Goal: Information Seeking & Learning: Learn about a topic

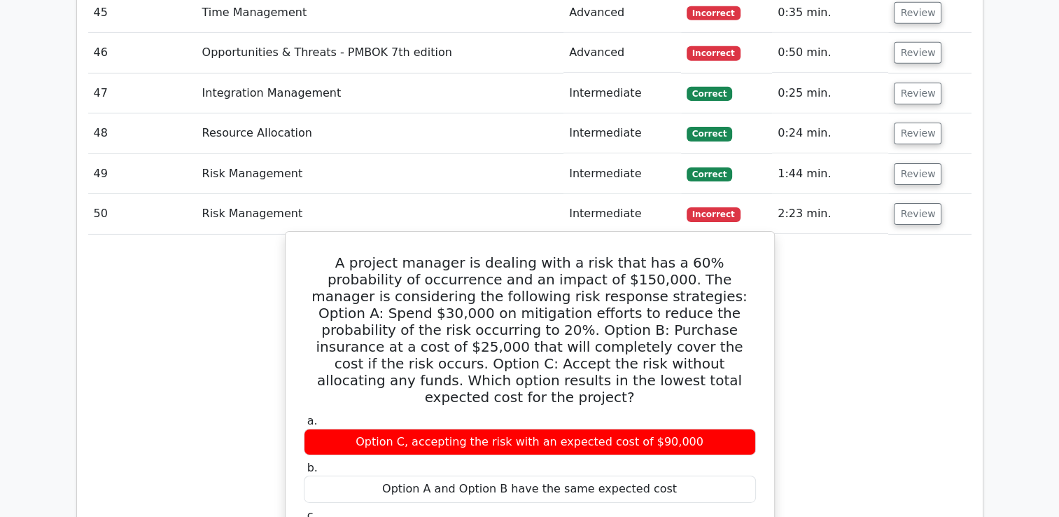
scroll to position [4602, 0]
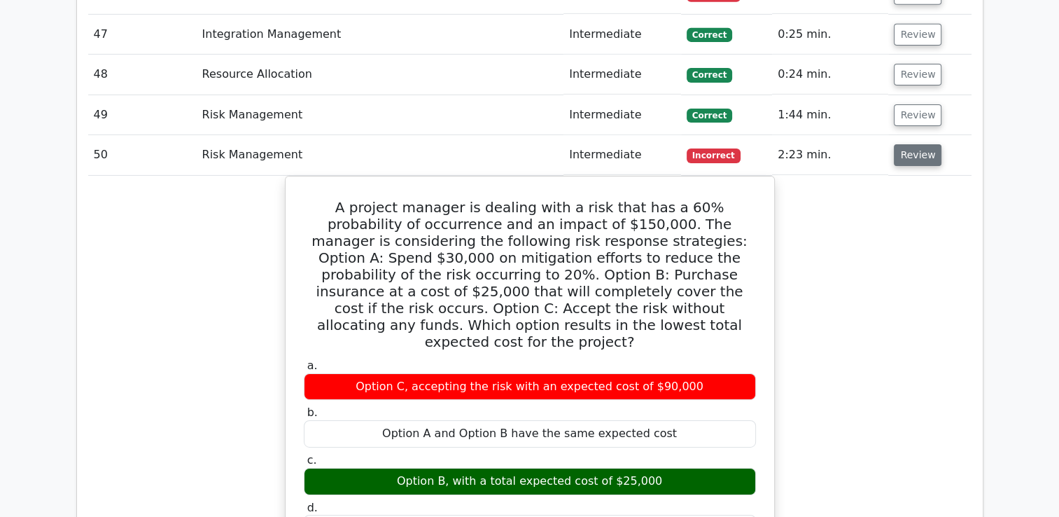
click at [927, 144] on button "Review" at bounding box center [918, 155] width 48 height 22
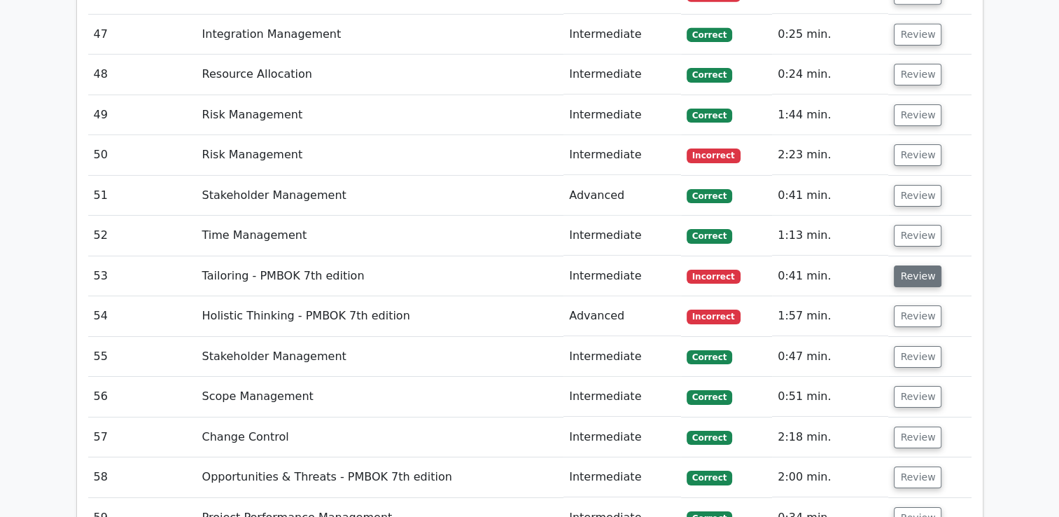
click at [915, 265] on button "Review" at bounding box center [918, 276] width 48 height 22
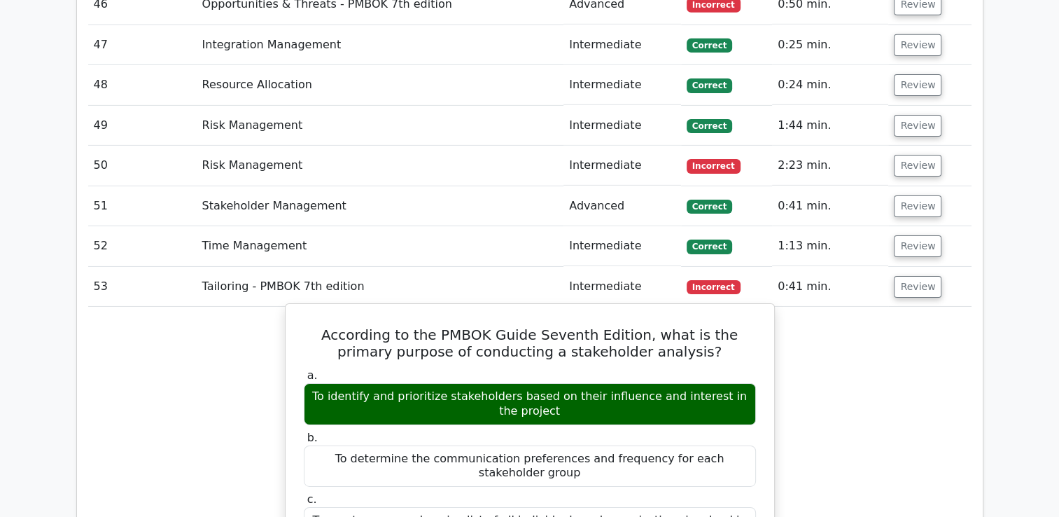
scroll to position [4532, 0]
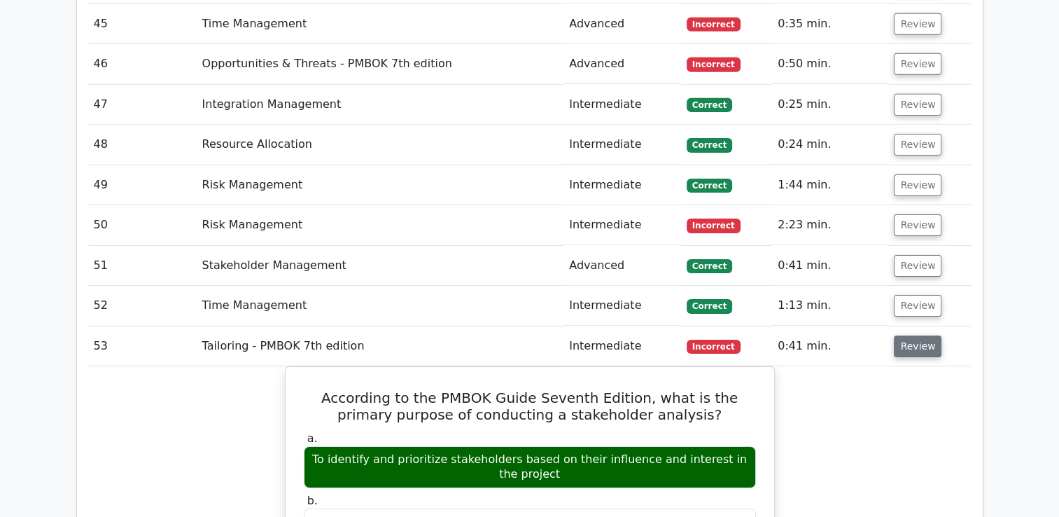
click at [910, 335] on button "Review" at bounding box center [918, 346] width 48 height 22
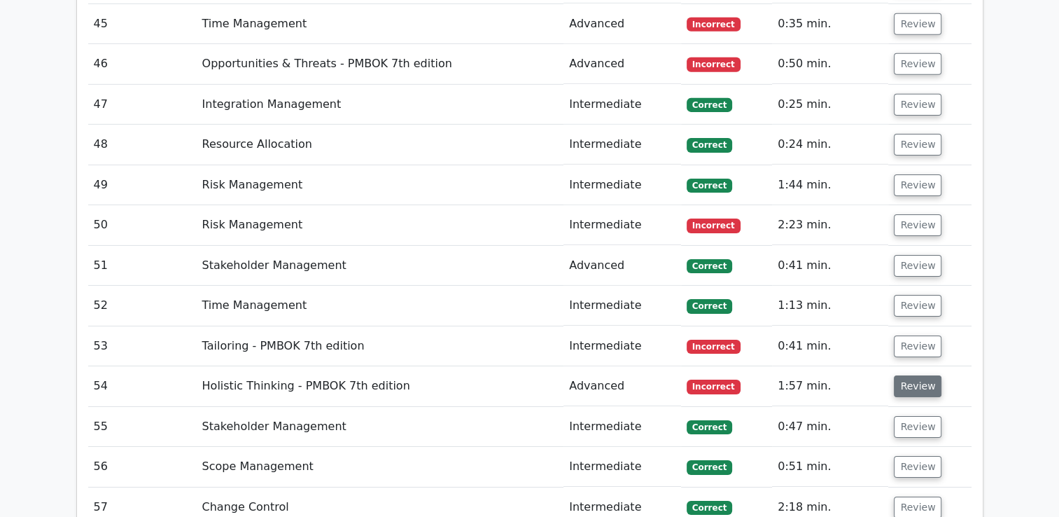
click at [911, 375] on button "Review" at bounding box center [918, 386] width 48 height 22
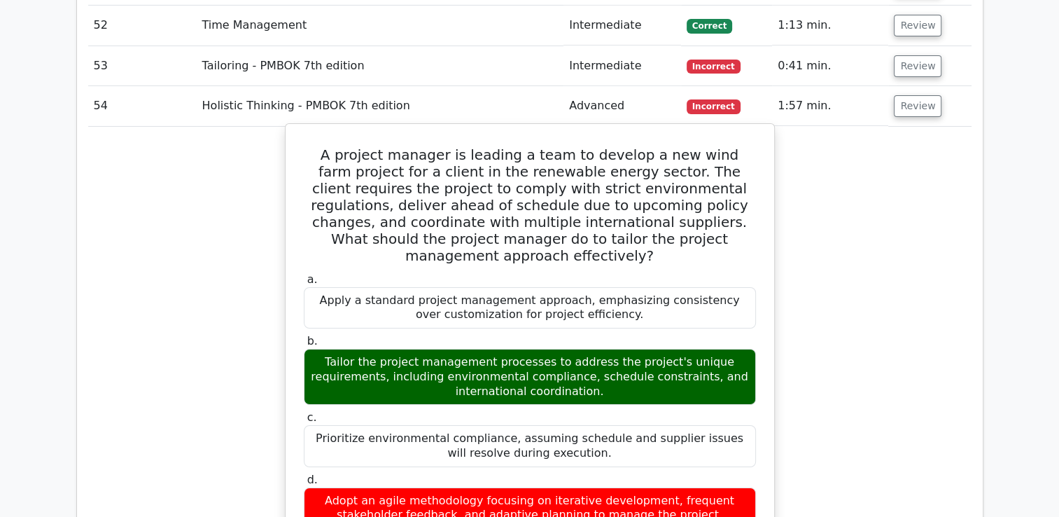
scroll to position [4742, 0]
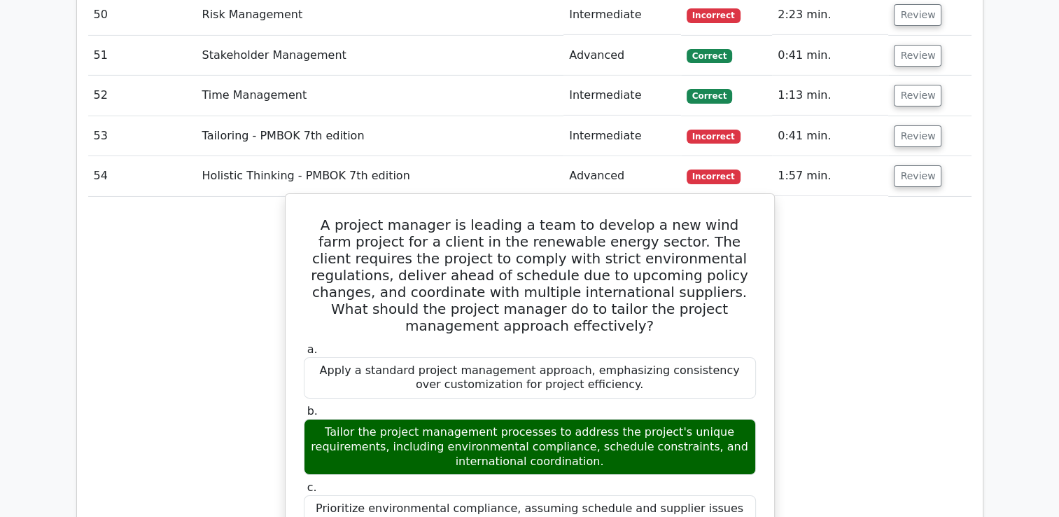
drag, startPoint x: 326, startPoint y: 130, endPoint x: 686, endPoint y: 480, distance: 501.9
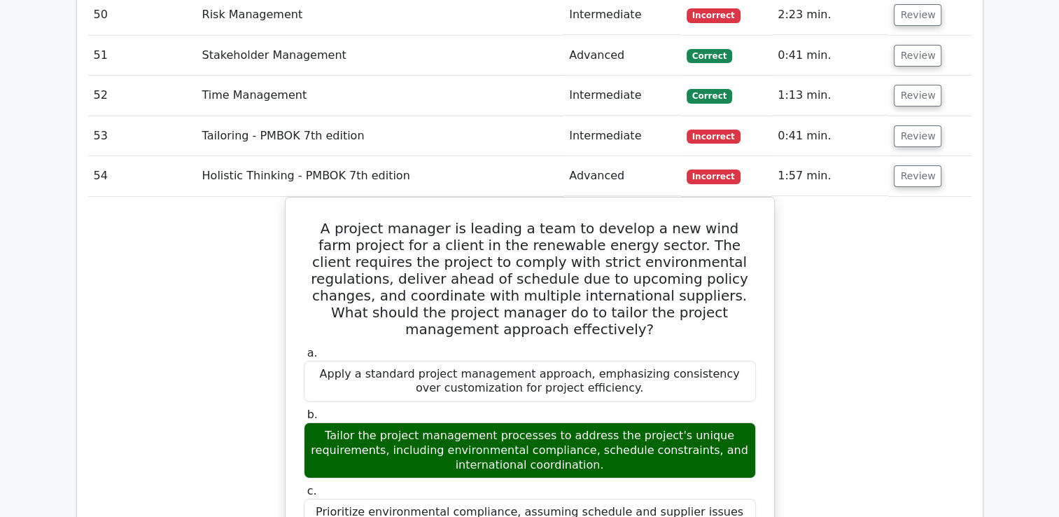
copy div "A project manager is leading a team to develop a new wind farm project for a cl…"
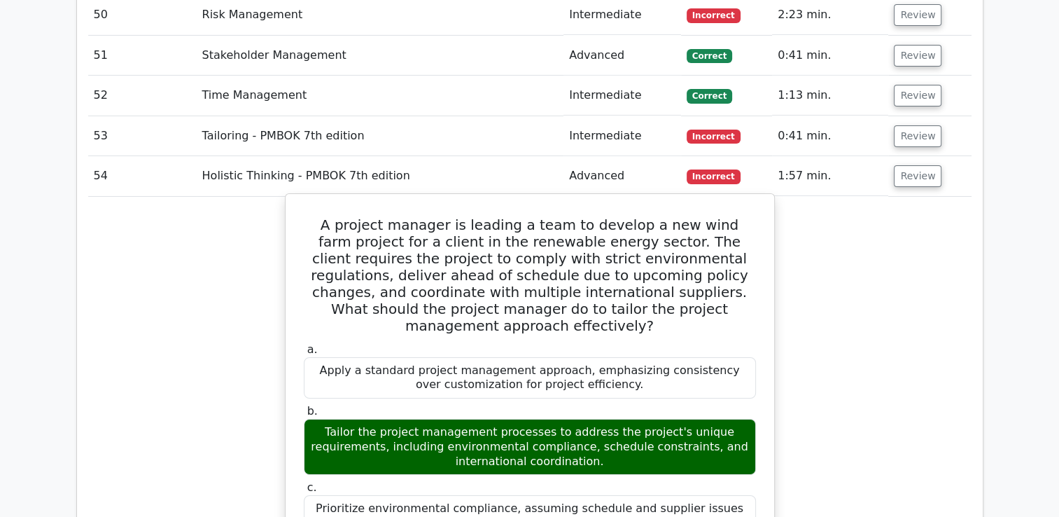
click at [624, 495] on div "Prioritize environmental compliance, assuming schedule and supplier issues will…" at bounding box center [530, 516] width 452 height 42
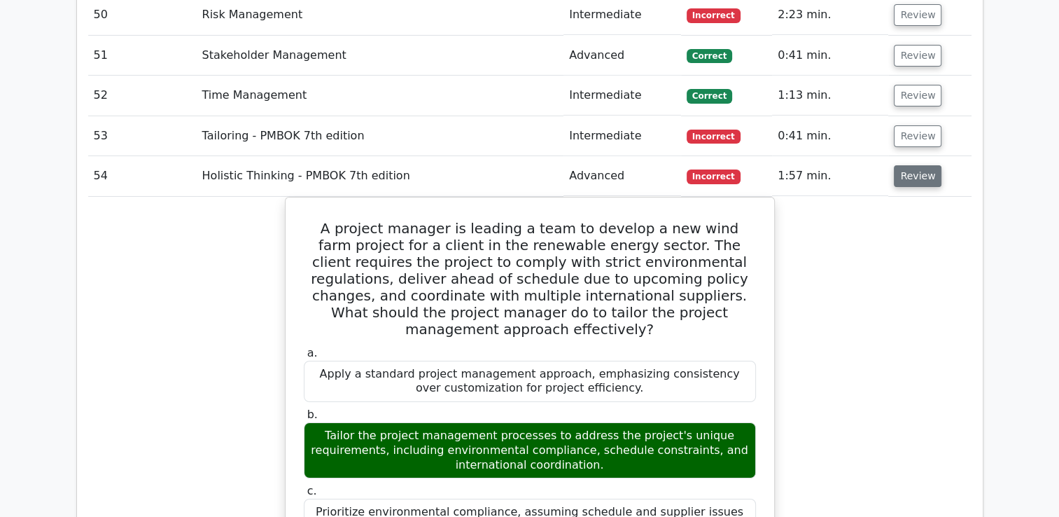
click at [918, 165] on button "Review" at bounding box center [918, 176] width 48 height 22
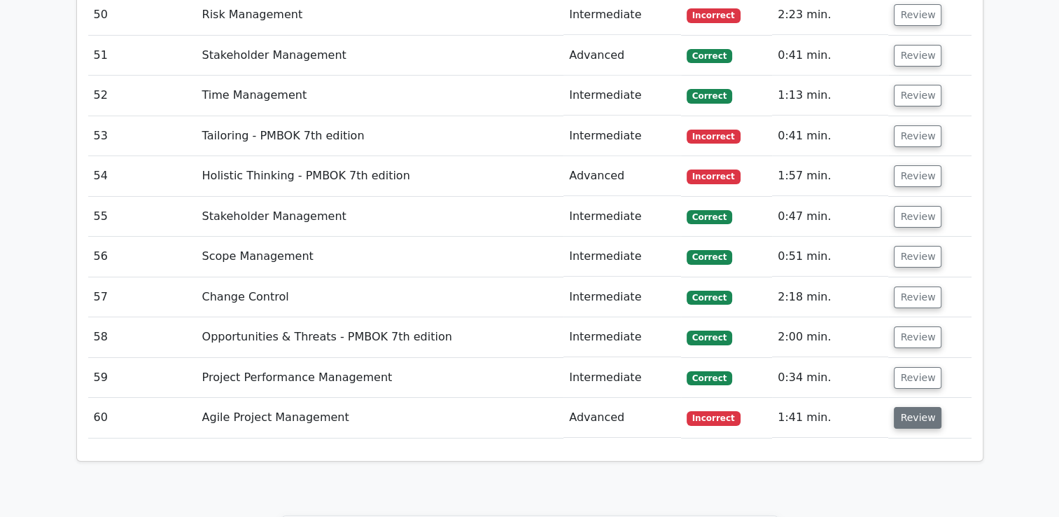
click at [921, 407] on button "Review" at bounding box center [918, 418] width 48 height 22
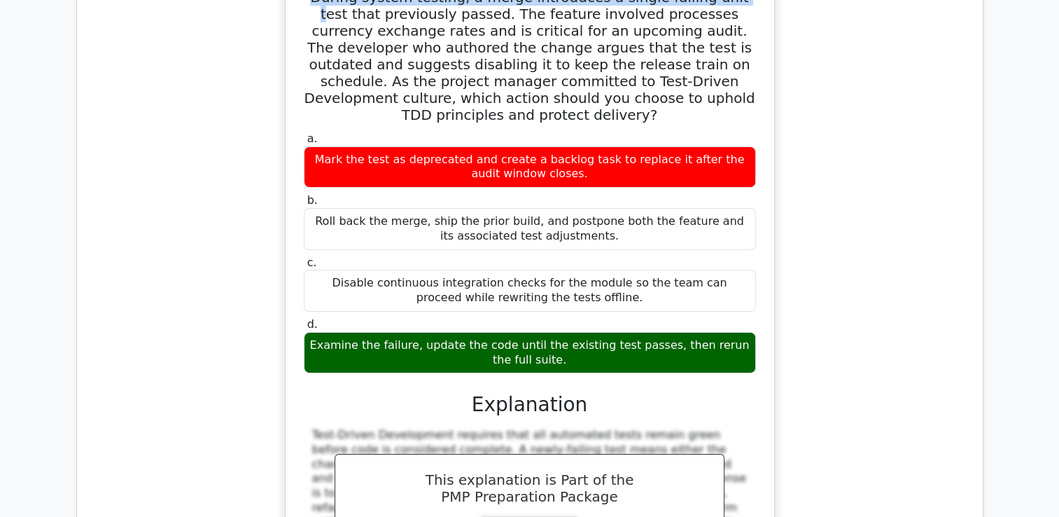
scroll to position [5089, 0]
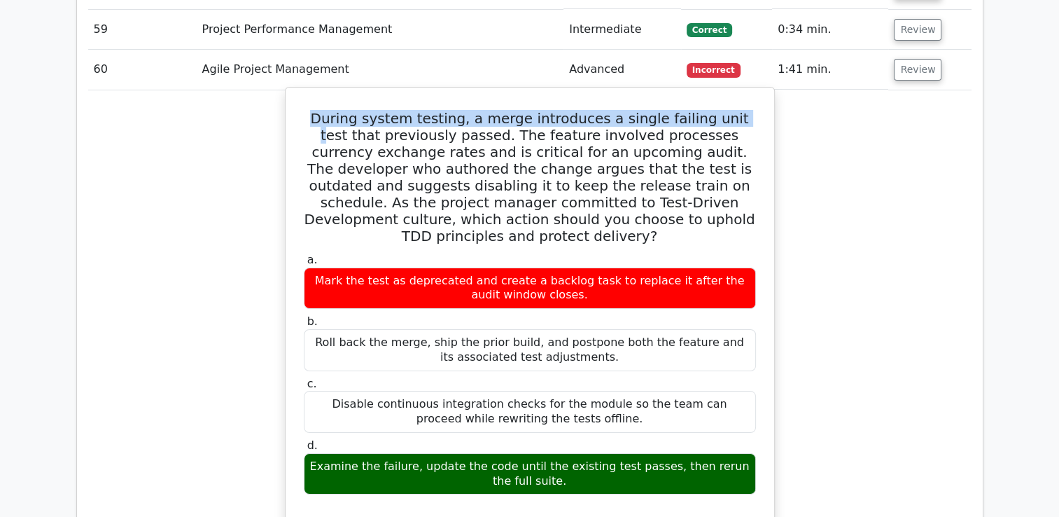
drag, startPoint x: 305, startPoint y: 92, endPoint x: 717, endPoint y: 360, distance: 491.5
click at [717, 360] on div "During system testing, a merge introduces a single failing unit test that previ…" at bounding box center [529, 448] width 477 height 711
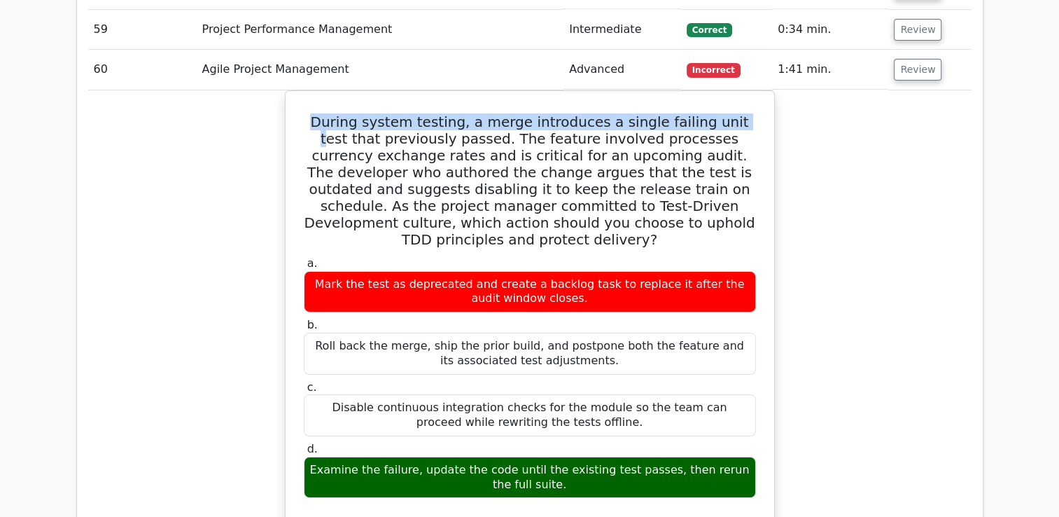
copy div "During system testing, a merge introduces a single failing unit test that previ…"
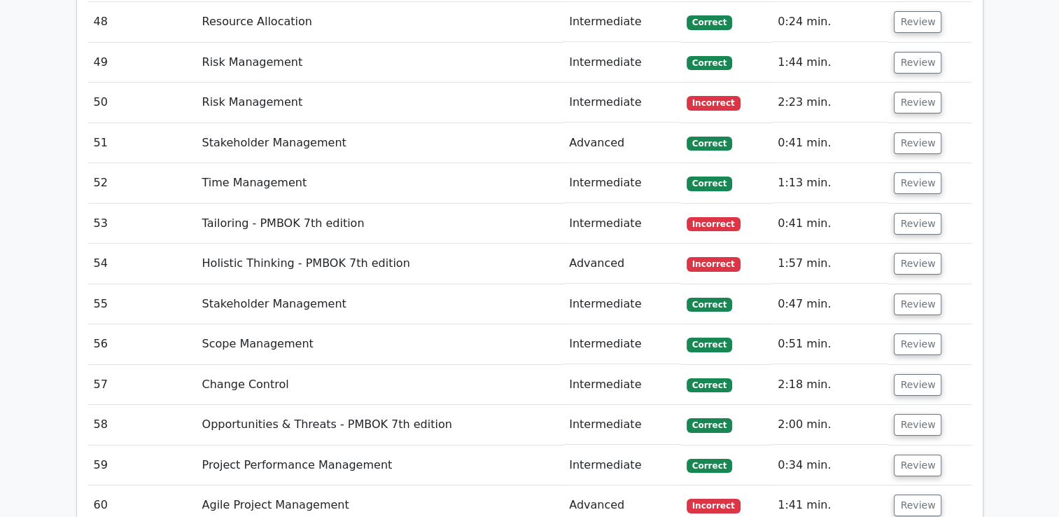
scroll to position [4740, 0]
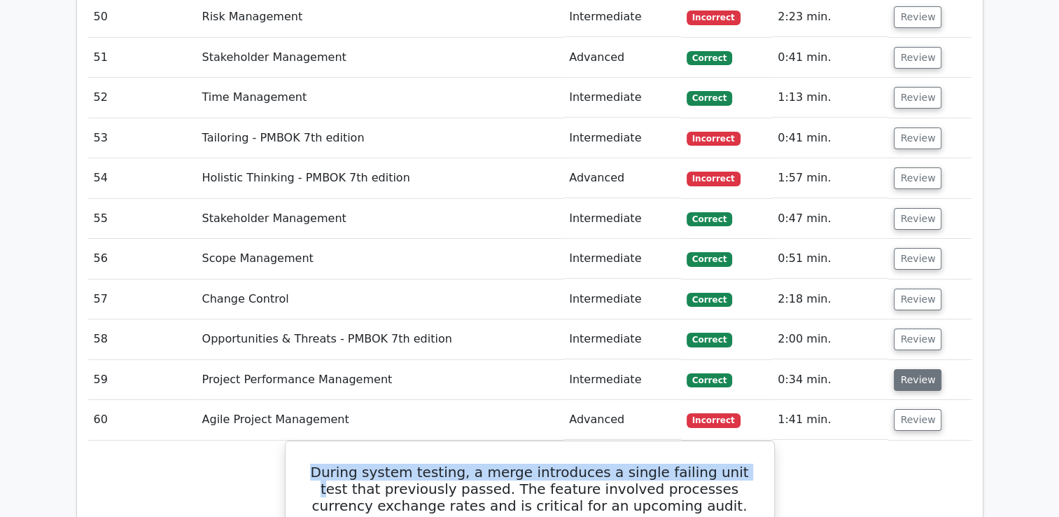
click at [912, 369] on button "Review" at bounding box center [918, 380] width 48 height 22
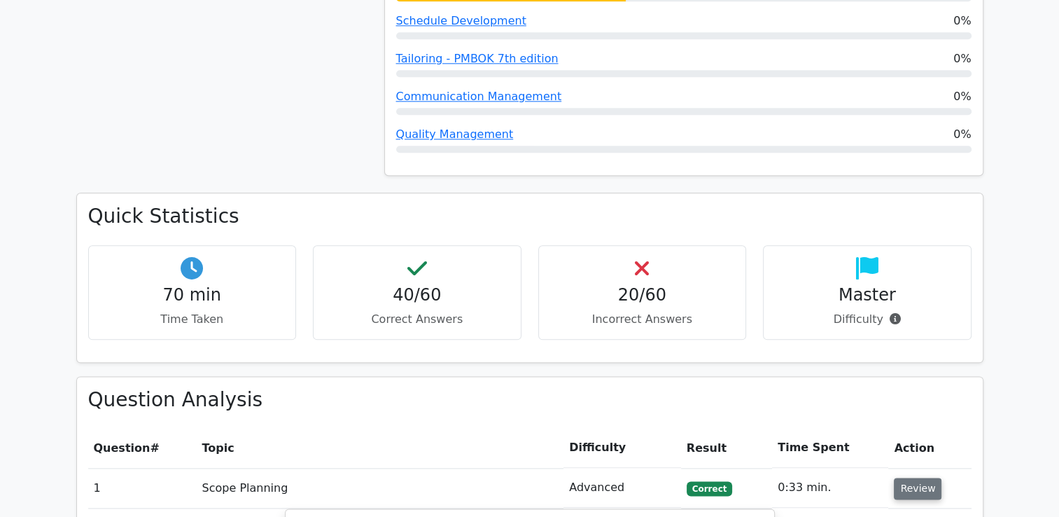
scroll to position [1730, 0]
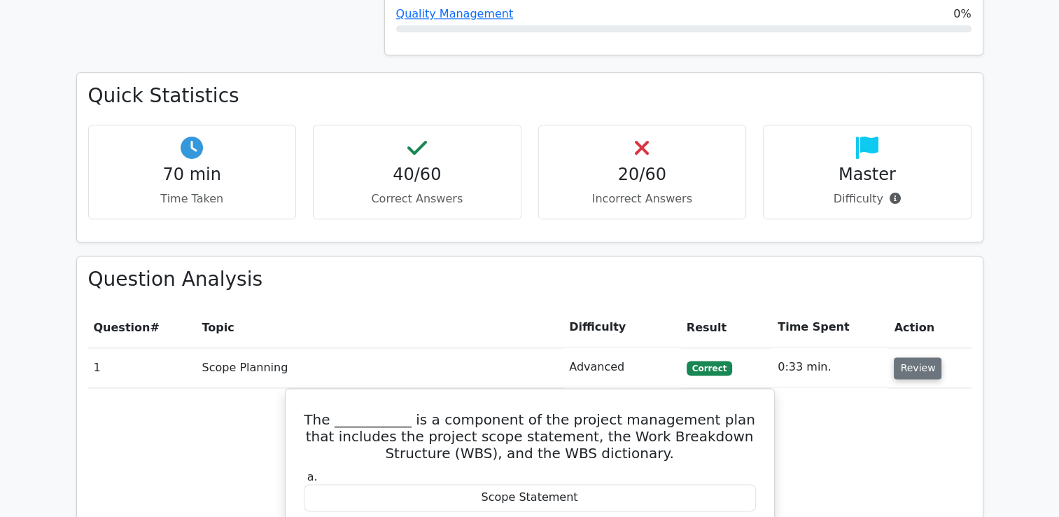
click at [915, 357] on button "Review" at bounding box center [918, 368] width 48 height 22
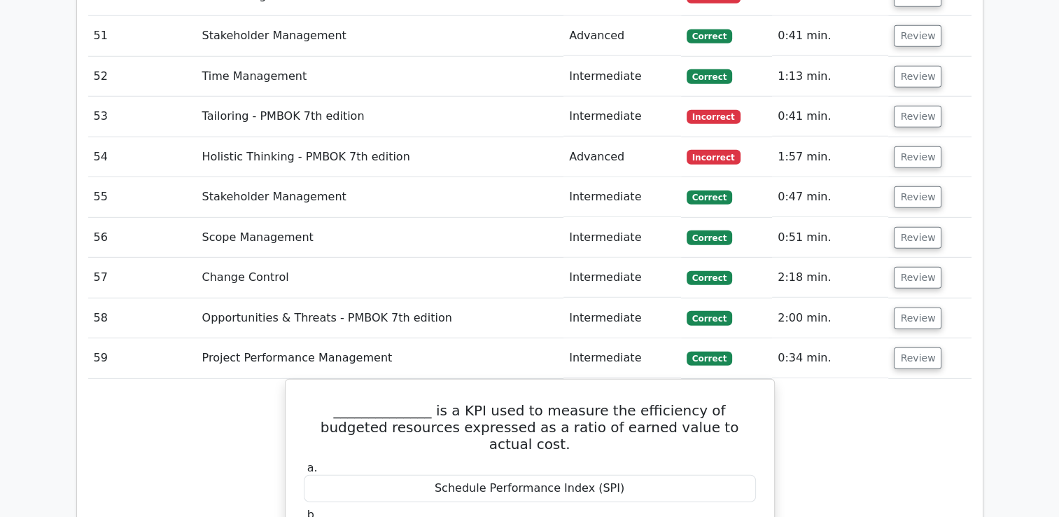
scroll to position [4040, 0]
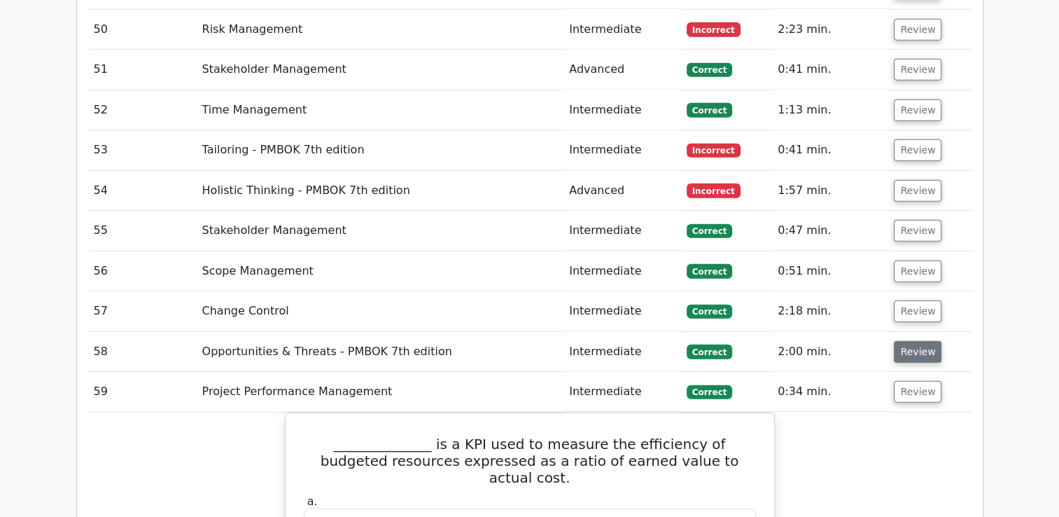
click at [907, 341] on button "Review" at bounding box center [918, 352] width 48 height 22
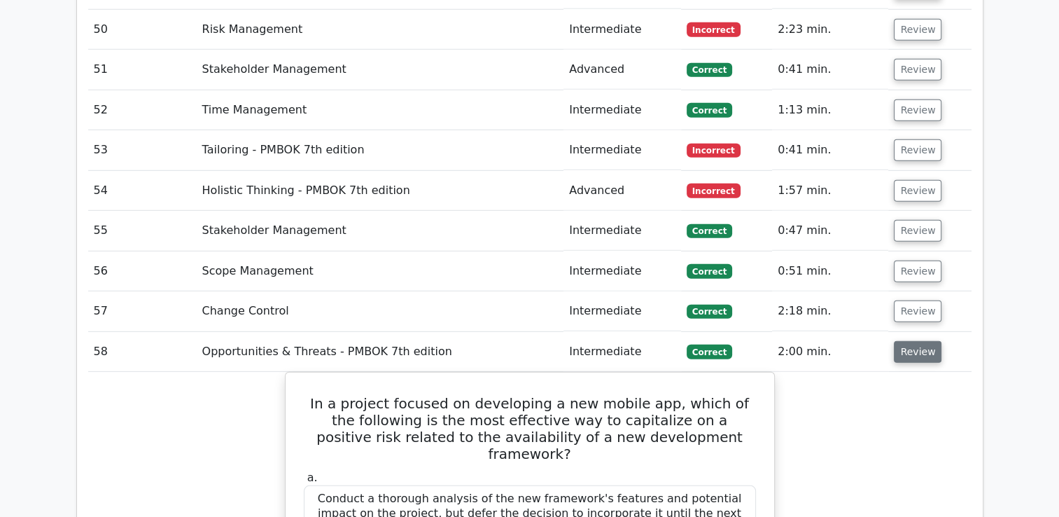
click at [910, 341] on button "Review" at bounding box center [918, 352] width 48 height 22
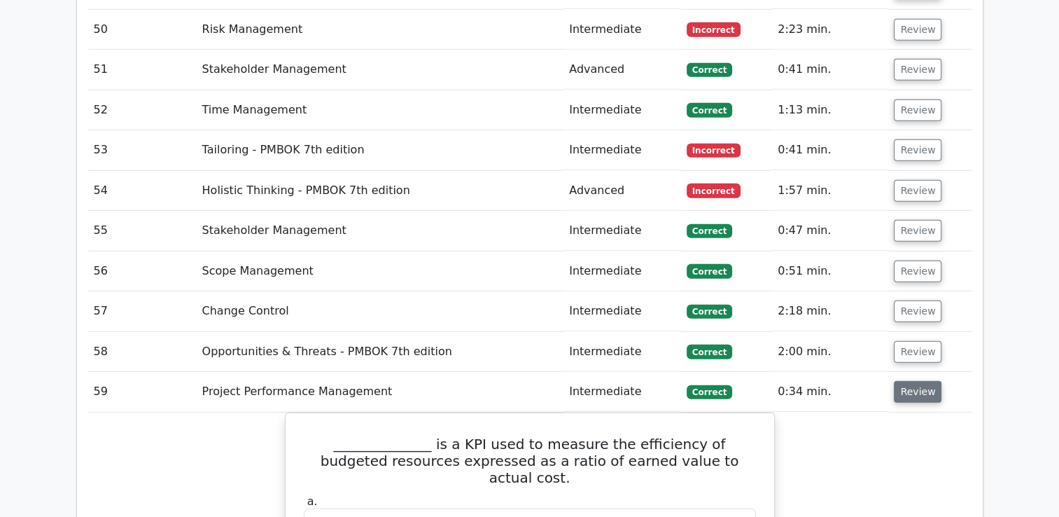
click at [919, 381] on button "Review" at bounding box center [918, 392] width 48 height 22
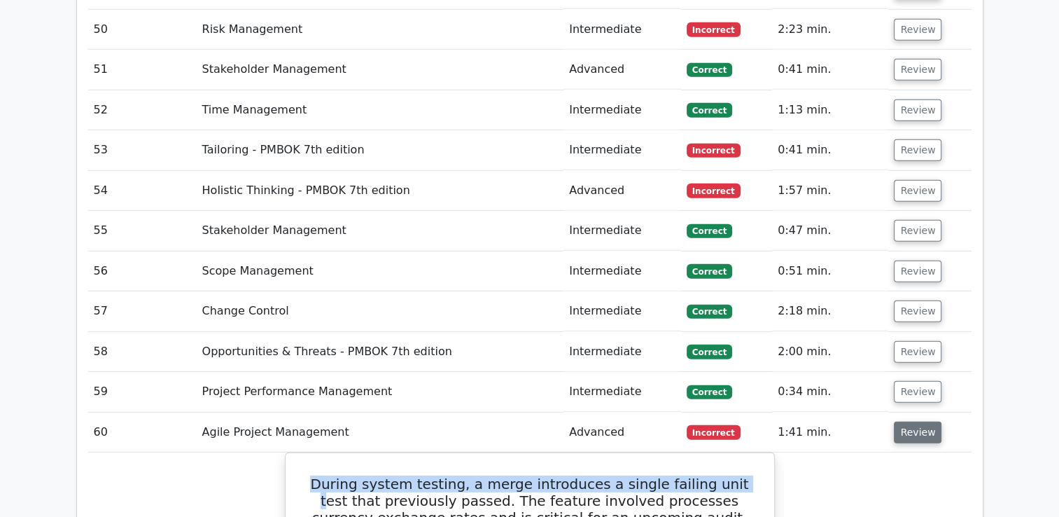
click at [922, 421] on button "Review" at bounding box center [918, 432] width 48 height 22
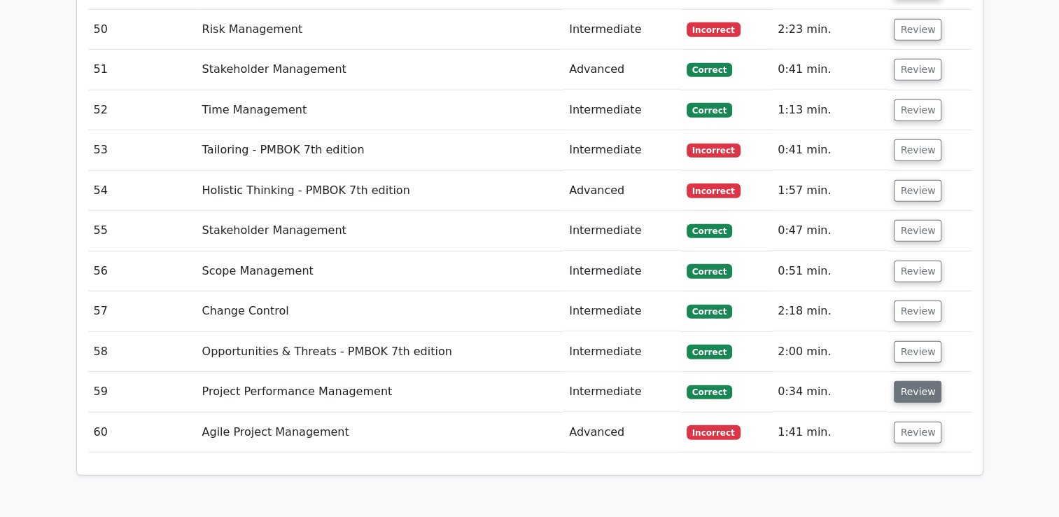
click at [913, 381] on button "Review" at bounding box center [918, 392] width 48 height 22
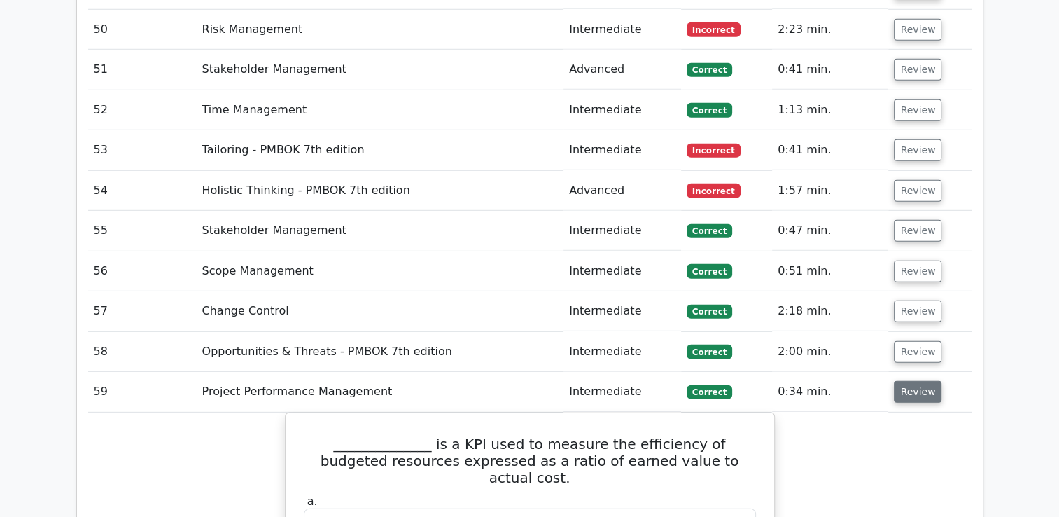
click at [906, 381] on button "Review" at bounding box center [918, 392] width 48 height 22
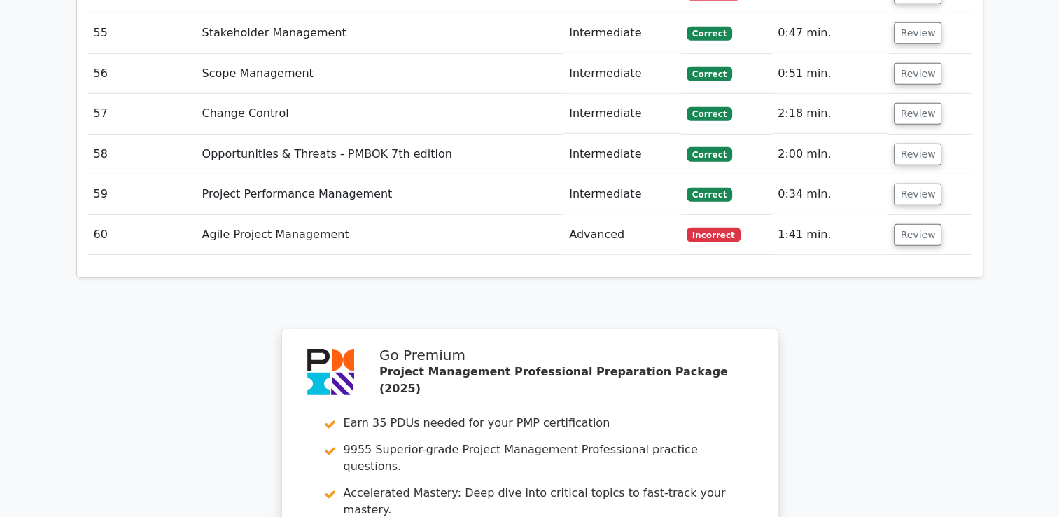
scroll to position [4250, 0]
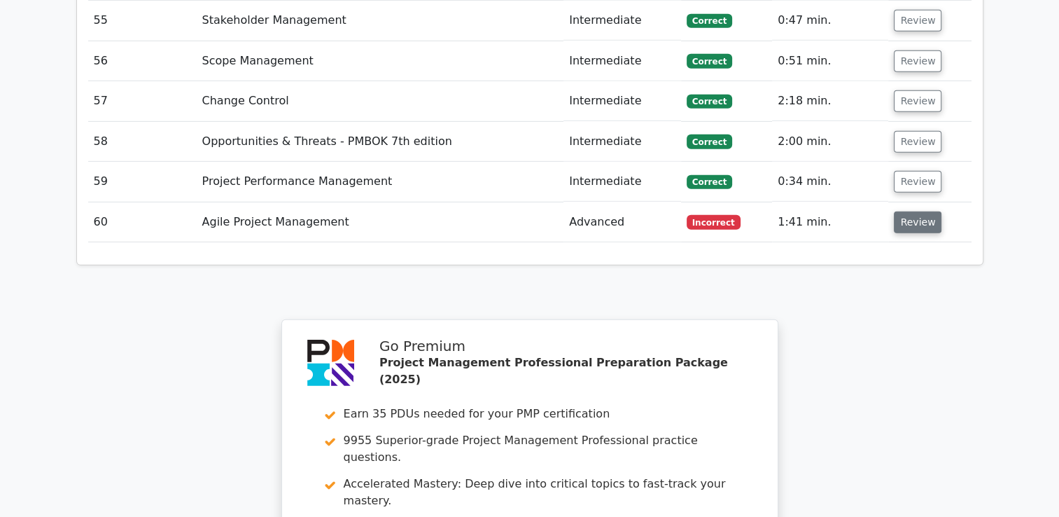
click at [925, 211] on button "Review" at bounding box center [918, 222] width 48 height 22
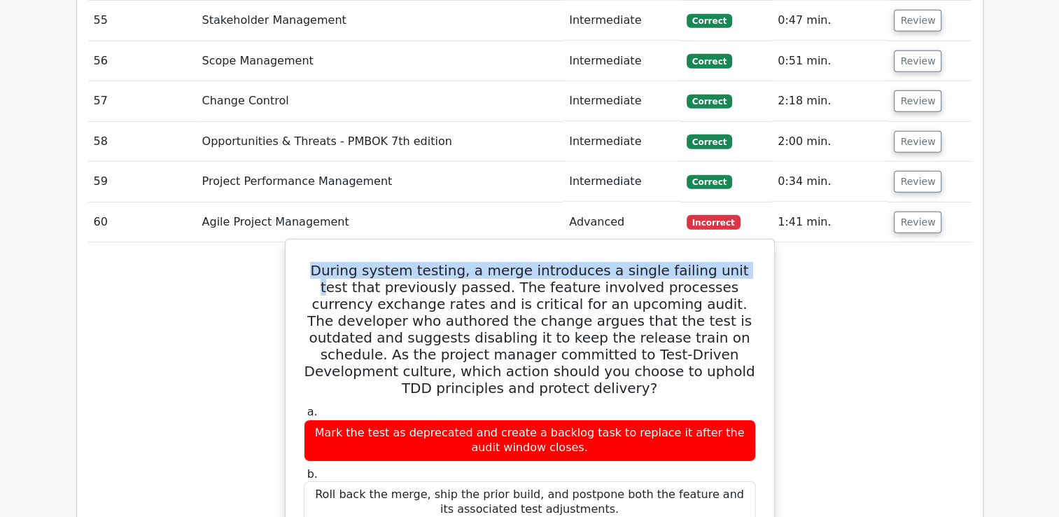
click at [552, 405] on label "a. Mark the test as deprecated and create a backlog task to replace it after th…" at bounding box center [530, 433] width 452 height 56
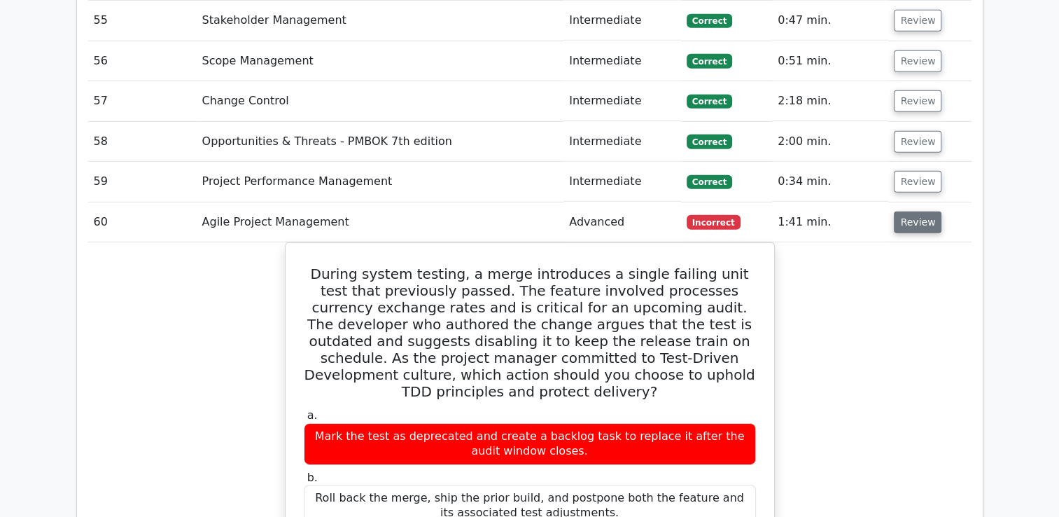
click at [913, 211] on button "Review" at bounding box center [918, 222] width 48 height 22
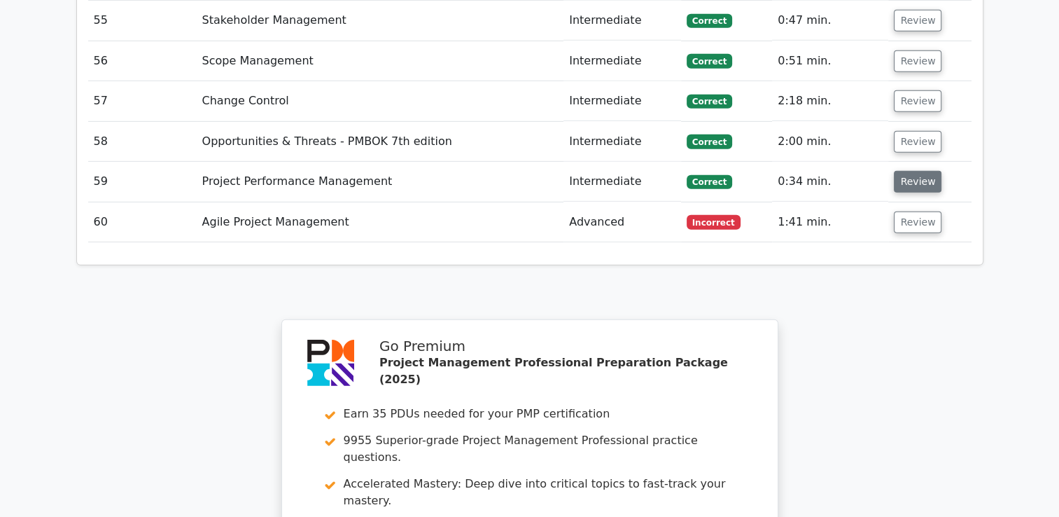
click at [918, 171] on button "Review" at bounding box center [918, 182] width 48 height 22
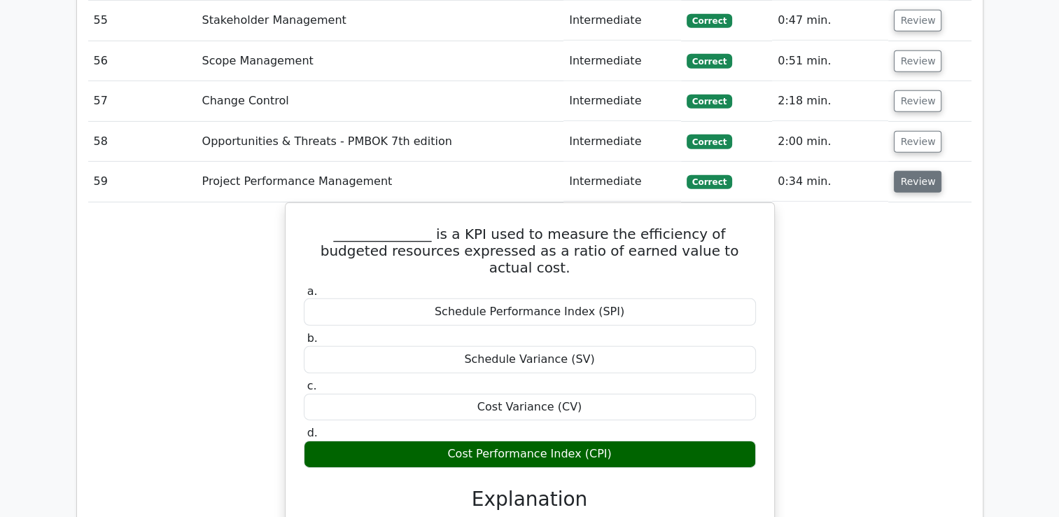
click at [897, 171] on button "Review" at bounding box center [918, 182] width 48 height 22
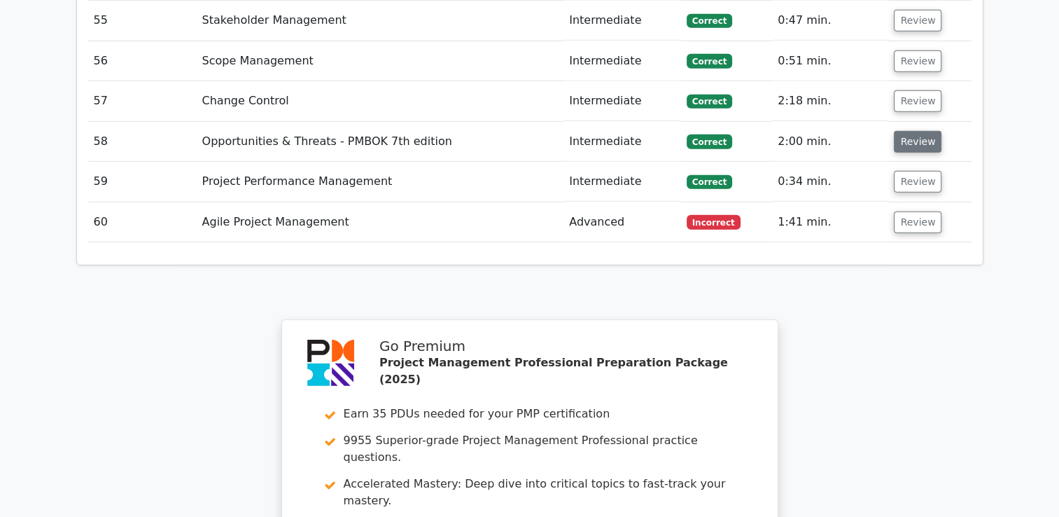
click at [918, 131] on button "Review" at bounding box center [918, 142] width 48 height 22
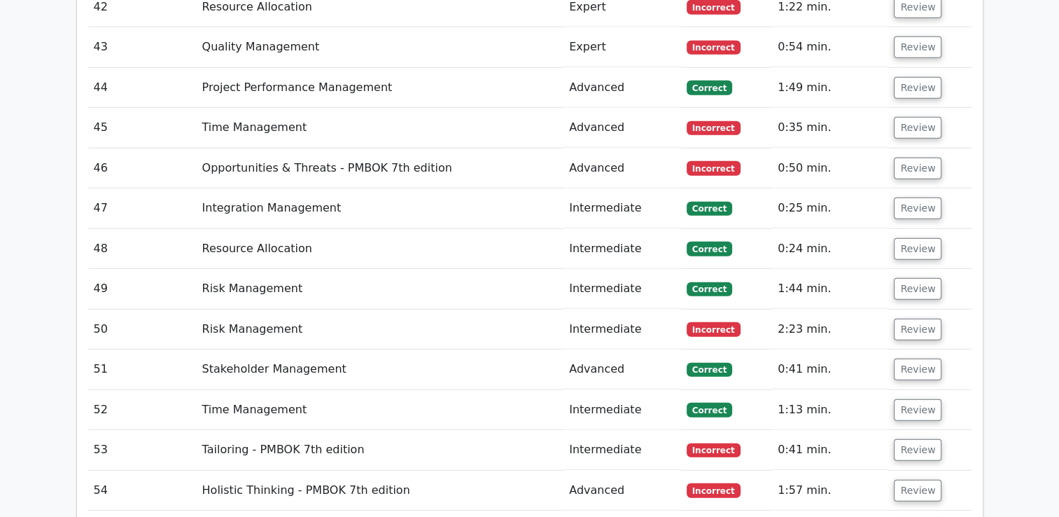
scroll to position [3700, 0]
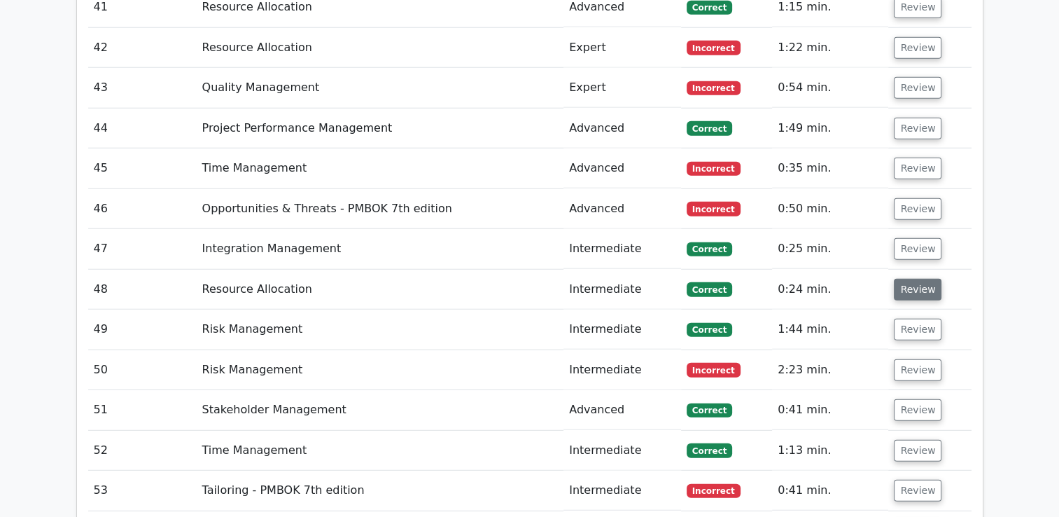
click at [899, 279] on button "Review" at bounding box center [918, 290] width 48 height 22
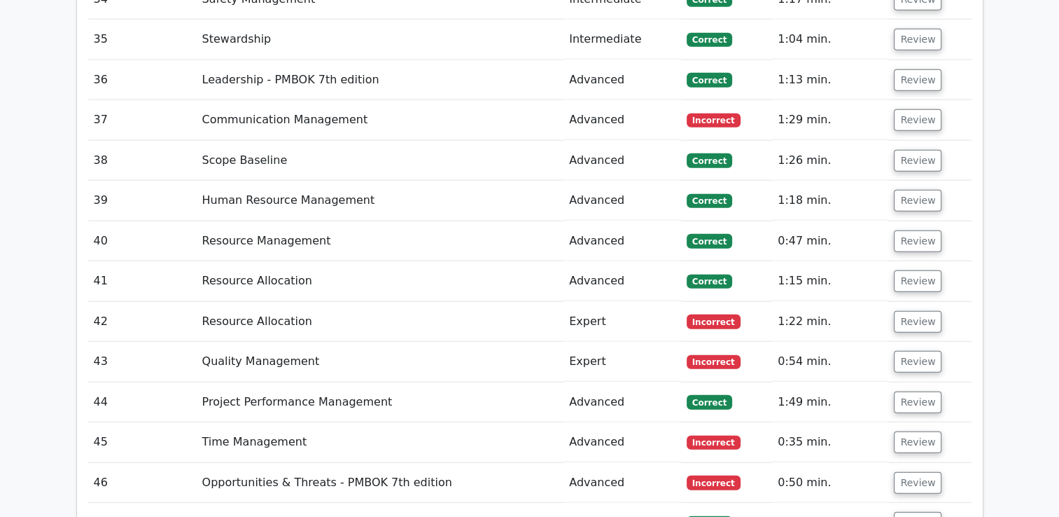
scroll to position [3420, 0]
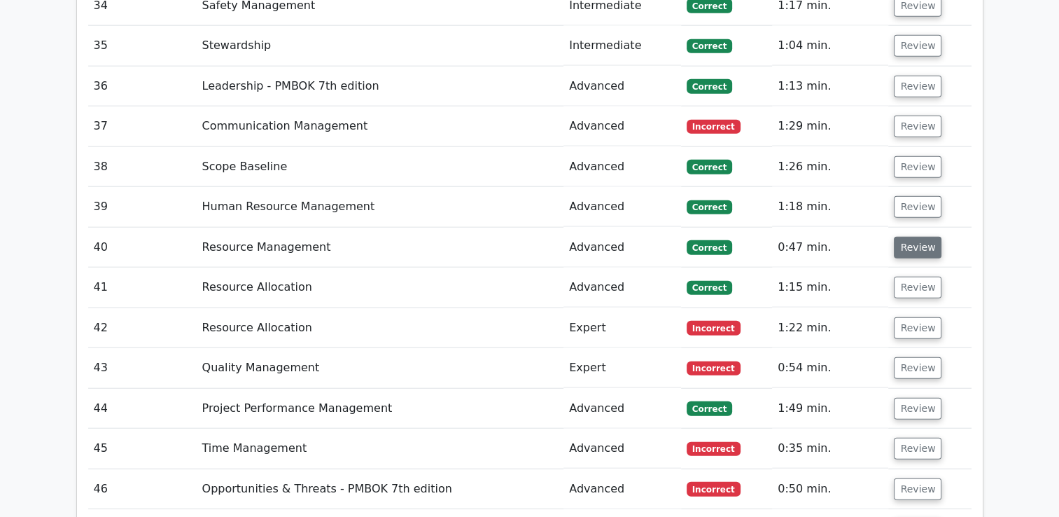
click at [907, 237] on button "Review" at bounding box center [918, 248] width 48 height 22
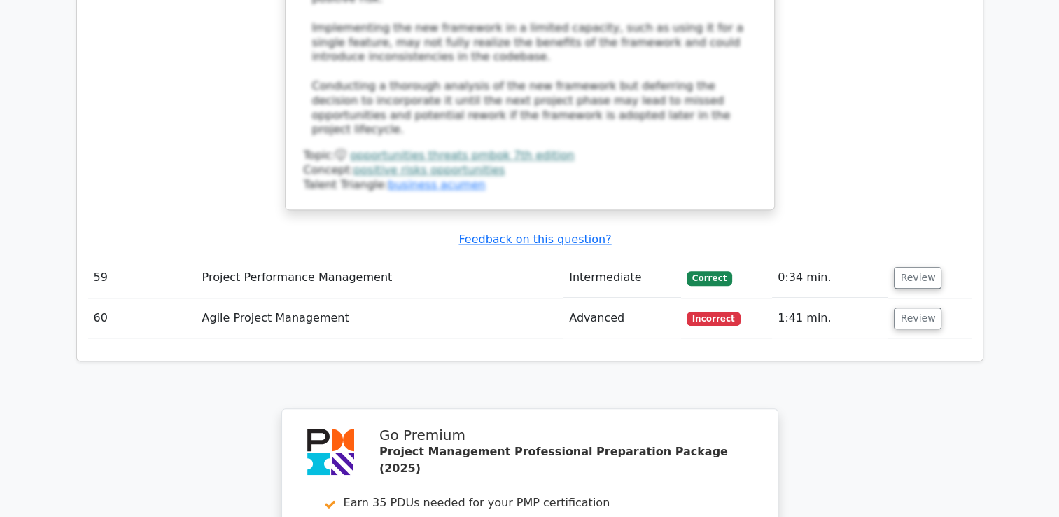
scroll to position [6738, 0]
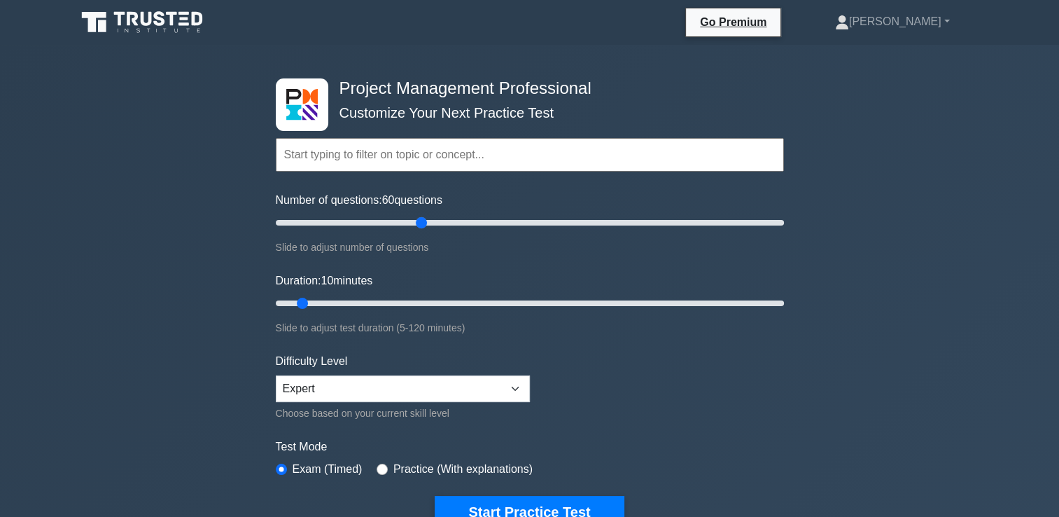
drag, startPoint x: 292, startPoint y: 221, endPoint x: 415, endPoint y: 230, distance: 123.5
type input "60"
click at [415, 230] on input "Number of questions: 60 questions" at bounding box center [530, 222] width 508 height 17
drag, startPoint x: 299, startPoint y: 301, endPoint x: 576, endPoint y: 301, distance: 277.2
type input "75"
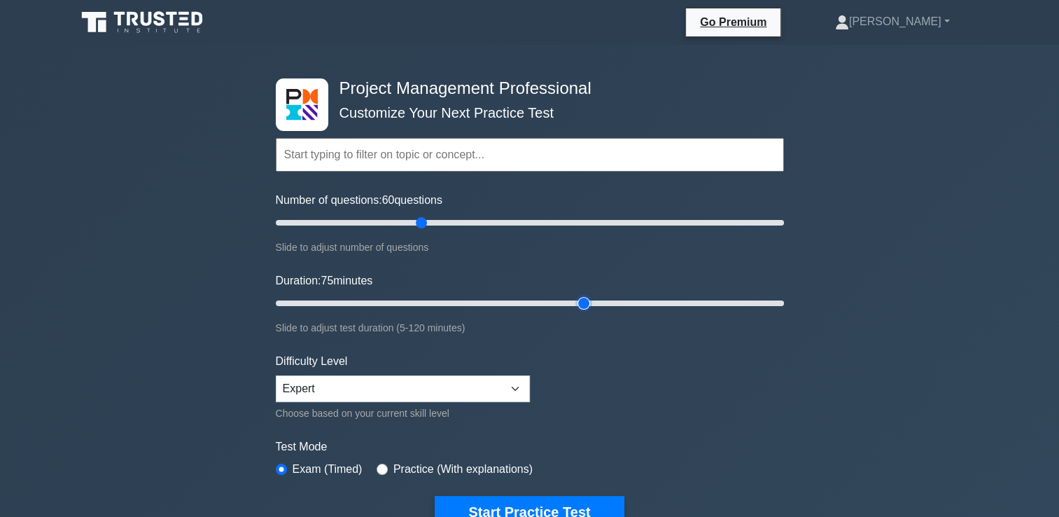
click at [576, 301] on input "Duration: 75 minutes" at bounding box center [530, 303] width 508 height 17
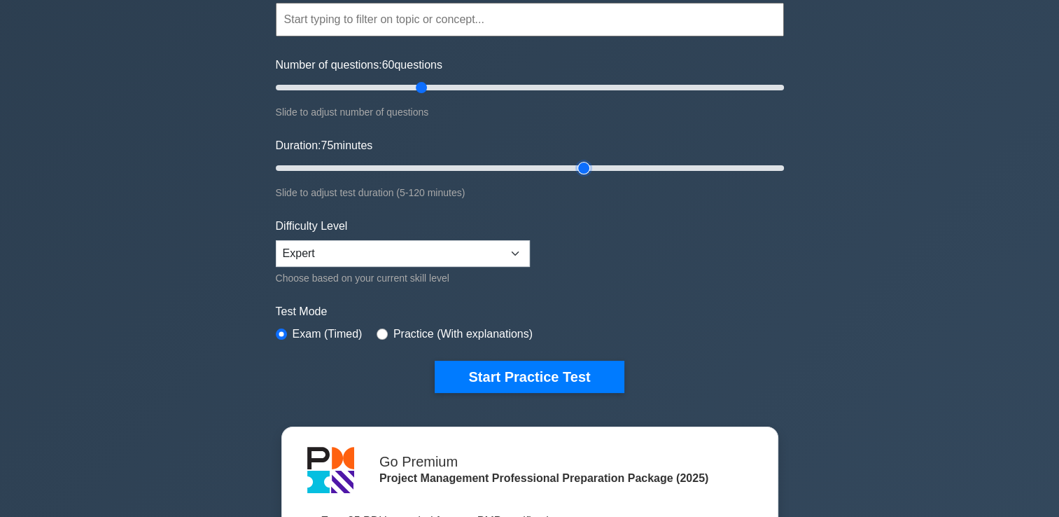
scroll to position [140, 0]
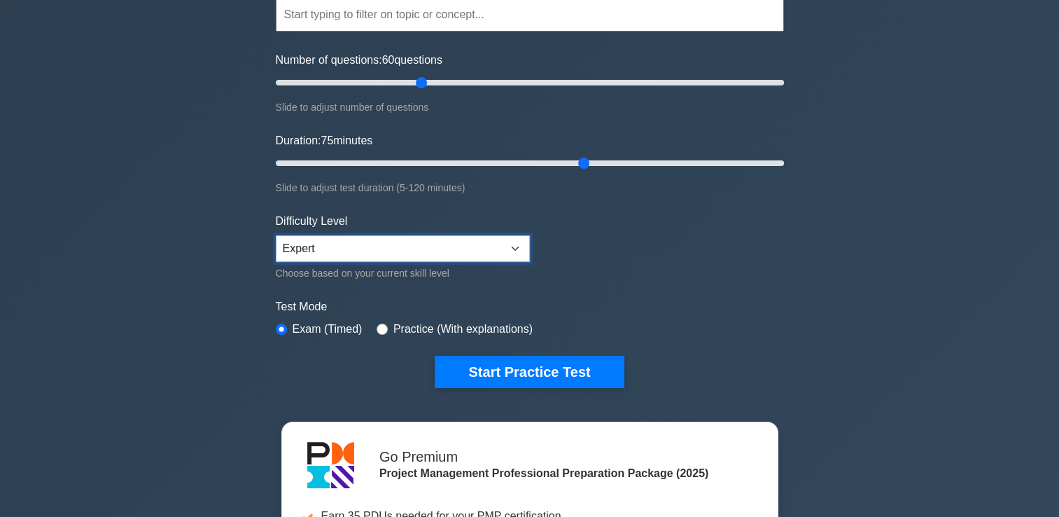
click at [513, 246] on select "Beginner Intermediate Expert" at bounding box center [403, 248] width 254 height 27
click at [276, 235] on select "Beginner Intermediate Expert" at bounding box center [403, 248] width 254 height 27
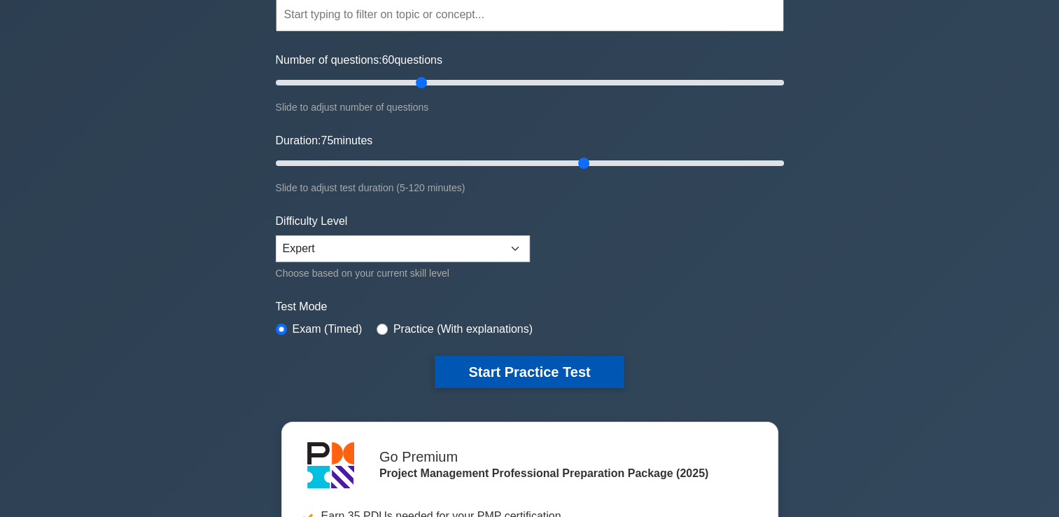
click at [533, 372] on button "Start Practice Test" at bounding box center [529, 372] width 189 height 32
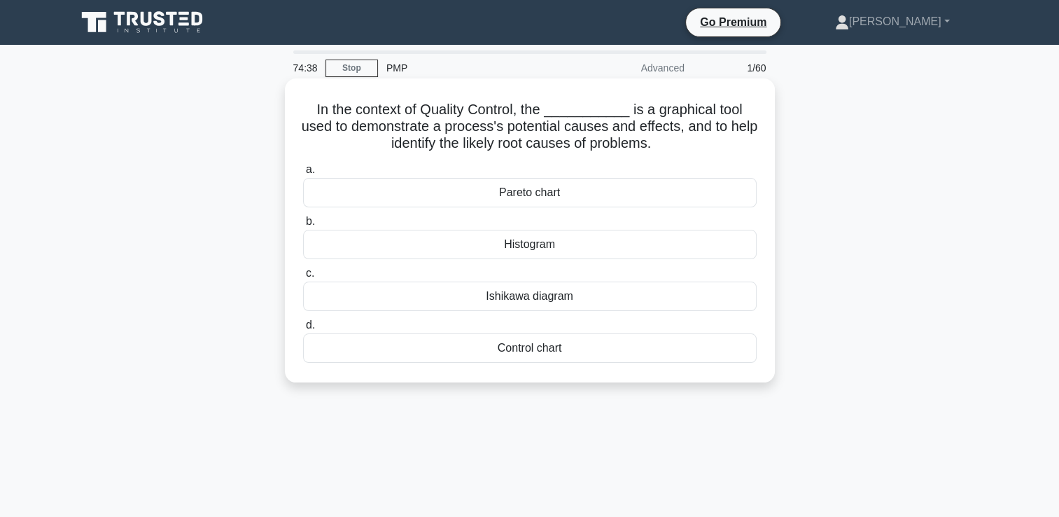
click at [510, 300] on div "Ishikawa diagram" at bounding box center [530, 295] width 454 height 29
click at [303, 278] on input "[PERSON_NAME] diagram" at bounding box center [303, 273] width 0 height 9
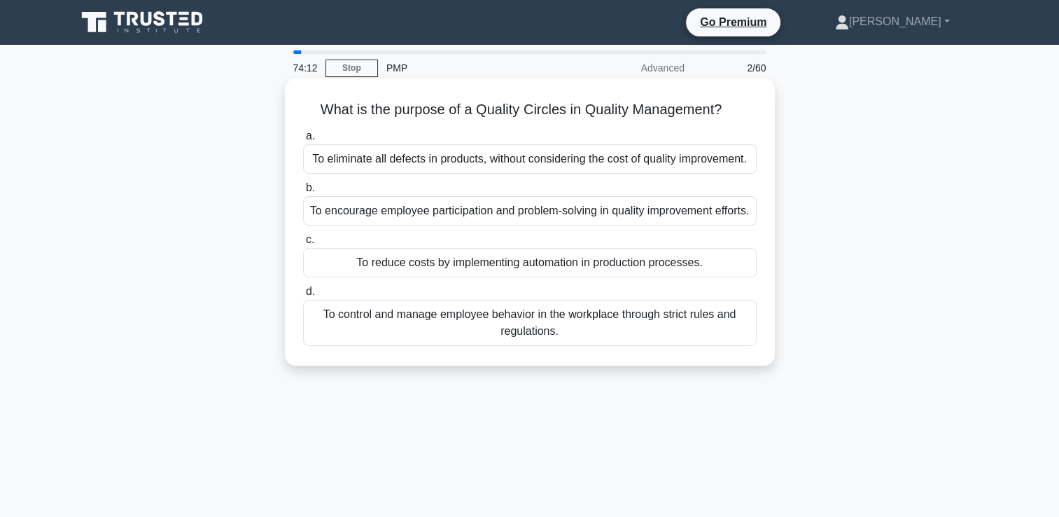
click at [549, 223] on div "To encourage employee participation and problem-solving in quality improvement …" at bounding box center [530, 210] width 454 height 29
click at [303, 192] on input "b. To encourage employee participation and problem-solving in quality improveme…" at bounding box center [303, 187] width 0 height 9
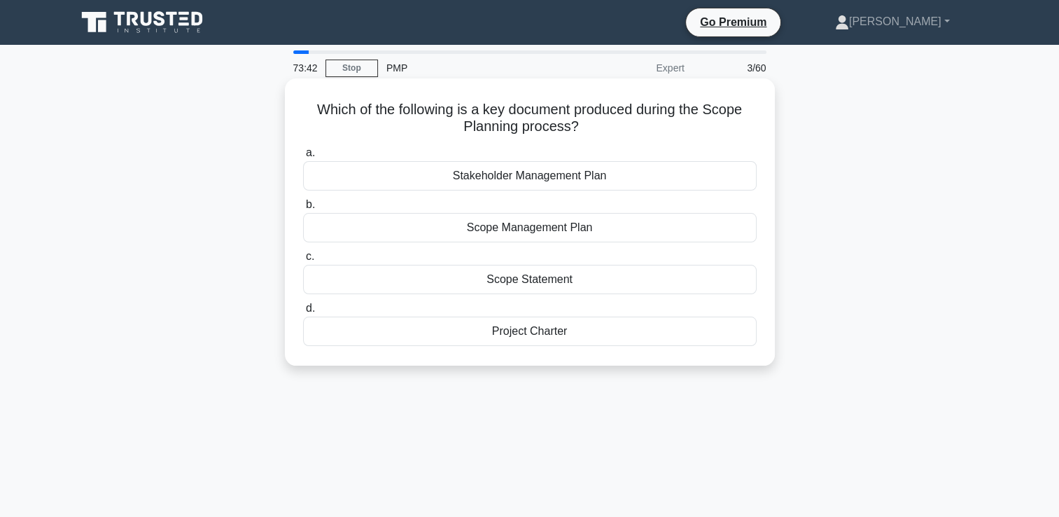
click at [521, 231] on div "Scope Management Plan" at bounding box center [530, 227] width 454 height 29
click at [303, 209] on input "b. Scope Management Plan" at bounding box center [303, 204] width 0 height 9
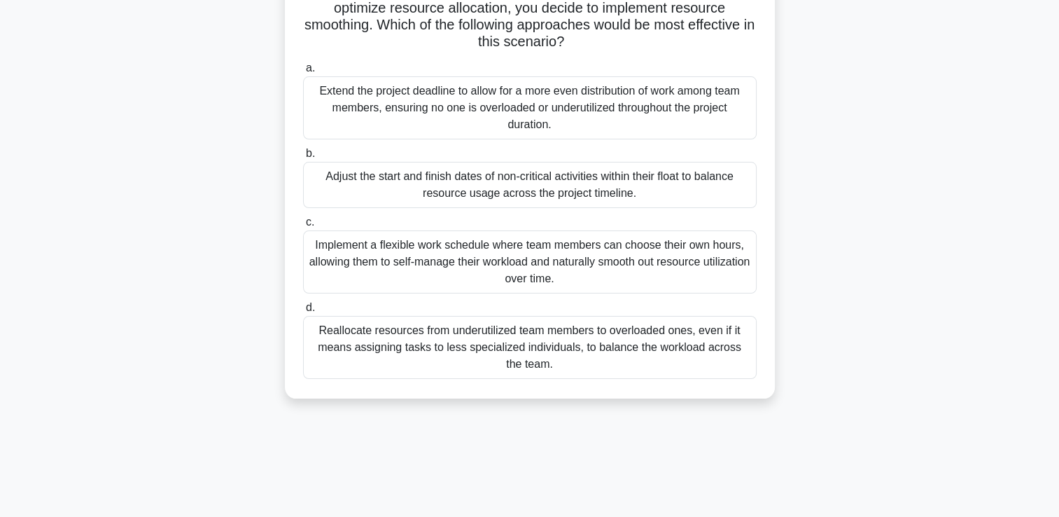
scroll to position [210, 0]
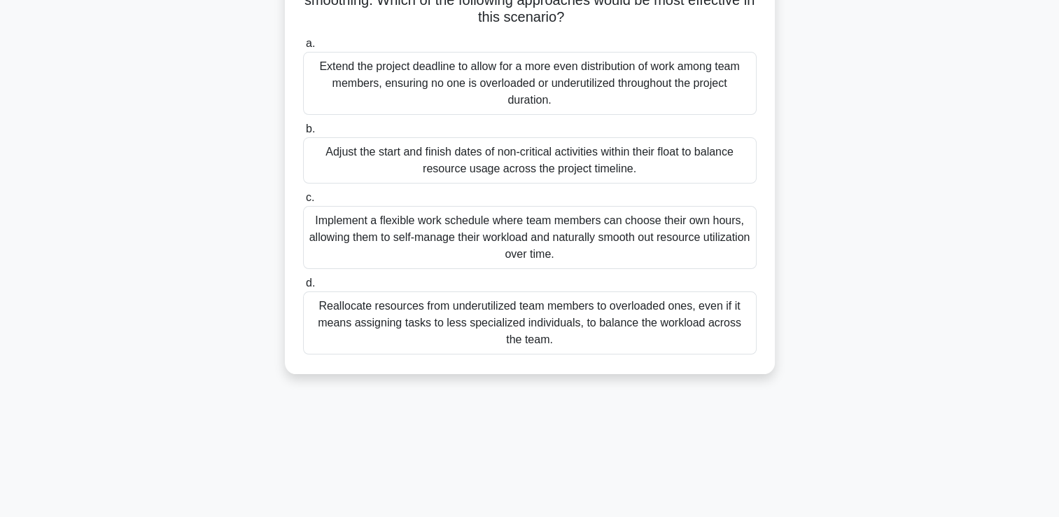
click at [556, 162] on div "Adjust the start and finish dates of non-critical activities within their float…" at bounding box center [530, 160] width 454 height 46
click at [303, 134] on input "b. Adjust the start and finish dates of non-critical activities within their fl…" at bounding box center [303, 129] width 0 height 9
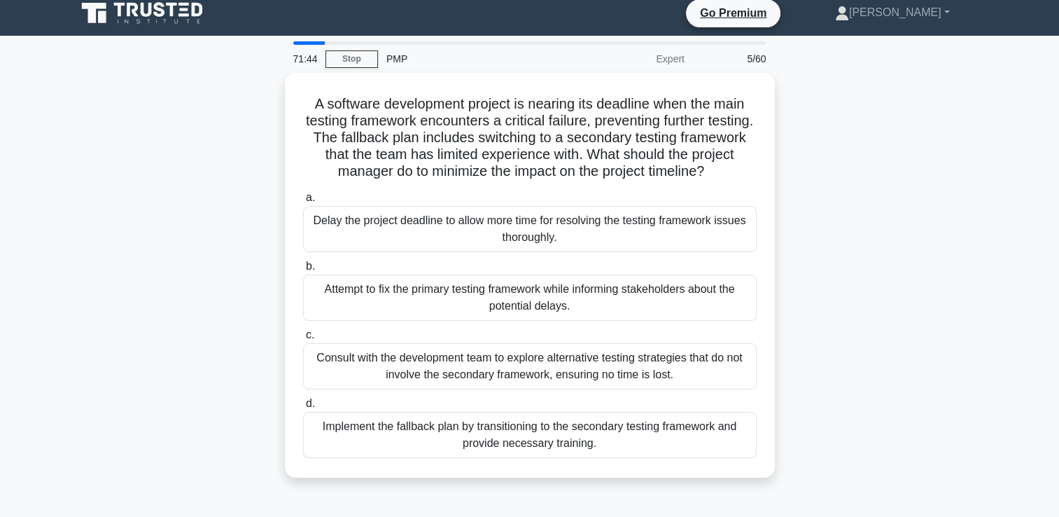
scroll to position [0, 0]
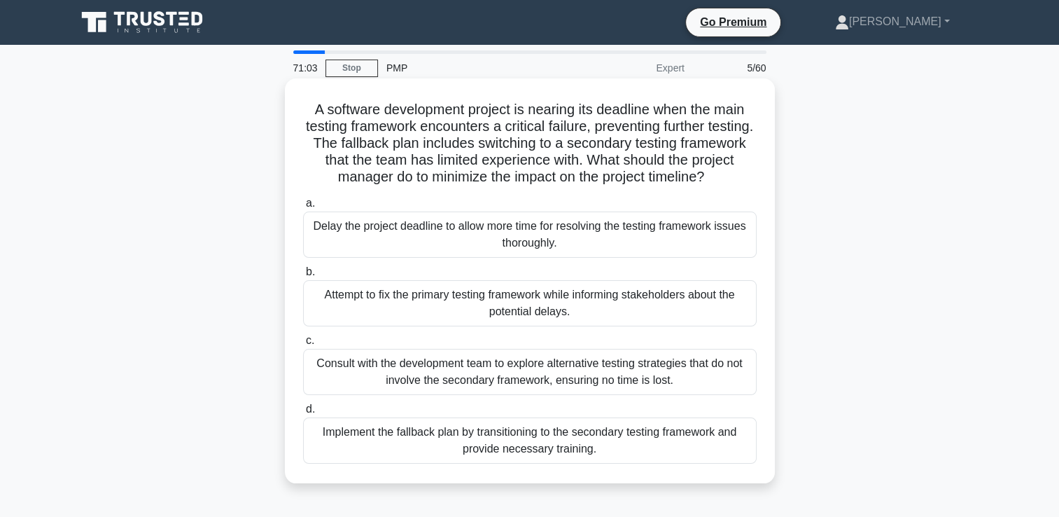
click at [532, 437] on div "Implement the fallback plan by transitioning to the secondary testing framework…" at bounding box center [530, 440] width 454 height 46
click at [303, 414] on input "d. Implement the fallback plan by transitioning to the secondary testing framew…" at bounding box center [303, 409] width 0 height 9
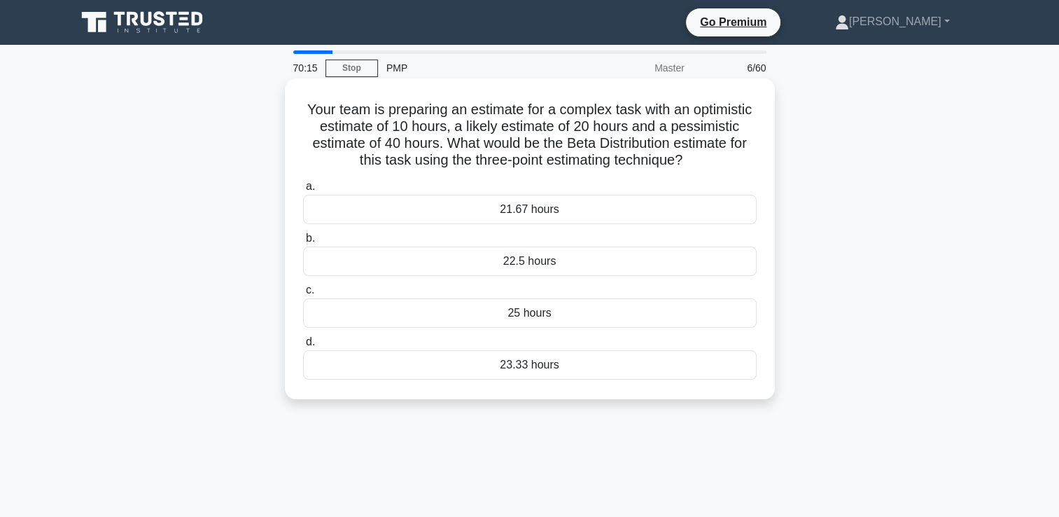
click at [522, 211] on div "21.67 hours" at bounding box center [530, 209] width 454 height 29
click at [303, 191] on input "a. 21.67 hours" at bounding box center [303, 186] width 0 height 9
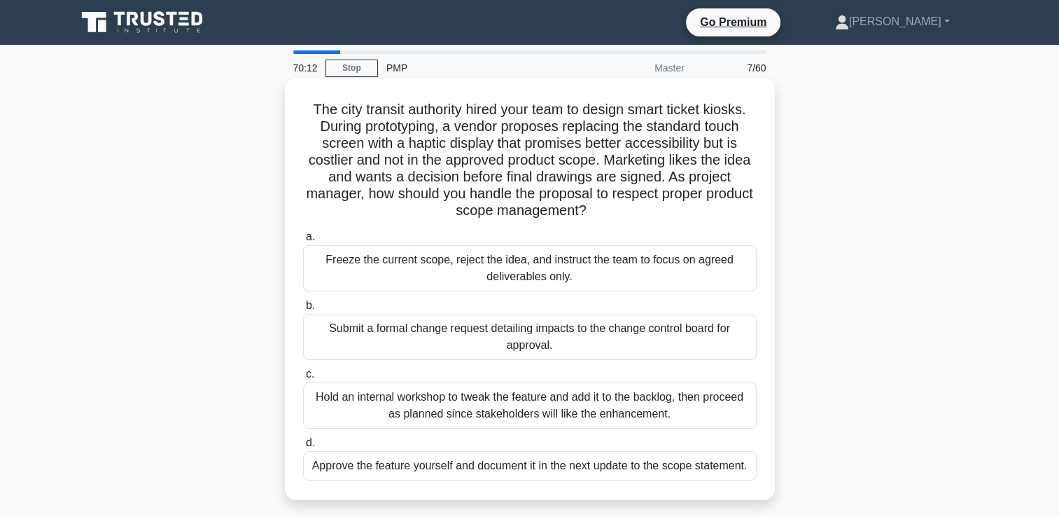
click at [375, 133] on h5 "The city transit authority hired your team to design smart ticket kiosks. Durin…" at bounding box center [530, 160] width 456 height 119
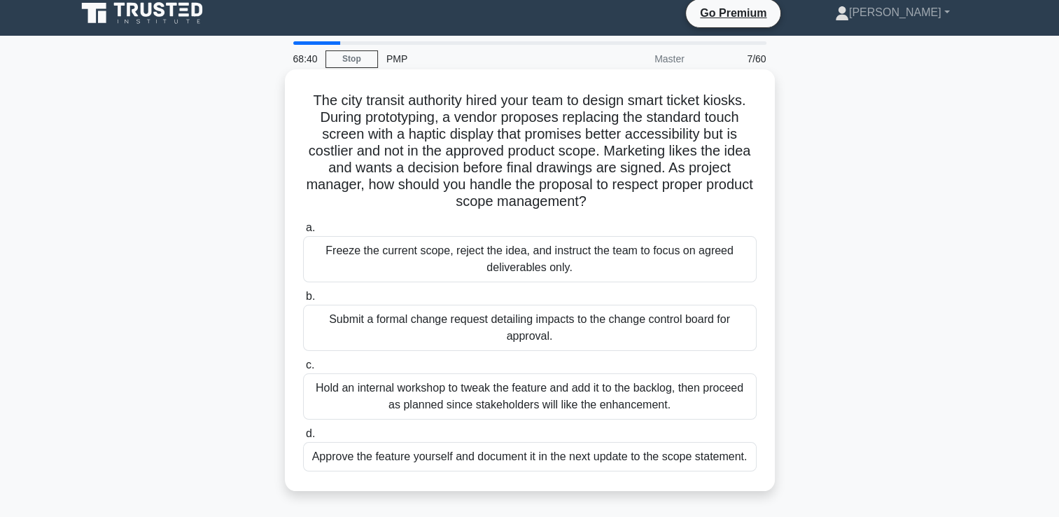
scroll to position [140, 0]
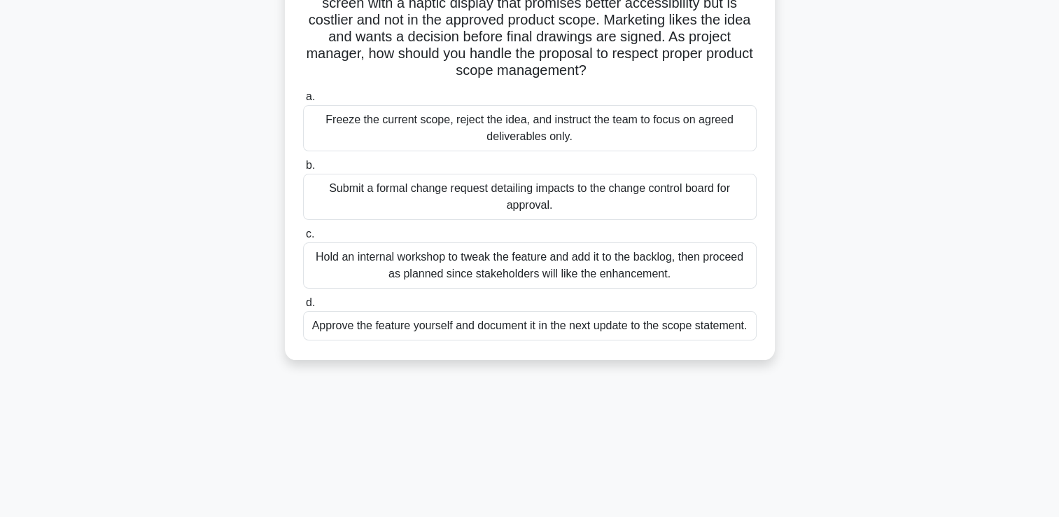
click at [445, 197] on div "Submit a formal change request detailing impacts to the change control board fo…" at bounding box center [530, 197] width 454 height 46
click at [303, 170] on input "b. Submit a formal change request detailing impacts to the change control board…" at bounding box center [303, 165] width 0 height 9
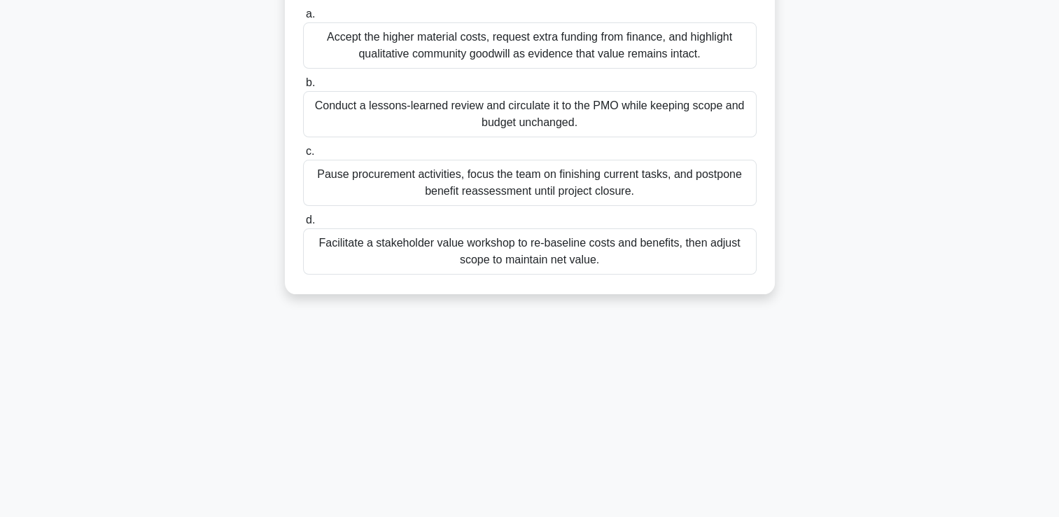
scroll to position [210, 0]
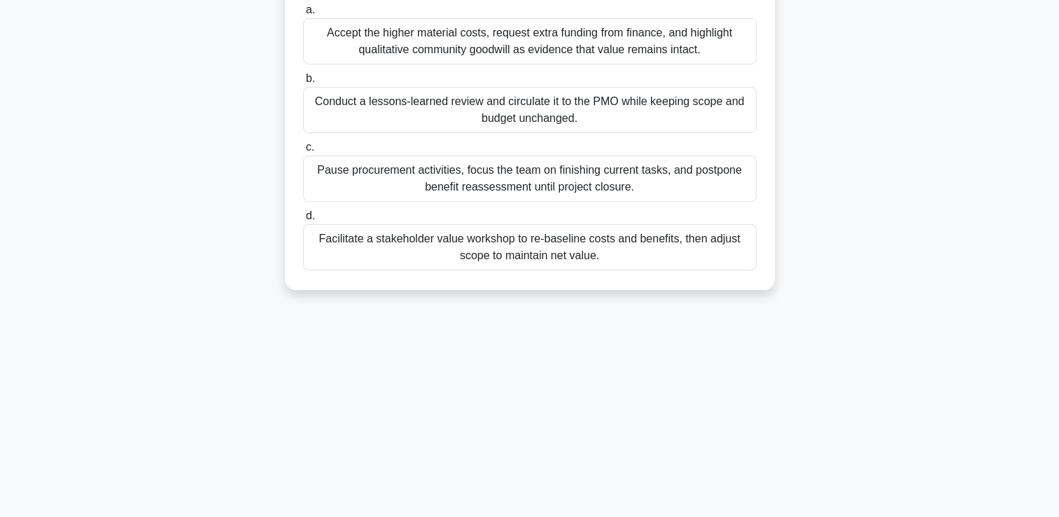
click at [546, 248] on div "Facilitate a stakeholder value workshop to re-baseline costs and benefits, then…" at bounding box center [530, 247] width 454 height 46
click at [303, 220] on input "d. Facilitate a stakeholder value workshop to re-baseline costs and benefits, t…" at bounding box center [303, 215] width 0 height 9
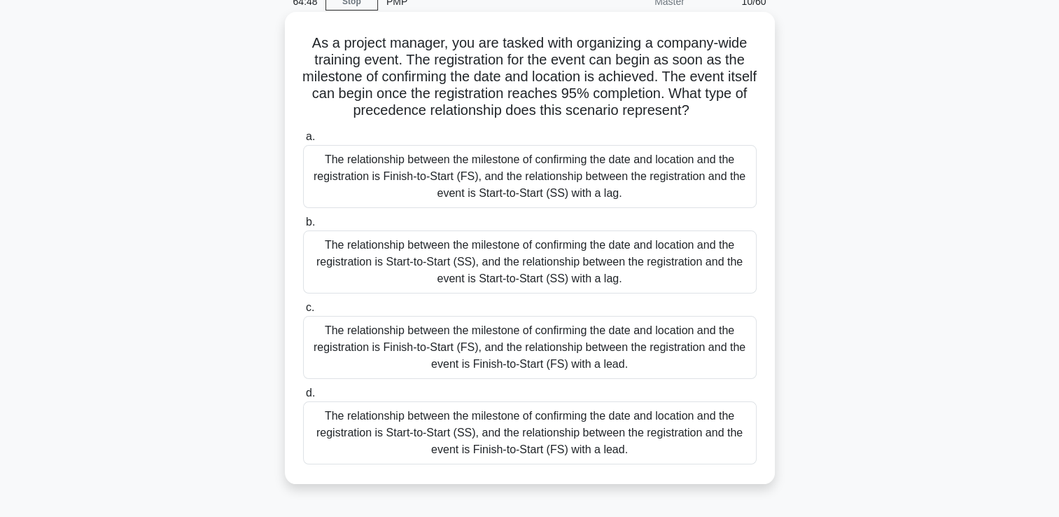
scroll to position [0, 0]
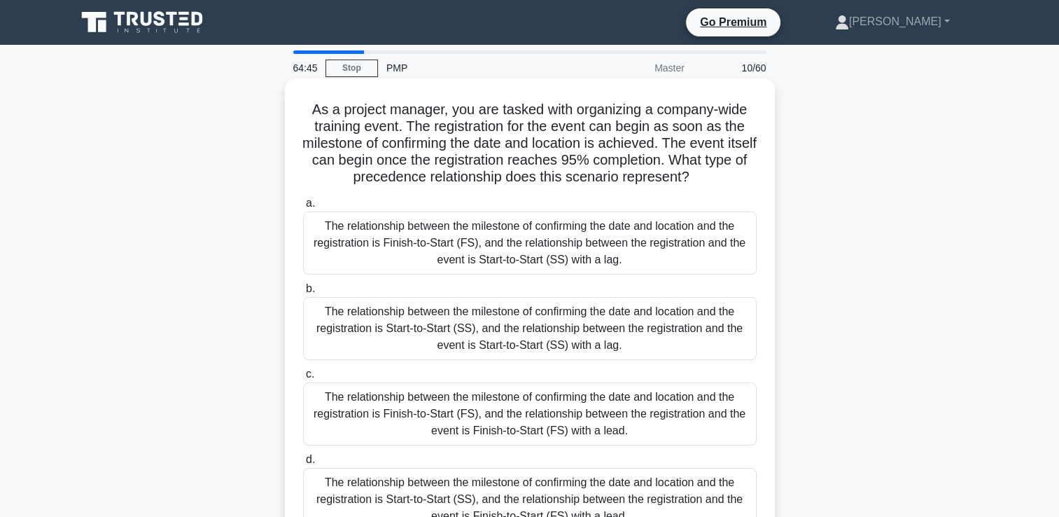
click at [484, 251] on div "The relationship between the milestone of confirming the date and location and …" at bounding box center [530, 242] width 454 height 63
click at [303, 208] on input "a. The relationship between the milestone of confirming the date and location a…" at bounding box center [303, 203] width 0 height 9
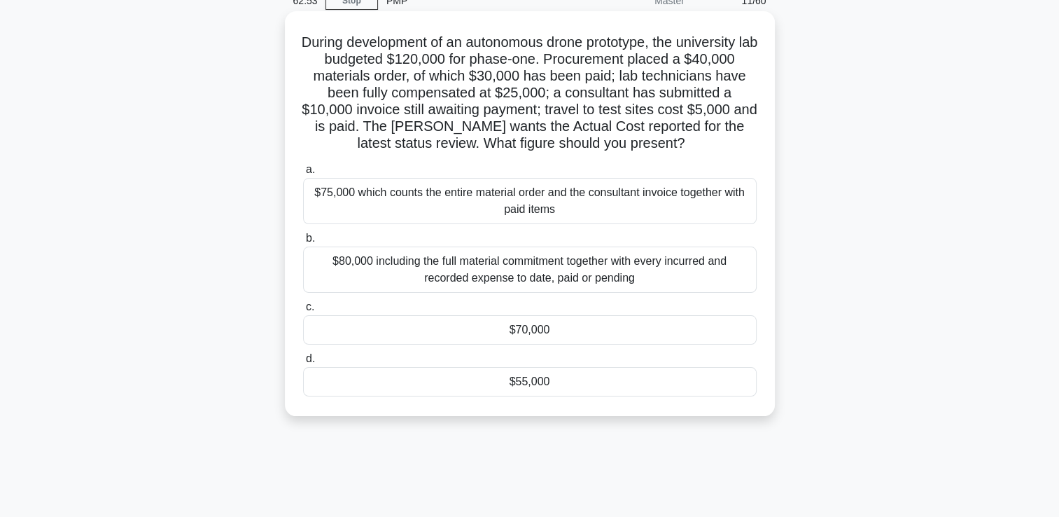
scroll to position [70, 0]
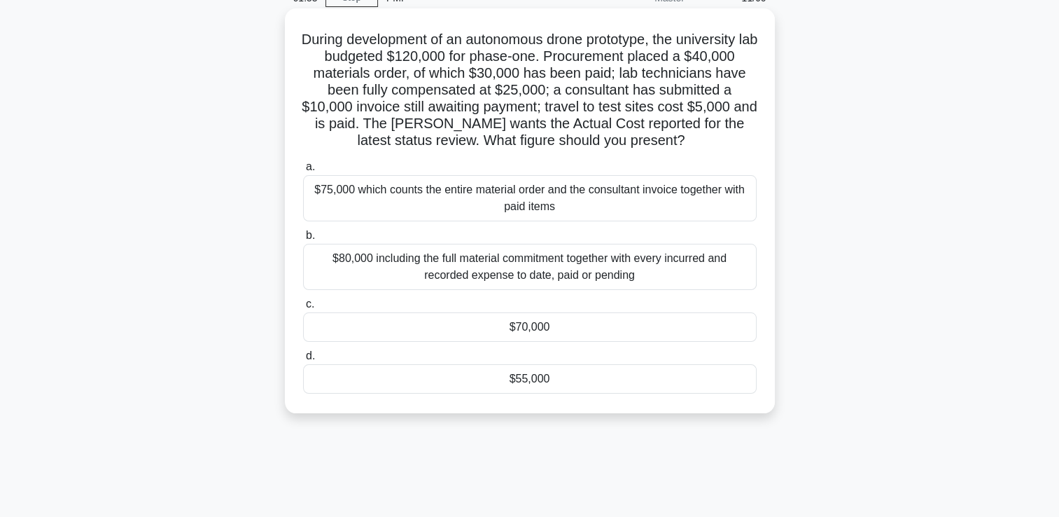
click at [524, 328] on div "$70,000" at bounding box center [530, 326] width 454 height 29
click at [303, 309] on input "c. $70,000" at bounding box center [303, 304] width 0 height 9
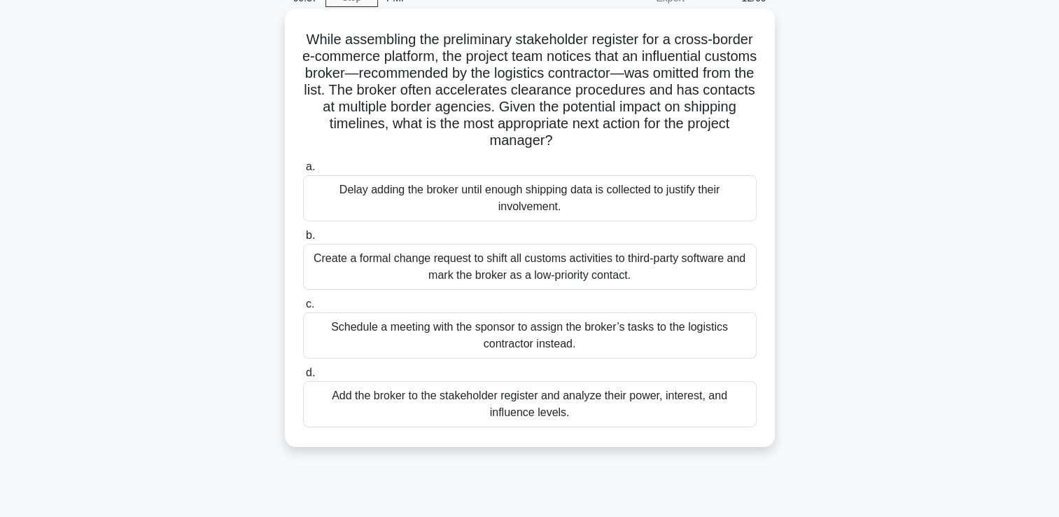
click at [554, 407] on div "Add the broker to the stakeholder register and analyze their power, interest, a…" at bounding box center [530, 404] width 454 height 46
click at [303, 377] on input "d. Add the broker to the stakeholder register and analyze their power, interest…" at bounding box center [303, 372] width 0 height 9
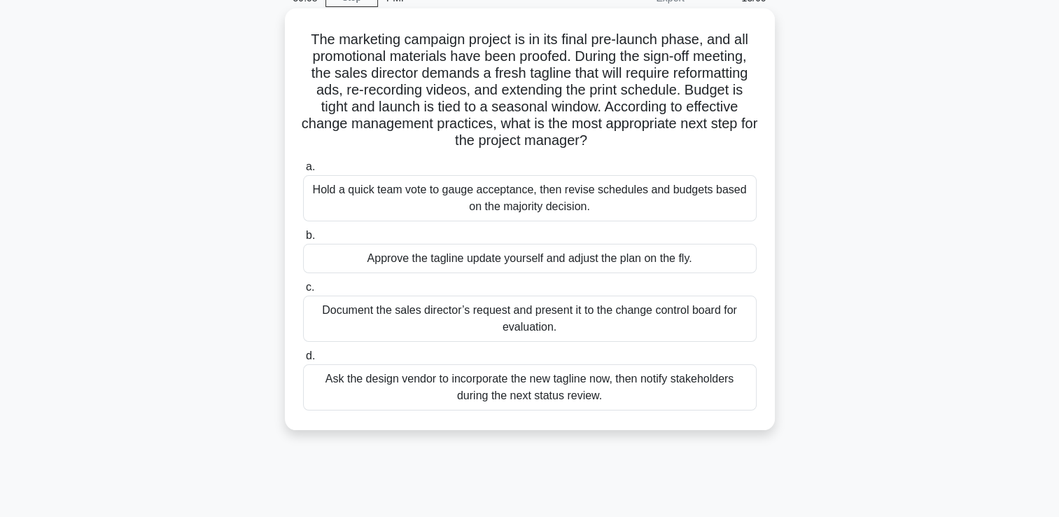
click at [509, 323] on div "Document the sales director’s request and present it to the change control boar…" at bounding box center [530, 318] width 454 height 46
click at [303, 292] on input "c. Document the sales director’s request and present it to the change control b…" at bounding box center [303, 287] width 0 height 9
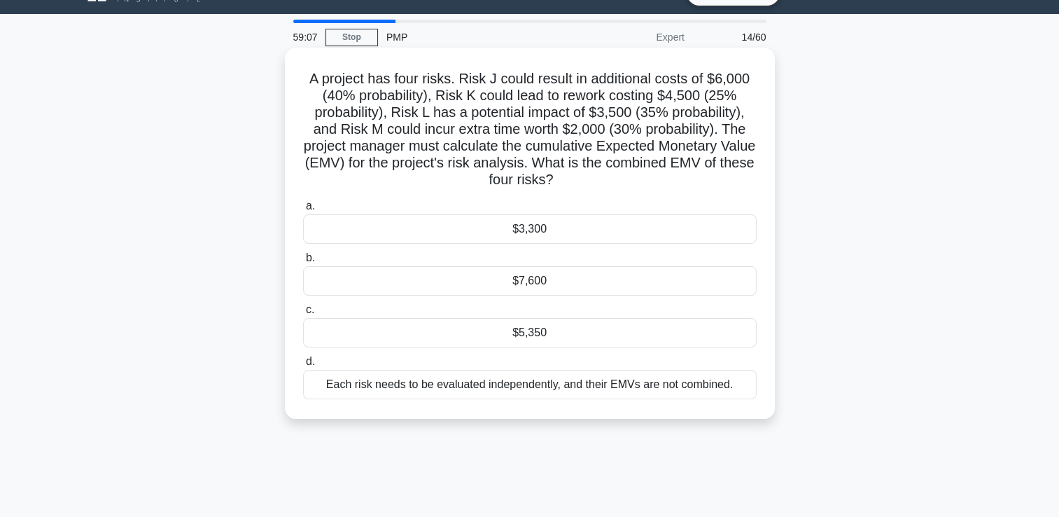
scroll to position [0, 0]
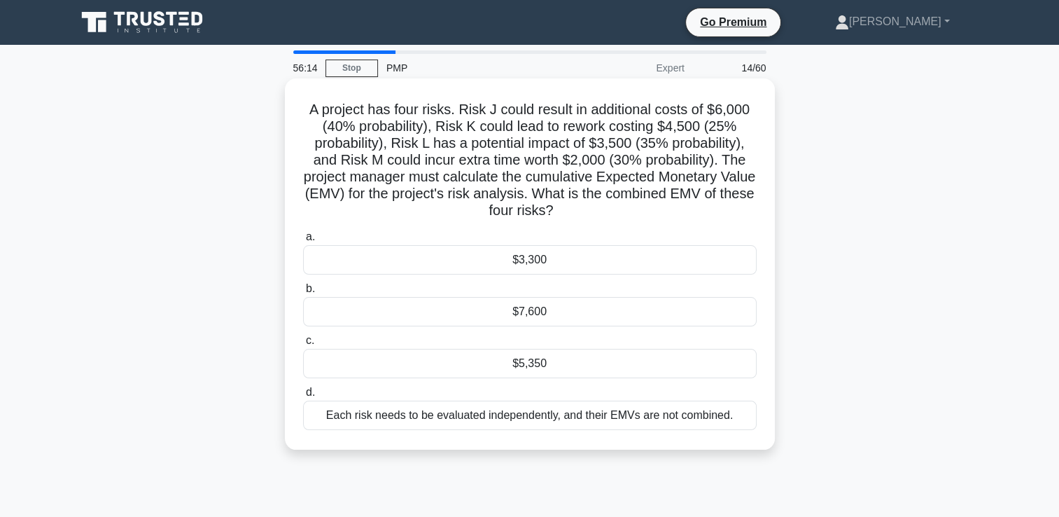
click at [521, 366] on div "$5,350" at bounding box center [530, 363] width 454 height 29
click at [303, 345] on input "c. $5,350" at bounding box center [303, 340] width 0 height 9
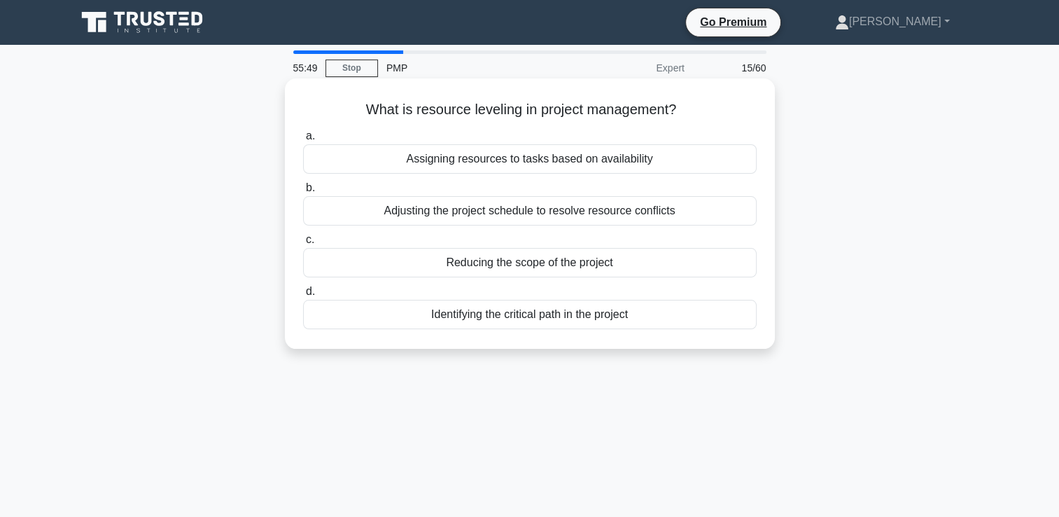
click at [531, 214] on div "Adjusting the project schedule to resolve resource conflicts" at bounding box center [530, 210] width 454 height 29
click at [303, 192] on input "b. Adjusting the project schedule to resolve resource conflicts" at bounding box center [303, 187] width 0 height 9
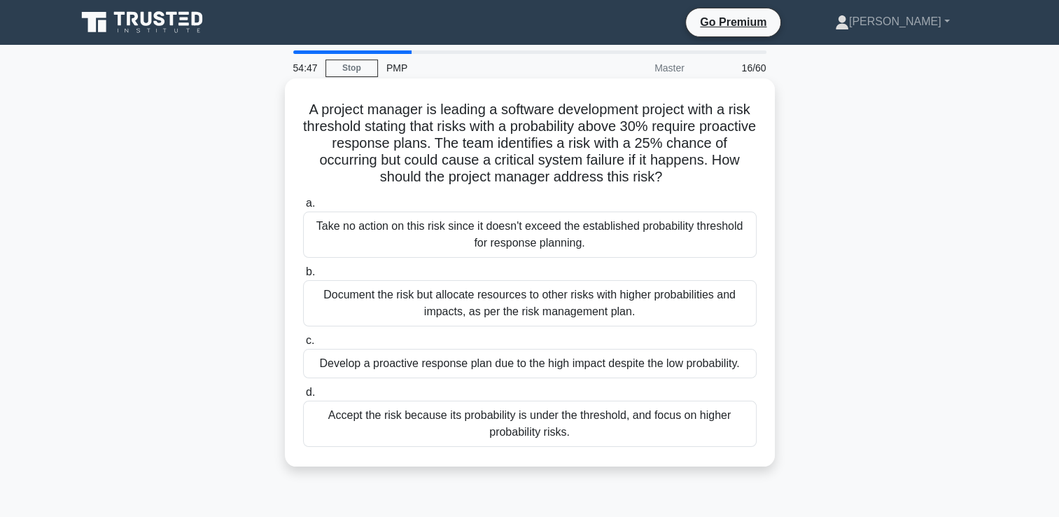
click at [486, 368] on div "Develop a proactive response plan due to the high impact despite the low probab…" at bounding box center [530, 363] width 454 height 29
click at [303, 345] on input "c. Develop a proactive response plan due to the high impact despite the low pro…" at bounding box center [303, 340] width 0 height 9
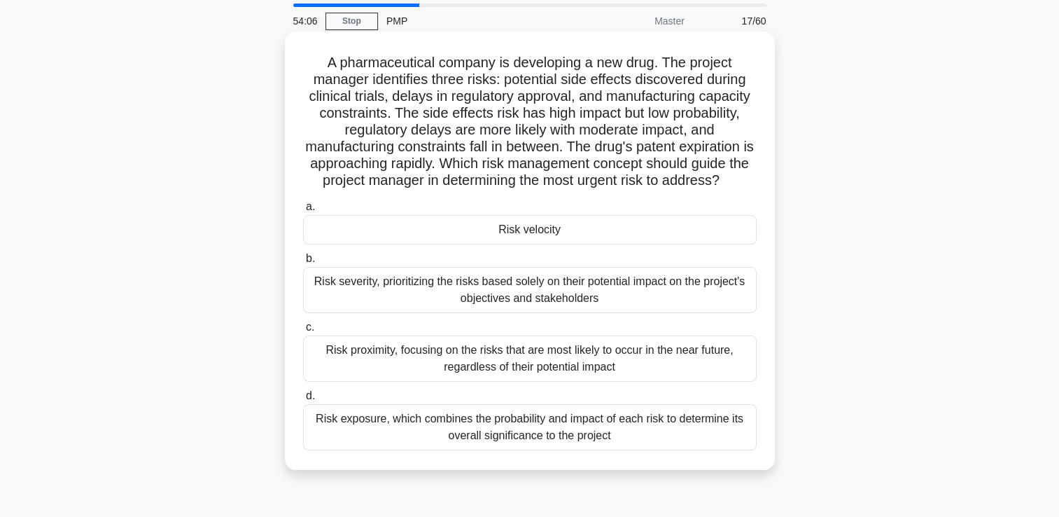
scroll to position [70, 0]
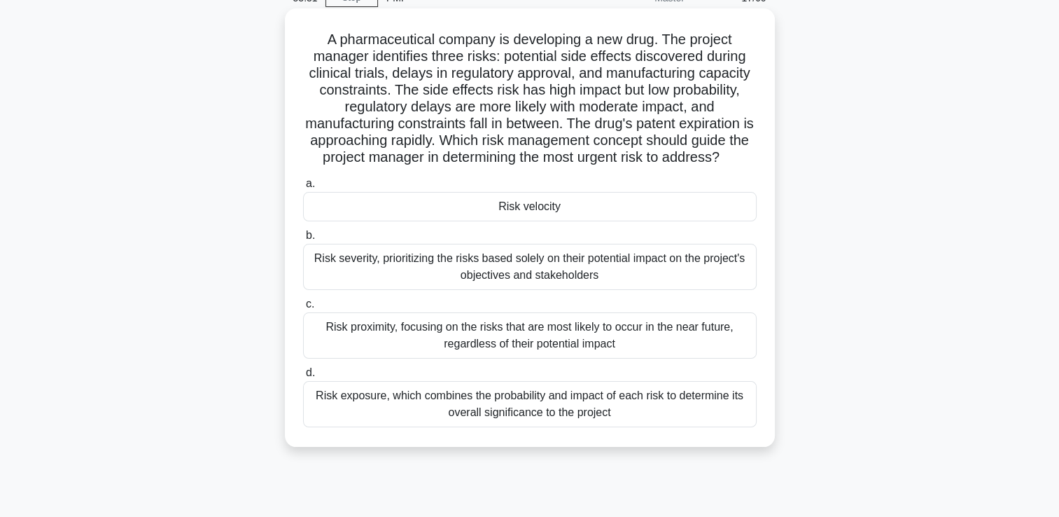
click at [541, 211] on div "Risk velocity" at bounding box center [530, 206] width 454 height 29
click at [303, 188] on input "a. Risk velocity" at bounding box center [303, 183] width 0 height 9
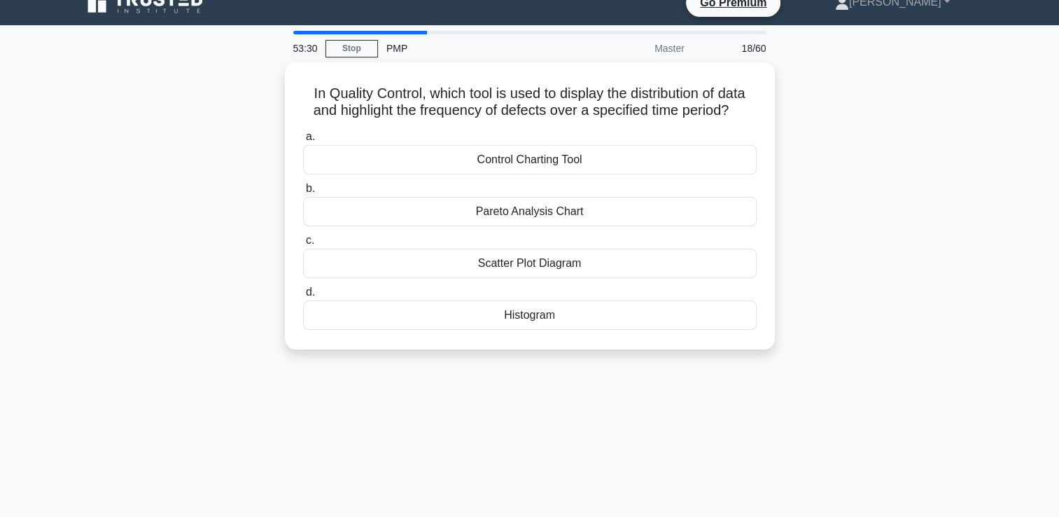
scroll to position [0, 0]
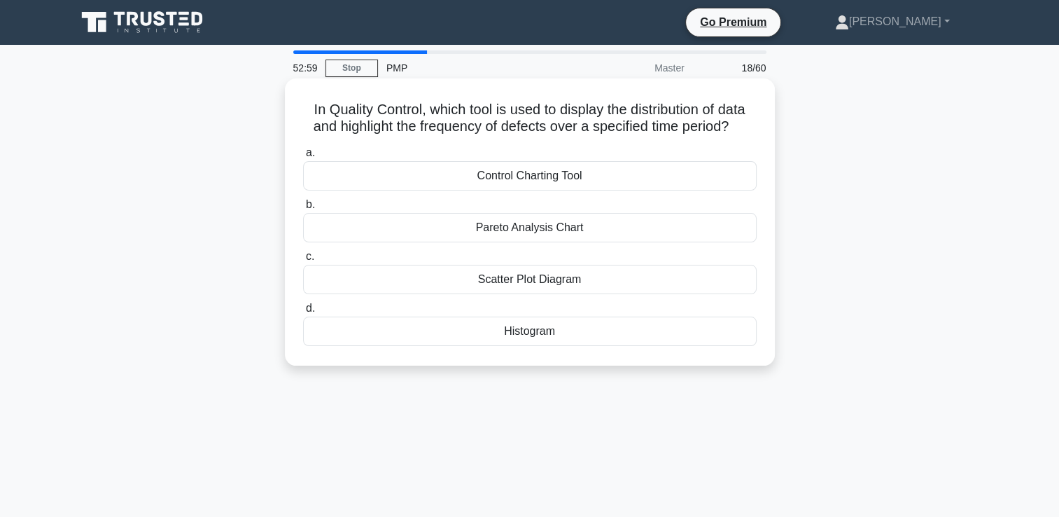
click at [515, 178] on div "Control Charting Tool" at bounding box center [530, 175] width 454 height 29
click at [303, 157] on input "a. Control Charting Tool" at bounding box center [303, 152] width 0 height 9
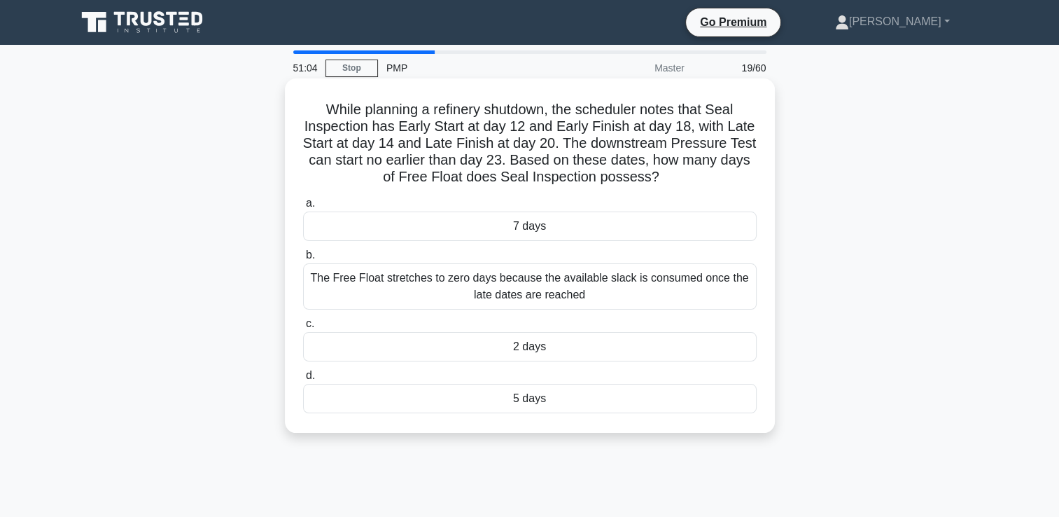
click at [526, 231] on div "7 days" at bounding box center [530, 225] width 454 height 29
click at [303, 208] on input "a. 7 days" at bounding box center [303, 203] width 0 height 9
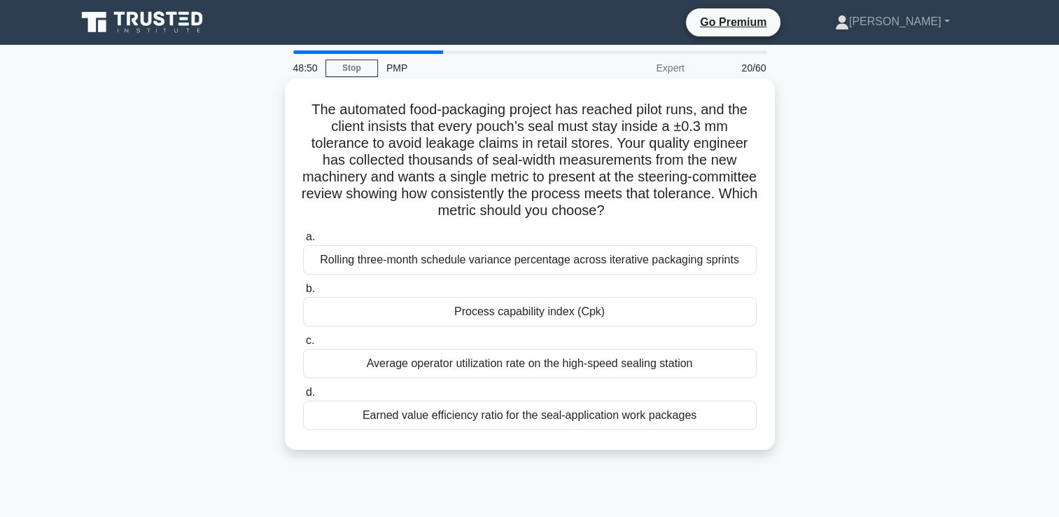
click at [680, 264] on div "Rolling three-month schedule variance percentage across iterative packaging spr…" at bounding box center [530, 259] width 454 height 29
click at [303, 241] on input "a. Rolling three-month schedule variance percentage across iterative packaging …" at bounding box center [303, 236] width 0 height 9
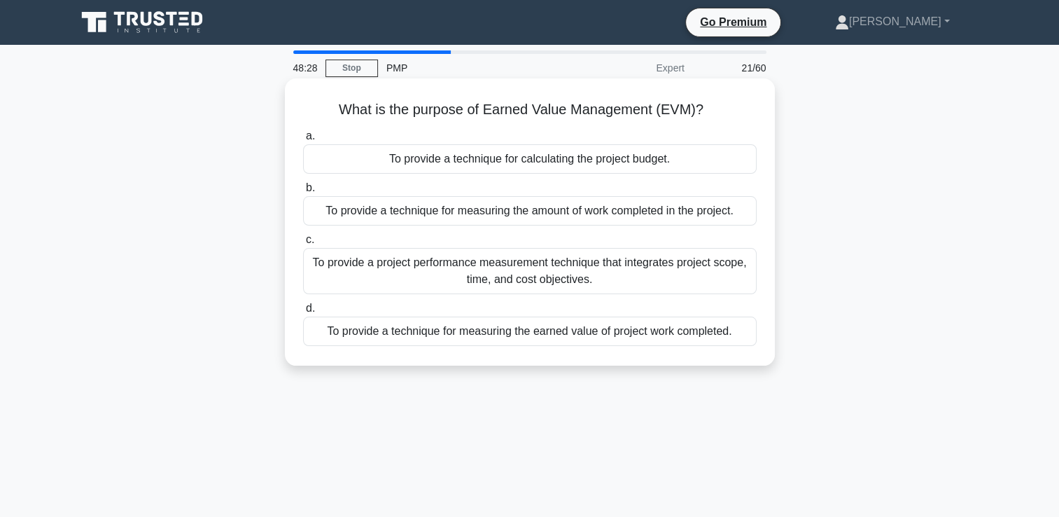
click at [543, 281] on div "To provide a project performance measurement technique that integrates project …" at bounding box center [530, 271] width 454 height 46
click at [303, 244] on input "c. To provide a project performance measurement technique that integrates proje…" at bounding box center [303, 239] width 0 height 9
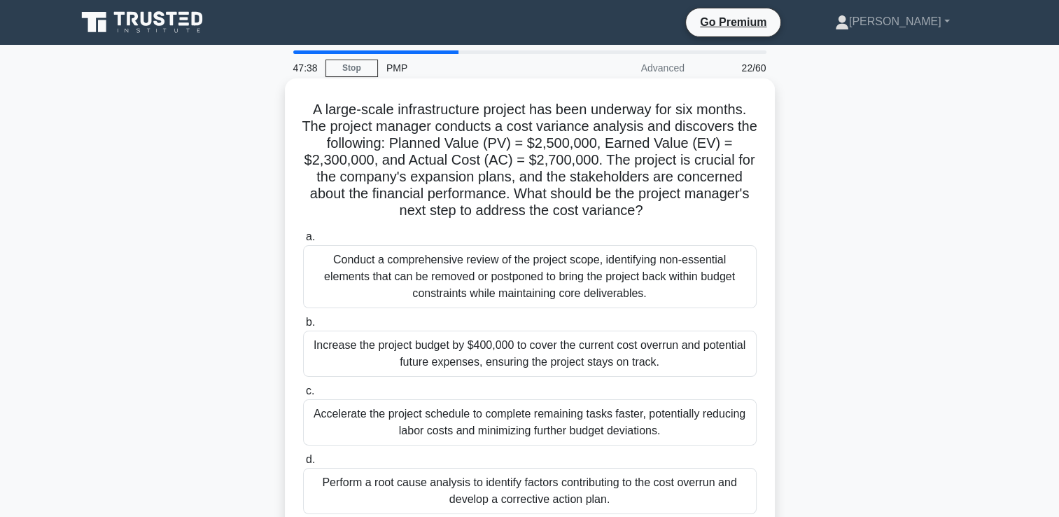
scroll to position [70, 0]
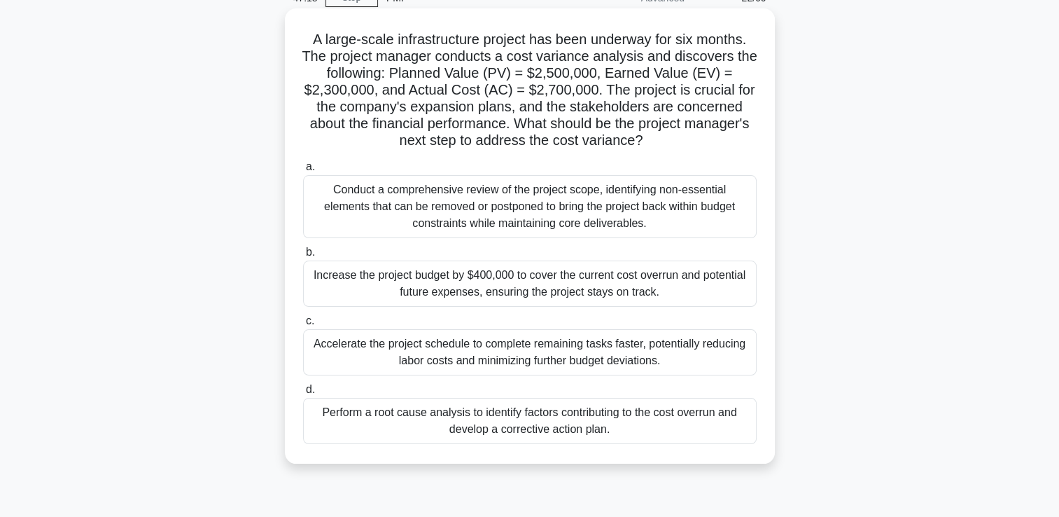
click at [507, 419] on div "Perform a root cause analysis to identify factors contributing to the cost over…" at bounding box center [530, 421] width 454 height 46
click at [303, 394] on input "d. Perform a root cause analysis to identify factors contributing to the cost o…" at bounding box center [303, 389] width 0 height 9
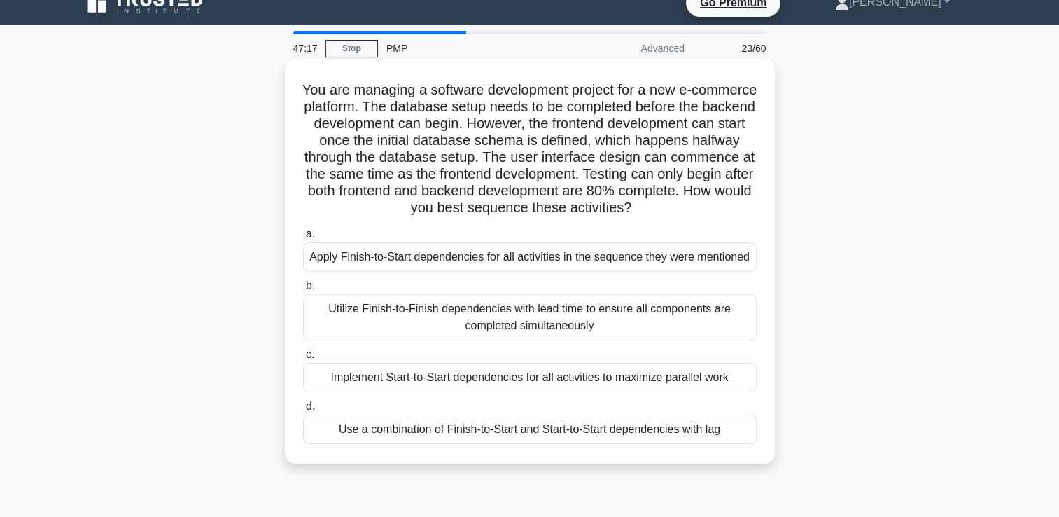
scroll to position [0, 0]
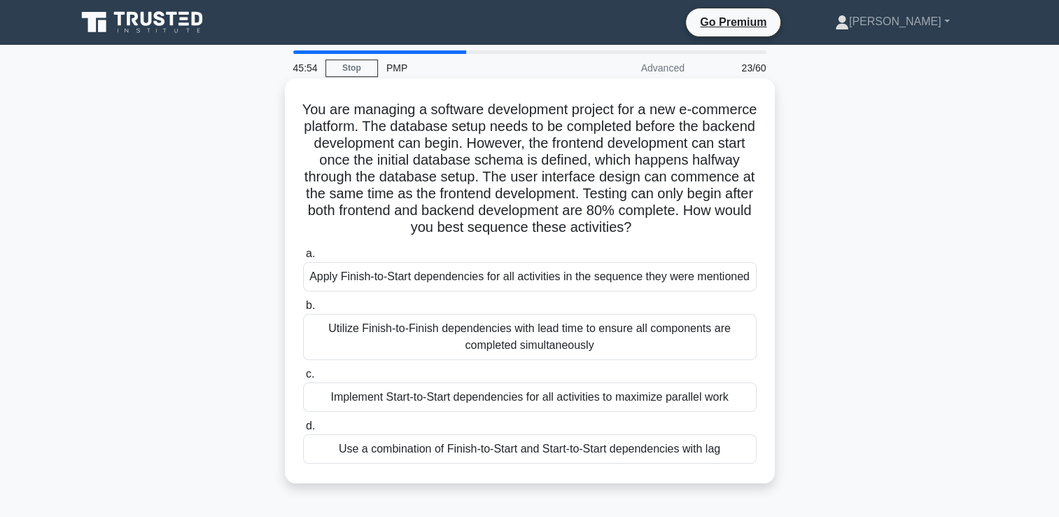
click at [474, 401] on div "Implement Start-to-Start dependencies for all activities to maximize parallel w…" at bounding box center [530, 396] width 454 height 29
click at [303, 379] on input "c. Implement Start-to-Start dependencies for all activities to maximize paralle…" at bounding box center [303, 374] width 0 height 9
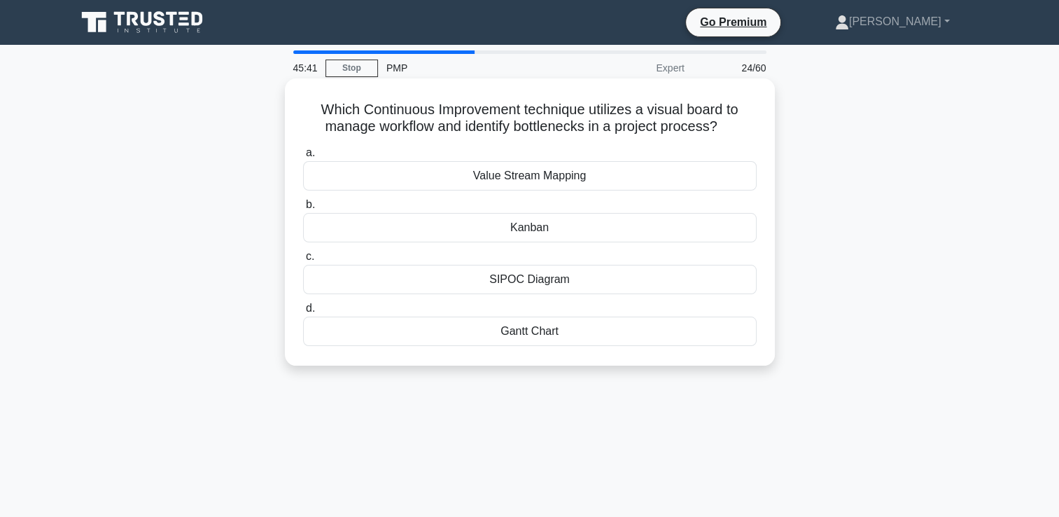
click at [528, 230] on div "Kanban" at bounding box center [530, 227] width 454 height 29
click at [303, 209] on input "b. [GEOGRAPHIC_DATA]" at bounding box center [303, 204] width 0 height 9
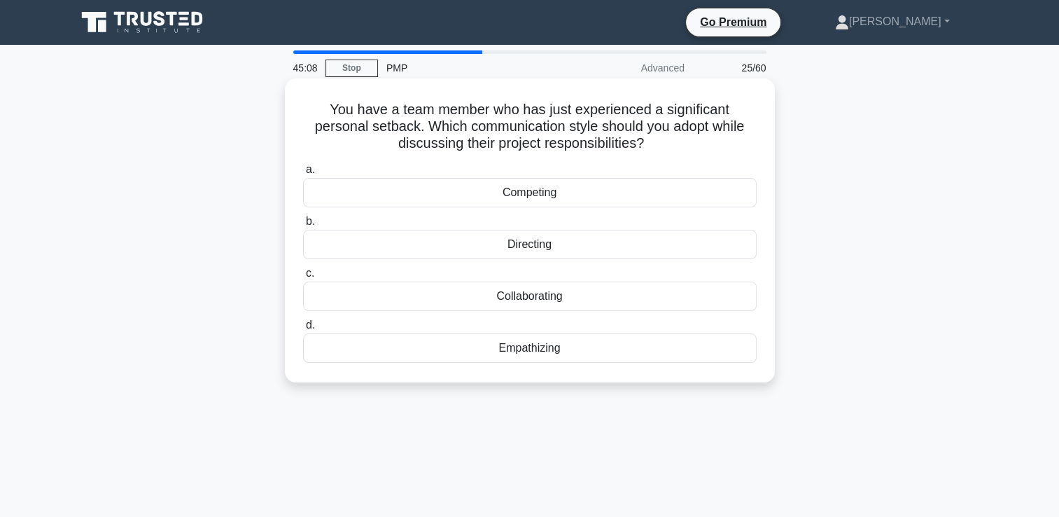
click at [531, 349] on div "Empathizing" at bounding box center [530, 347] width 454 height 29
click at [303, 330] on input "d. Empathizing" at bounding box center [303, 325] width 0 height 9
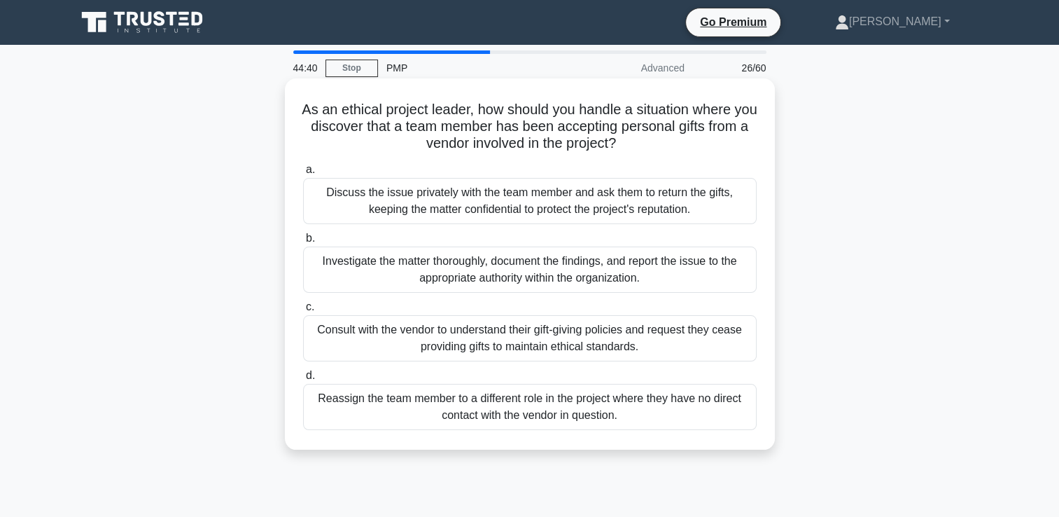
click at [477, 270] on div "Investigate the matter thoroughly, document the findings, and report the issue …" at bounding box center [530, 269] width 454 height 46
click at [303, 243] on input "b. Investigate the matter thoroughly, document the findings, and report the iss…" at bounding box center [303, 238] width 0 height 9
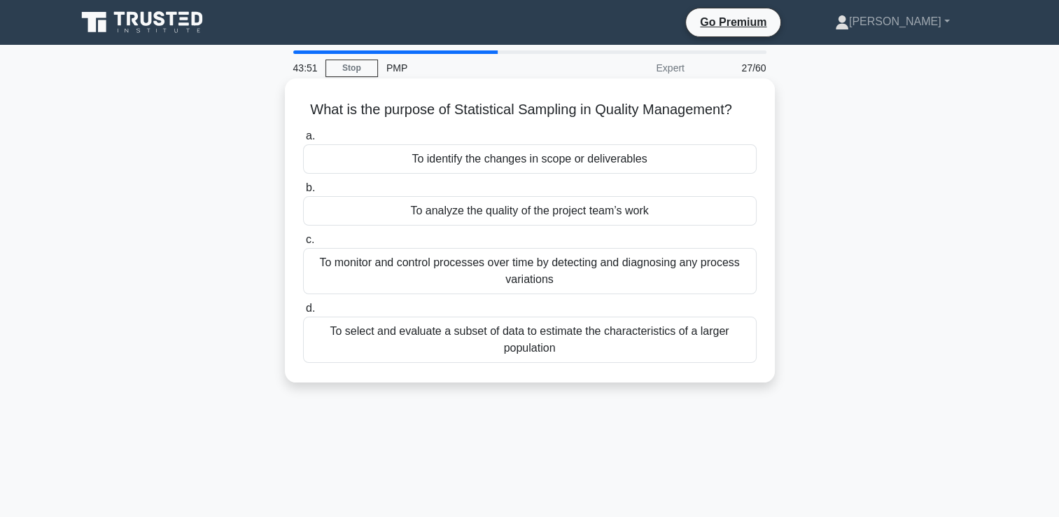
click at [565, 281] on div "To monitor and control processes over time by detecting and diagnosing any proc…" at bounding box center [530, 271] width 454 height 46
click at [303, 244] on input "c. To monitor and control processes over time by detecting and diagnosing any p…" at bounding box center [303, 239] width 0 height 9
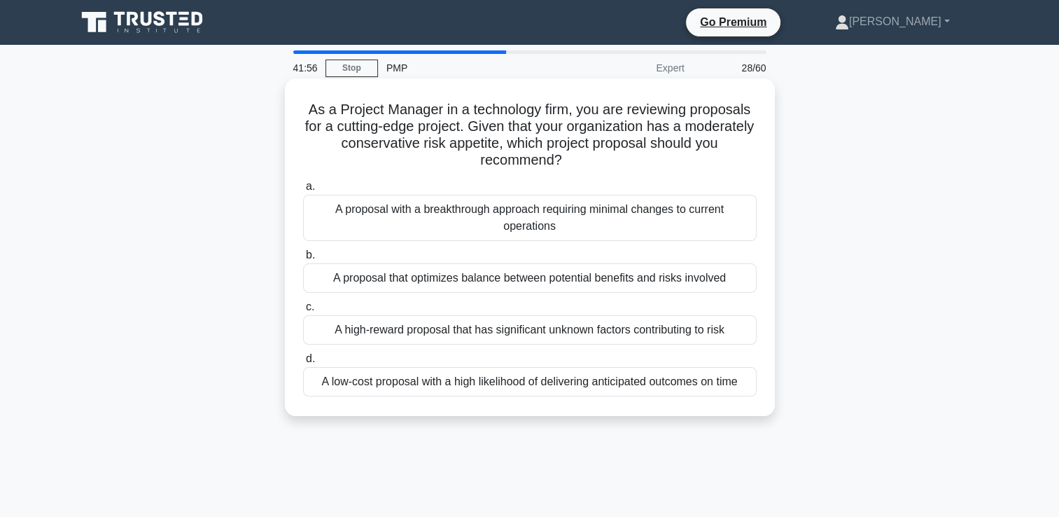
click at [629, 290] on div "A proposal that optimizes balance between potential benefits and risks involved" at bounding box center [530, 277] width 454 height 29
click at [303, 260] on input "b. A proposal that optimizes balance between potential benefits and risks invol…" at bounding box center [303, 255] width 0 height 9
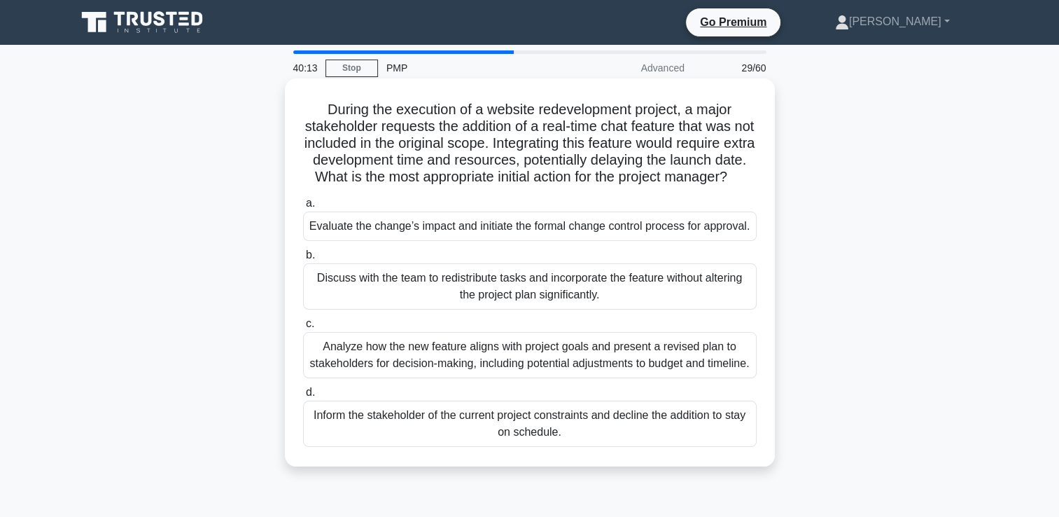
click at [461, 241] on div "Evaluate the change’s impact and initiate the formal change control process for…" at bounding box center [530, 225] width 454 height 29
click at [303, 208] on input "a. Evaluate the change’s impact and initiate the formal change control process …" at bounding box center [303, 203] width 0 height 9
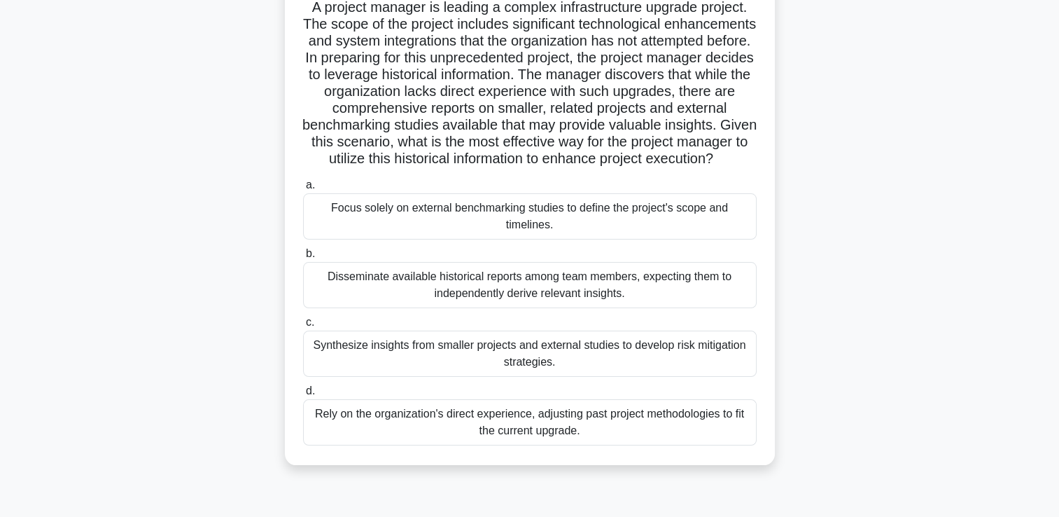
scroll to position [140, 0]
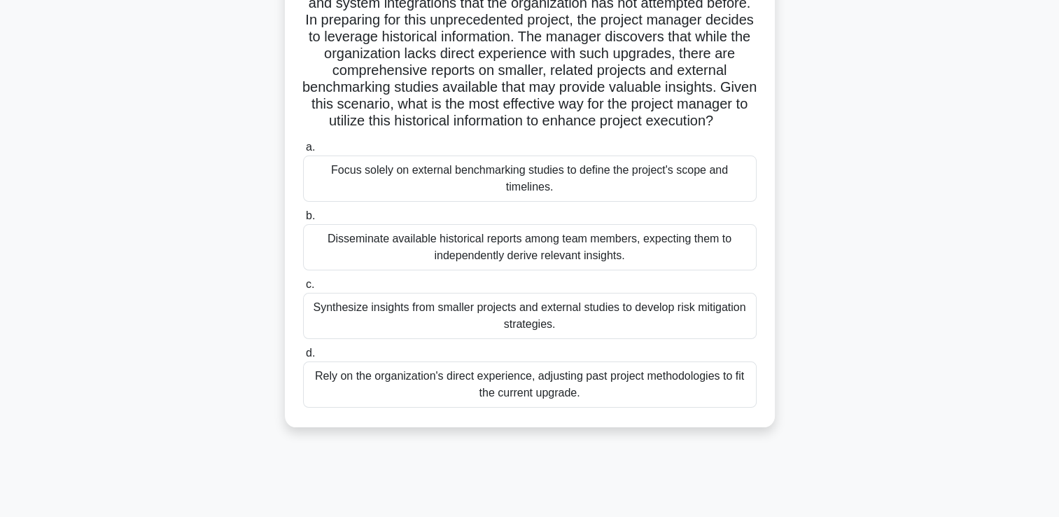
click at [531, 335] on div "Synthesize insights from smaller projects and external studies to develop risk …" at bounding box center [530, 316] width 454 height 46
click at [303, 289] on input "c. Synthesize insights from smaller projects and external studies to develop ri…" at bounding box center [303, 284] width 0 height 9
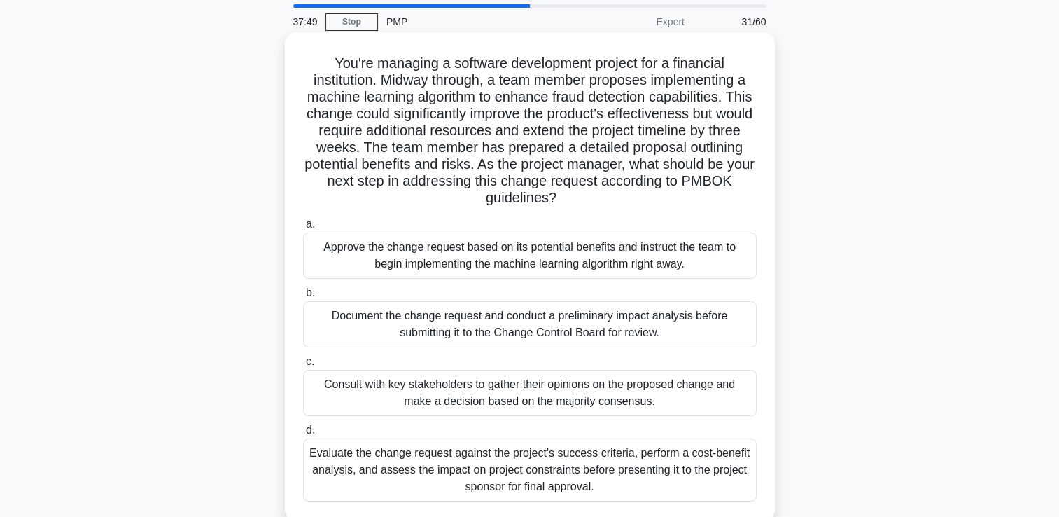
scroll to position [70, 0]
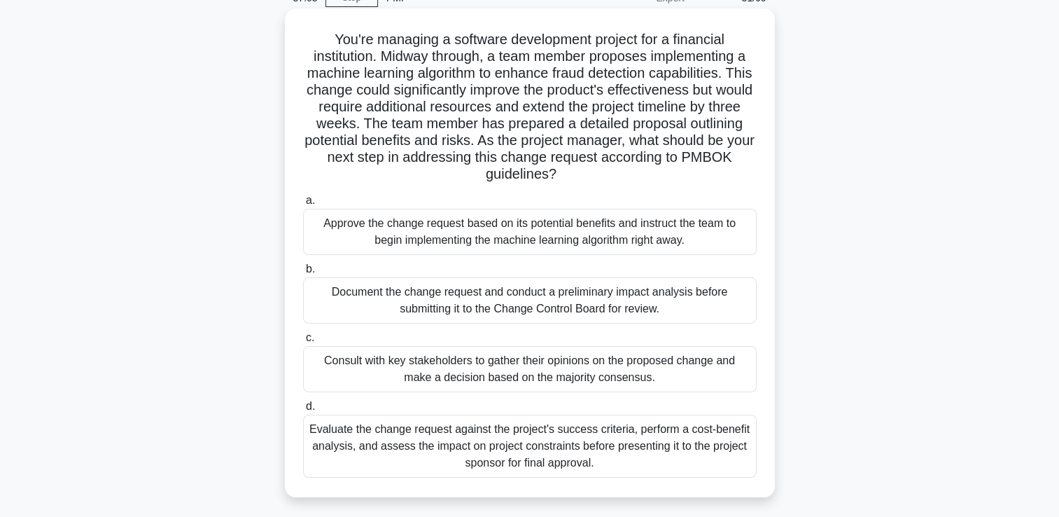
click at [591, 308] on div "Document the change request and conduct a preliminary impact analysis before su…" at bounding box center [530, 300] width 454 height 46
click at [303, 274] on input "b. Document the change request and conduct a preliminary impact analysis before…" at bounding box center [303, 269] width 0 height 9
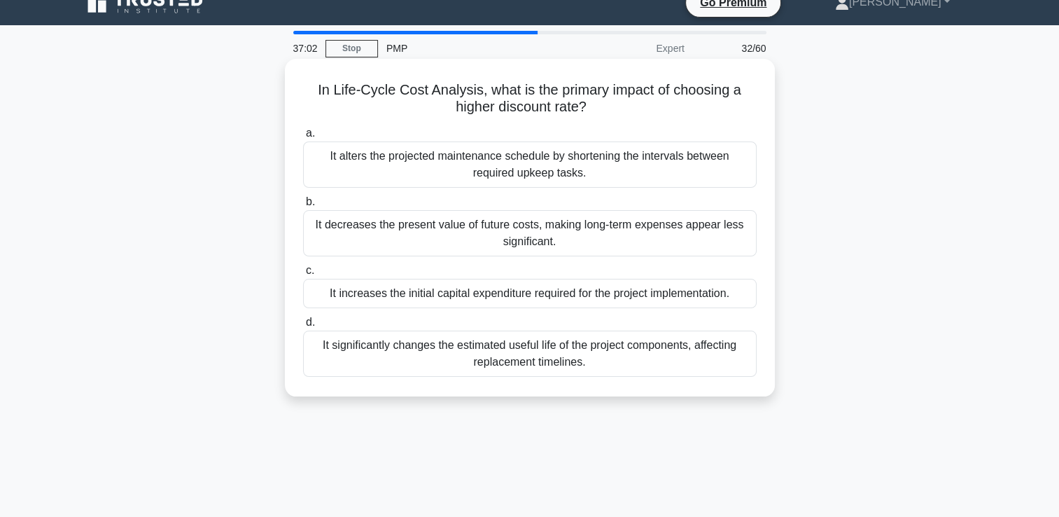
scroll to position [0, 0]
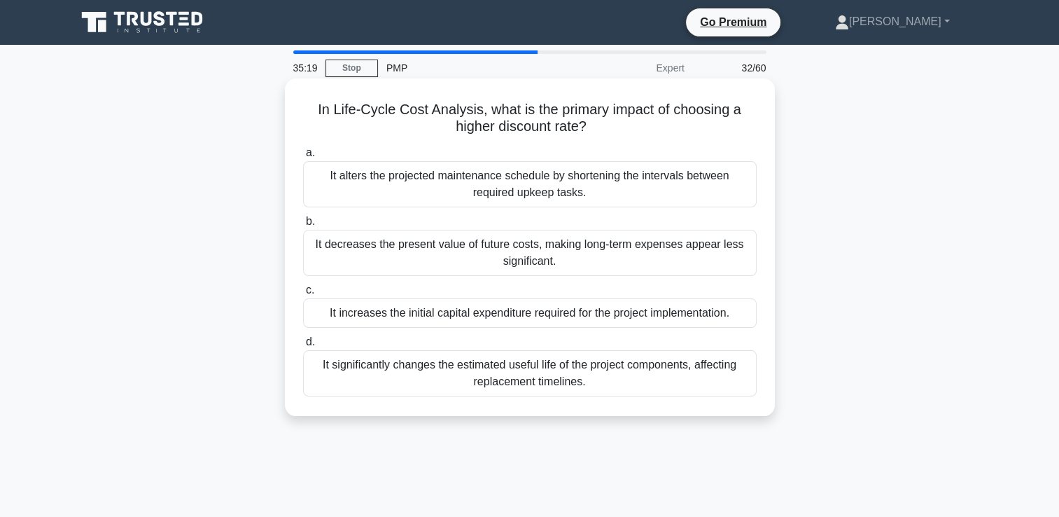
click at [552, 371] on div "It significantly changes the estimated useful life of the project components, a…" at bounding box center [530, 373] width 454 height 46
click at [303, 346] on input "d. It significantly changes the estimated useful life of the project components…" at bounding box center [303, 341] width 0 height 9
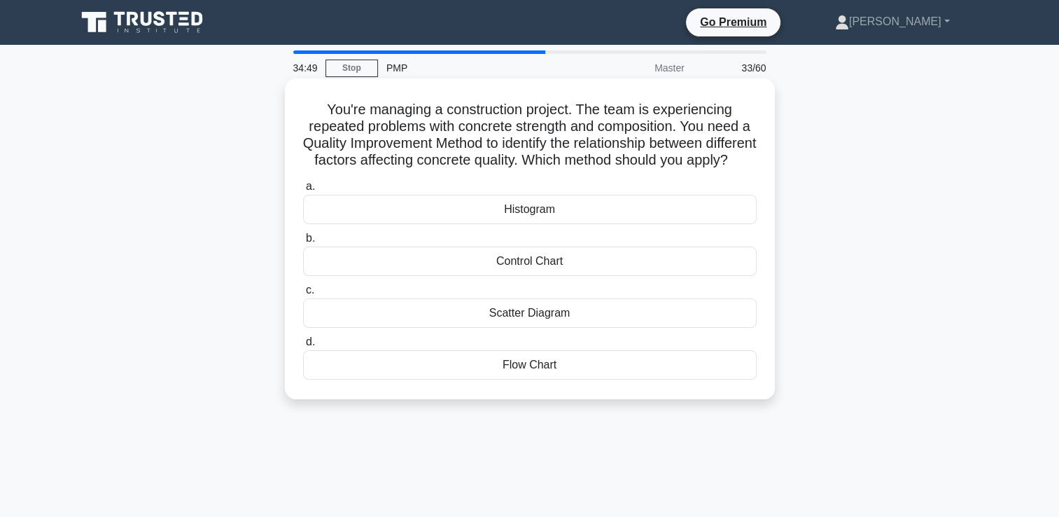
click at [523, 276] on div "Control Chart" at bounding box center [530, 260] width 454 height 29
click at [303, 243] on input "b. Control Chart" at bounding box center [303, 238] width 0 height 9
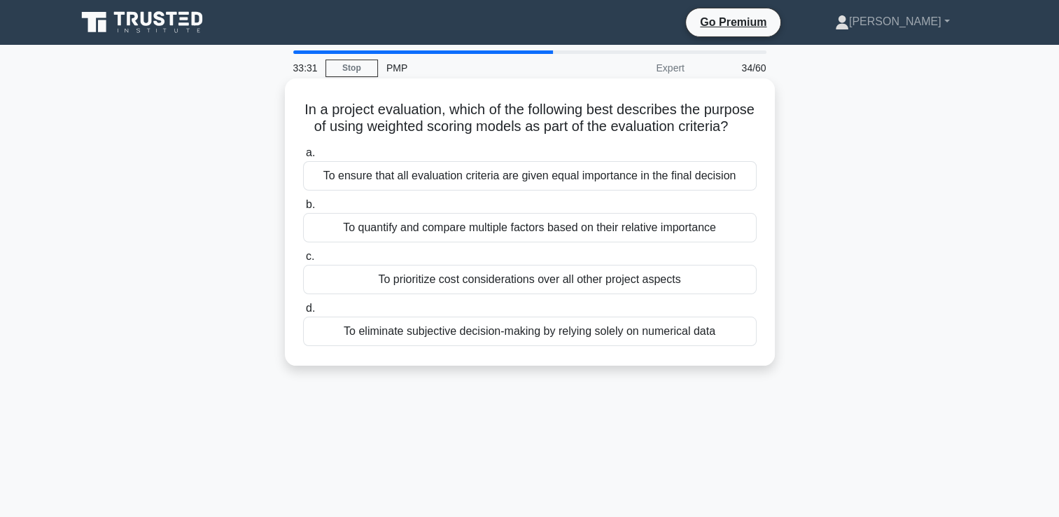
click at [538, 242] on div "To quantify and compare multiple factors based on their relative importance" at bounding box center [530, 227] width 454 height 29
click at [303, 209] on input "b. To quantify and compare multiple factors based on their relative importance" at bounding box center [303, 204] width 0 height 9
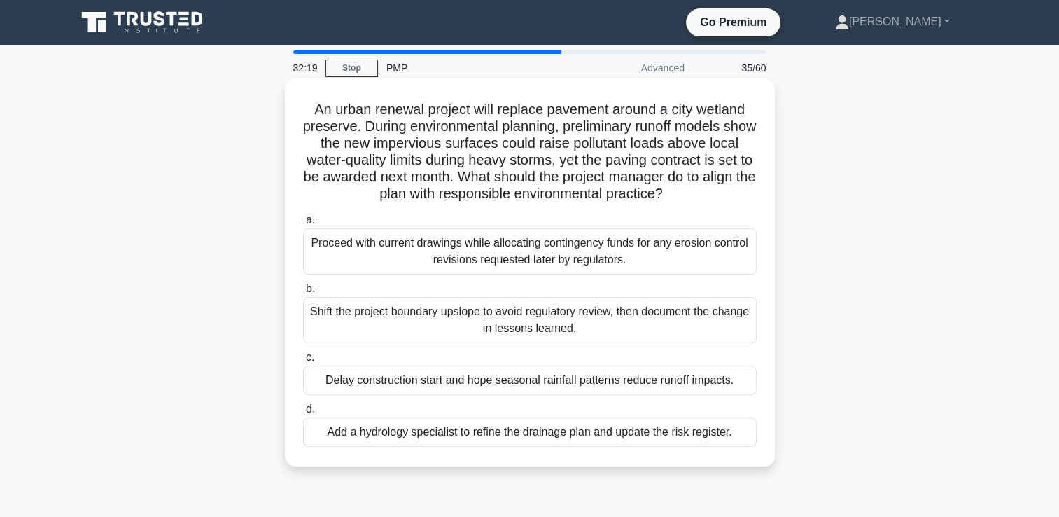
click at [711, 435] on div "Add a hydrology specialist to refine the drainage plan and update the risk regi…" at bounding box center [530, 431] width 454 height 29
click at [303, 414] on input "d. Add a hydrology specialist to refine the drainage plan and update the risk r…" at bounding box center [303, 409] width 0 height 9
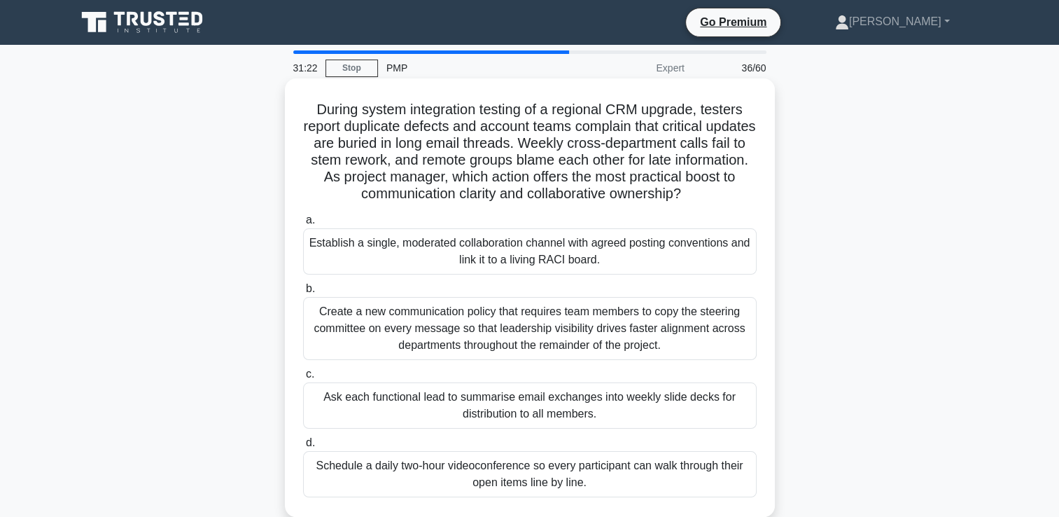
scroll to position [70, 0]
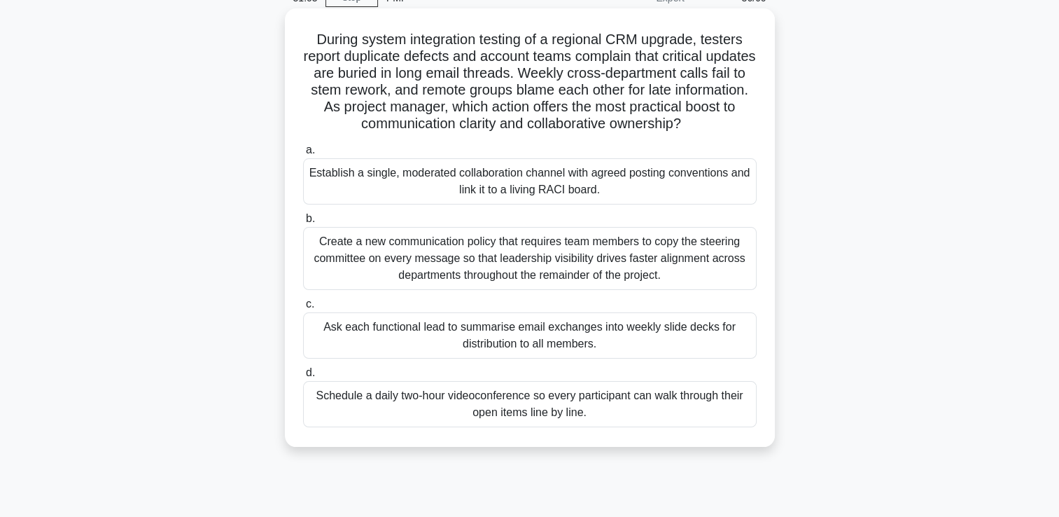
click at [507, 179] on div "Establish a single, moderated collaboration channel with agreed posting convent…" at bounding box center [530, 181] width 454 height 46
click at [303, 155] on input "a. Establish a single, moderated collaboration channel with agreed posting conv…" at bounding box center [303, 150] width 0 height 9
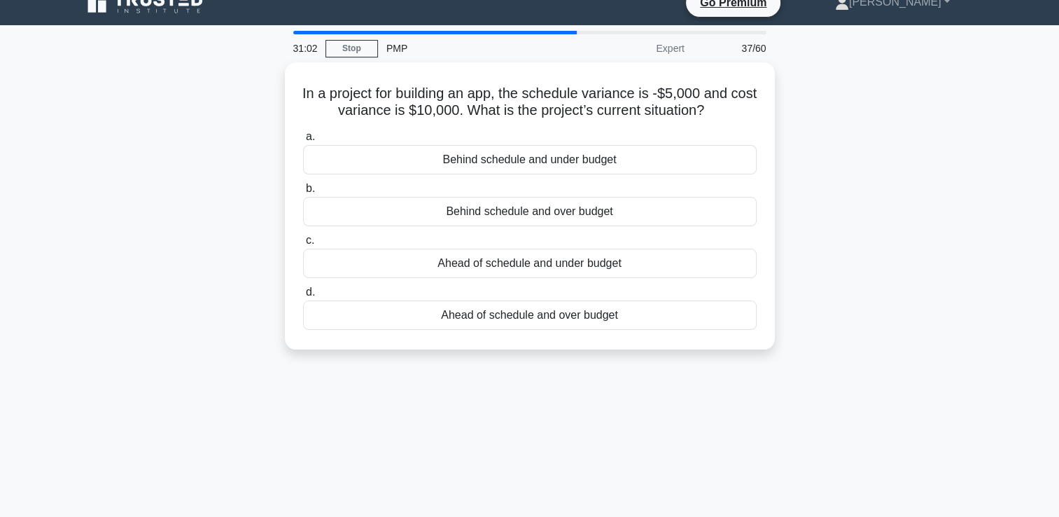
scroll to position [0, 0]
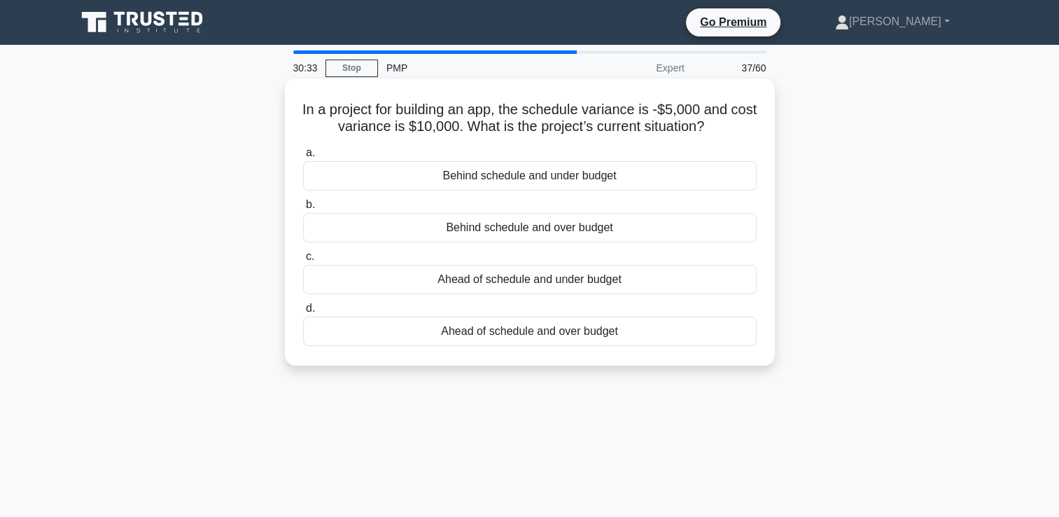
click at [560, 178] on div "Behind schedule and under budget" at bounding box center [530, 175] width 454 height 29
click at [303, 157] on input "a. Behind schedule and under budget" at bounding box center [303, 152] width 0 height 9
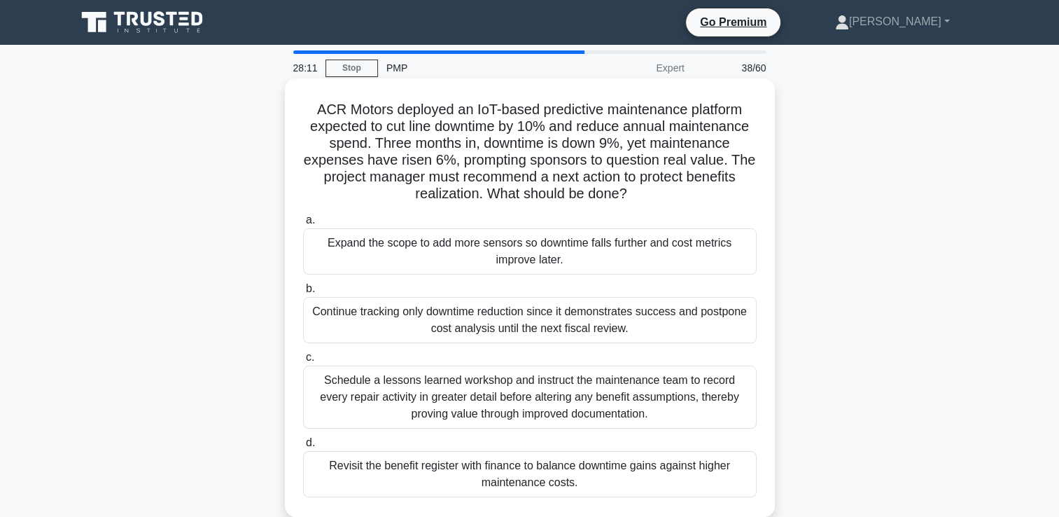
click at [588, 412] on div "Schedule a lessons learned workshop and instruct the maintenance team to record…" at bounding box center [530, 396] width 454 height 63
click at [303, 362] on input "c. Schedule a lessons learned workshop and instruct the maintenance team to rec…" at bounding box center [303, 357] width 0 height 9
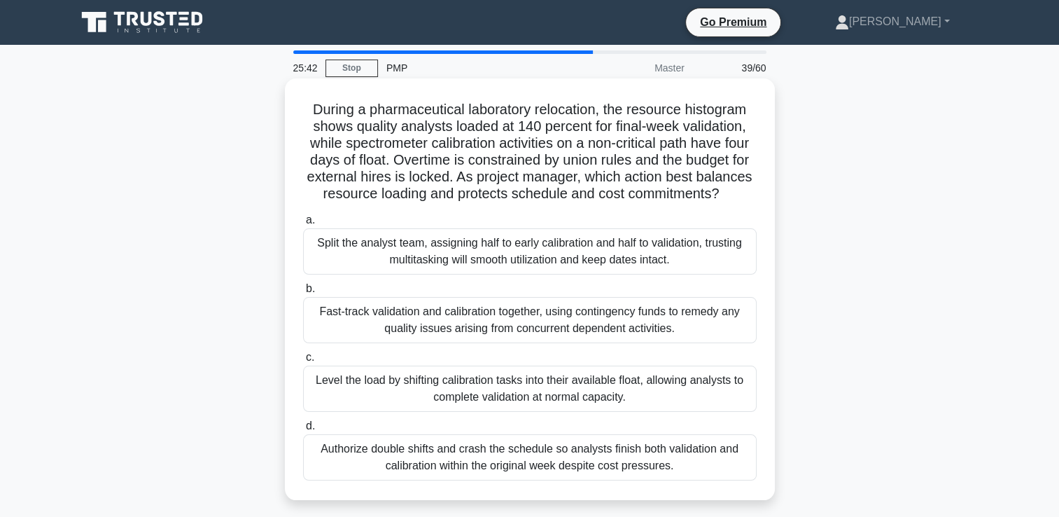
click at [601, 411] on div "Level the load by shifting calibration tasks into their available float, allowi…" at bounding box center [530, 388] width 454 height 46
click at [303, 362] on input "c. Level the load by shifting calibration tasks into their available float, all…" at bounding box center [303, 357] width 0 height 9
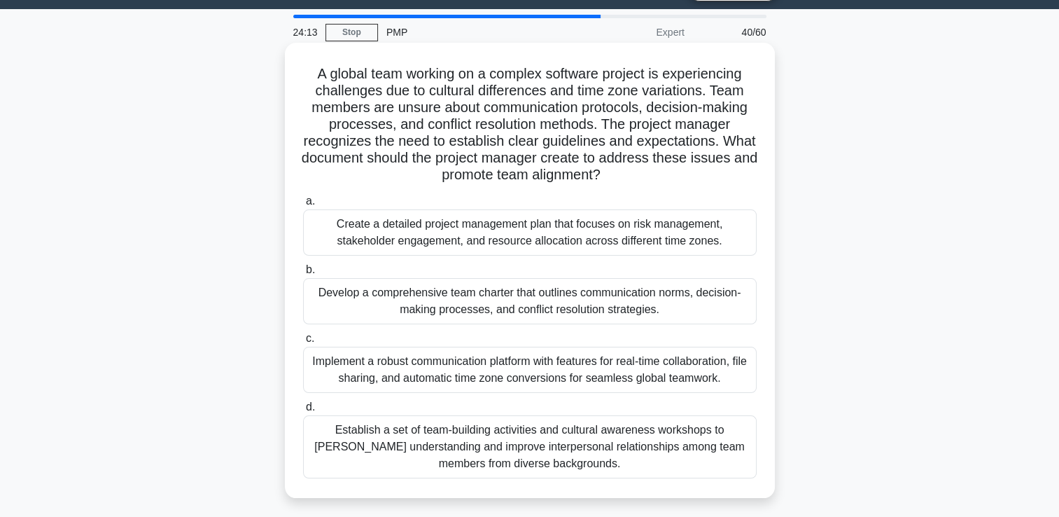
scroll to position [70, 0]
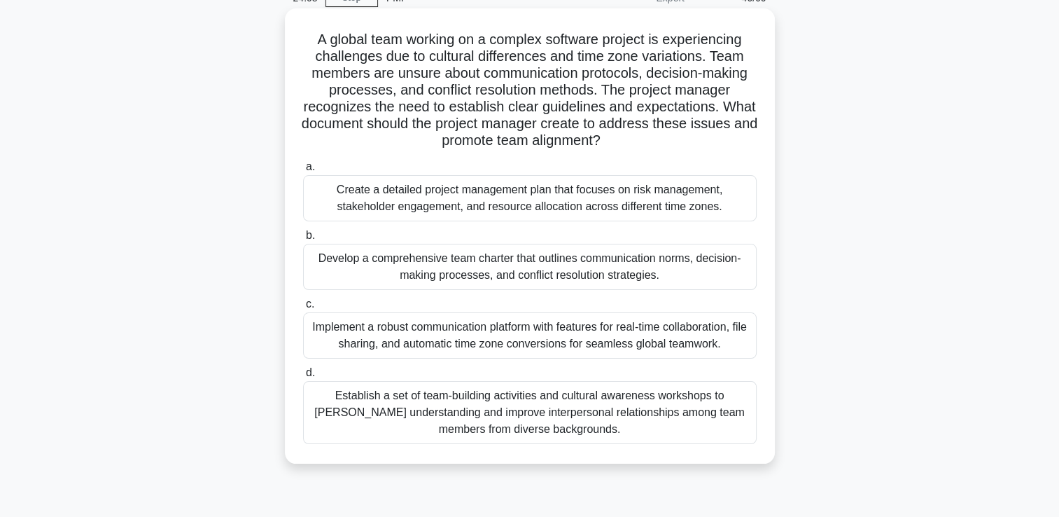
click at [484, 414] on div "Establish a set of team-building activities and cultural awareness workshops to…" at bounding box center [530, 412] width 454 height 63
click at [303, 377] on input "d. Establish a set of team-building activities and cultural awareness workshops…" at bounding box center [303, 372] width 0 height 9
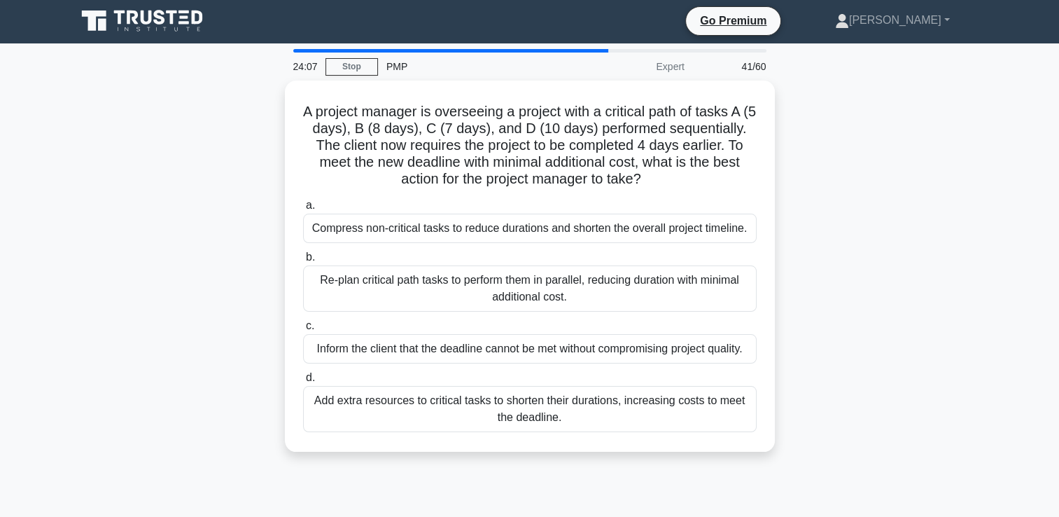
scroll to position [0, 0]
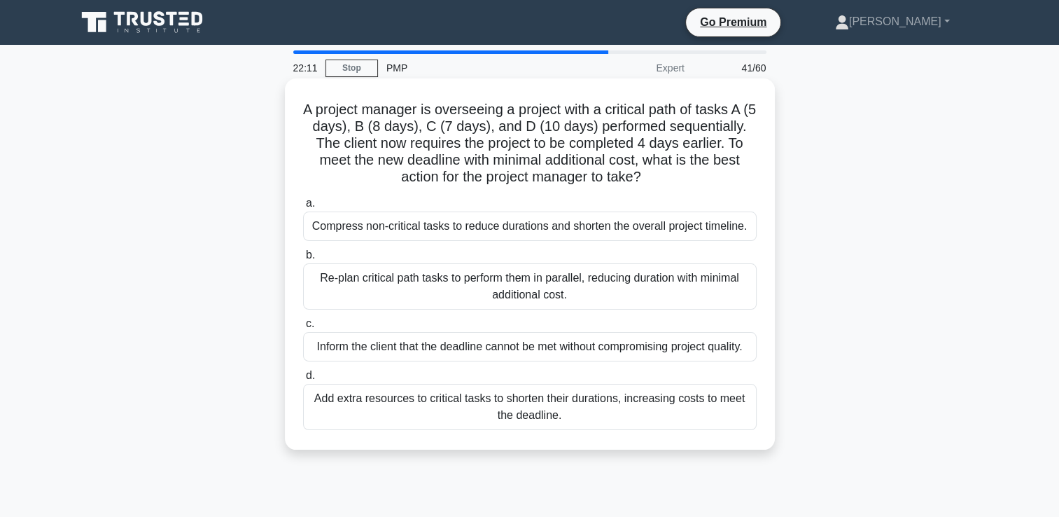
click at [517, 407] on div "Add extra resources to critical tasks to shorten their durations, increasing co…" at bounding box center [530, 407] width 454 height 46
click at [303, 380] on input "d. Add extra resources to critical tasks to shorten their durations, increasing…" at bounding box center [303, 375] width 0 height 9
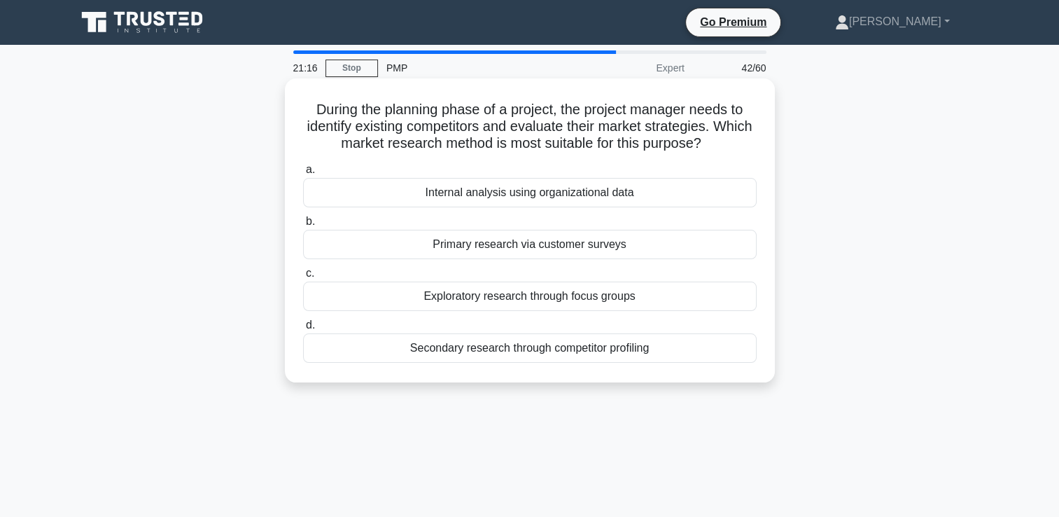
click at [607, 353] on div "Secondary research through competitor profiling" at bounding box center [530, 347] width 454 height 29
click at [303, 330] on input "d. Secondary research through competitor profiling" at bounding box center [303, 325] width 0 height 9
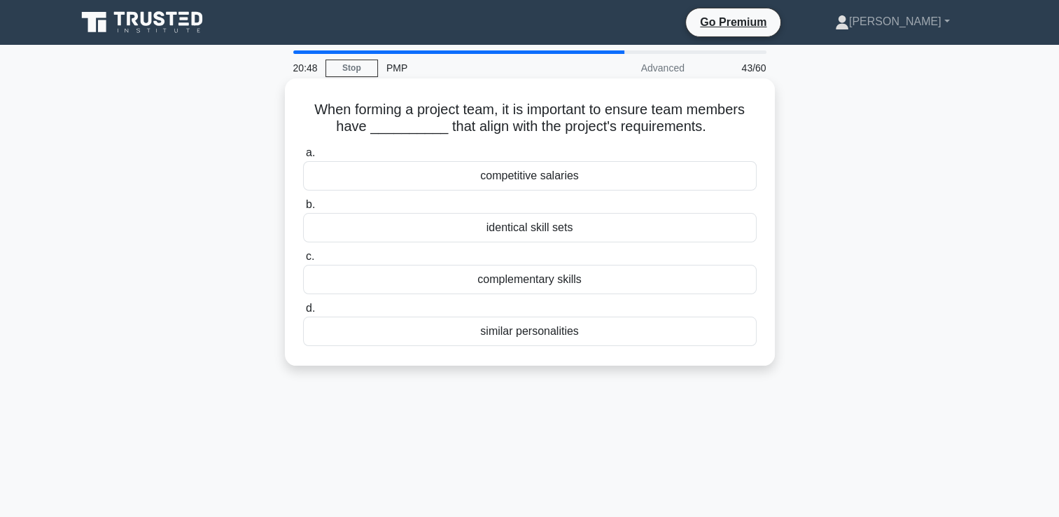
click at [524, 283] on div "complementary skills" at bounding box center [530, 279] width 454 height 29
click at [303, 261] on input "c. complementary skills" at bounding box center [303, 256] width 0 height 9
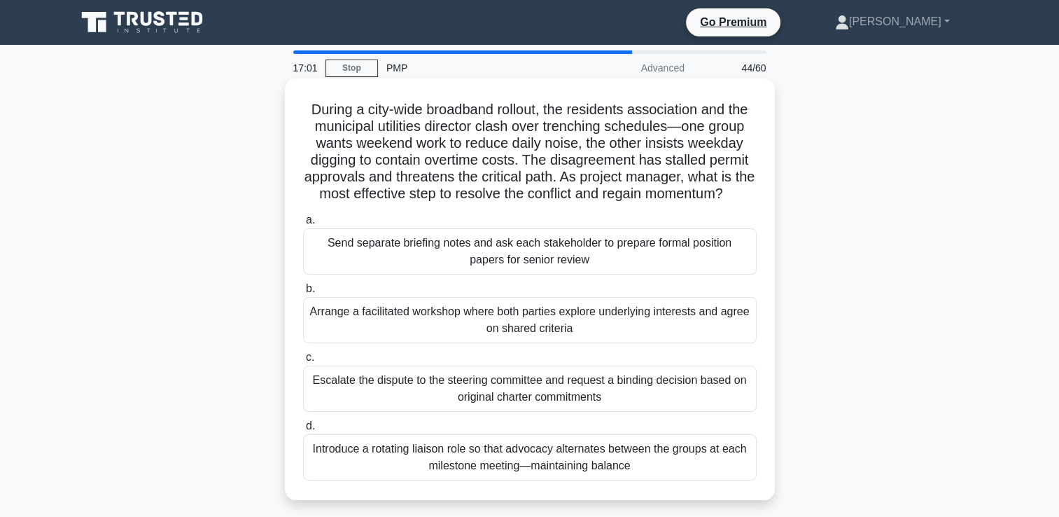
click at [515, 341] on div "Arrange a facilitated workshop where both parties explore underlying interests …" at bounding box center [530, 320] width 454 height 46
click at [303, 293] on input "b. Arrange a facilitated workshop where both parties explore underlying interes…" at bounding box center [303, 288] width 0 height 9
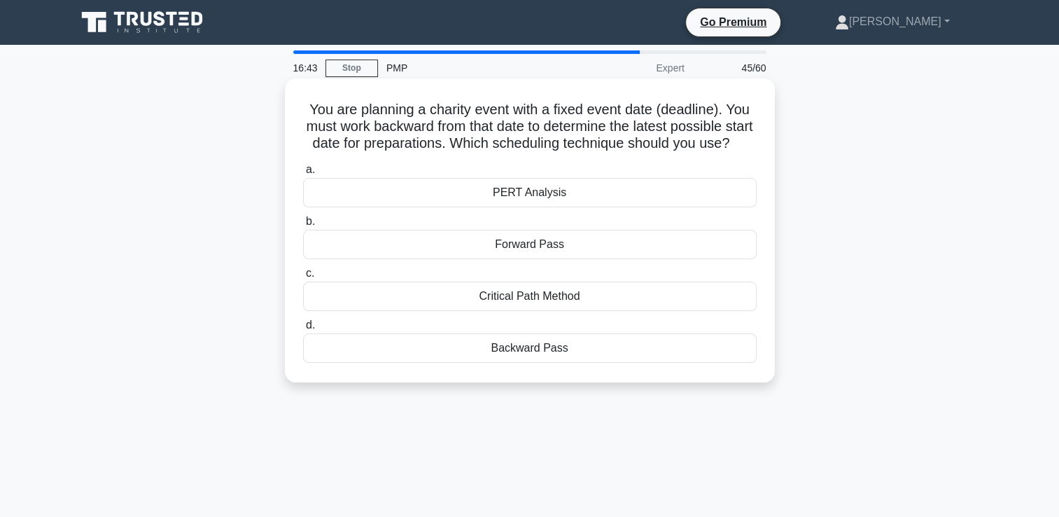
click at [532, 363] on div "Backward Pass" at bounding box center [530, 347] width 454 height 29
click at [303, 330] on input "d. Backward Pass" at bounding box center [303, 325] width 0 height 9
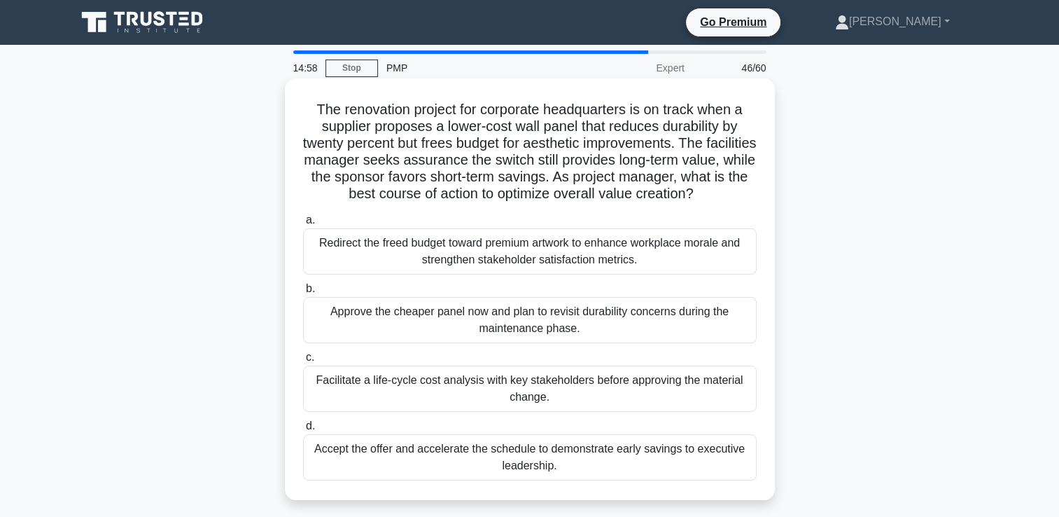
click at [526, 391] on div "Facilitate a life-cycle cost analysis with key stakeholders before approving th…" at bounding box center [530, 388] width 454 height 46
click at [303, 362] on input "c. Facilitate a life-cycle cost analysis with key stakeholders before approving…" at bounding box center [303, 357] width 0 height 9
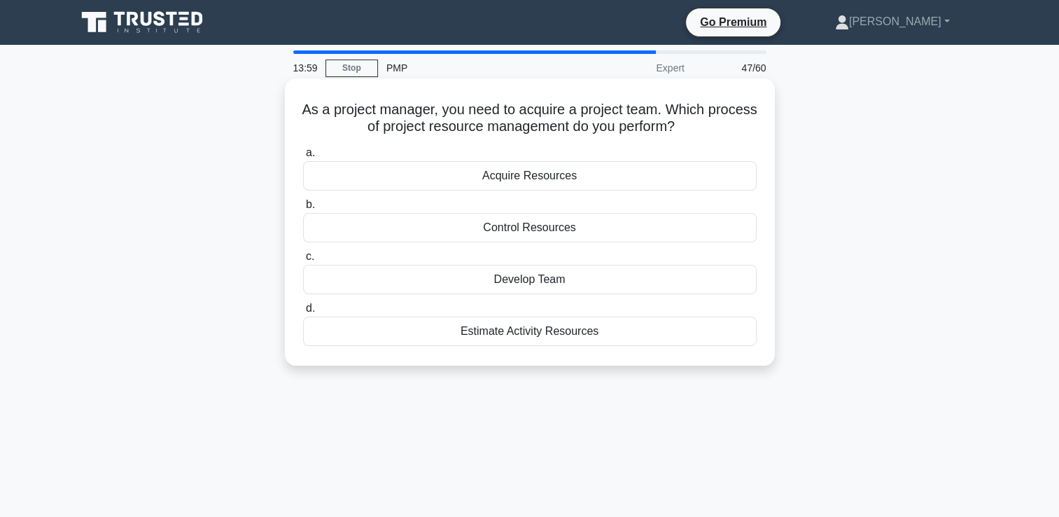
click at [548, 283] on div "Develop Team" at bounding box center [530, 279] width 454 height 29
click at [303, 261] on input "c. Develop Team" at bounding box center [303, 256] width 0 height 9
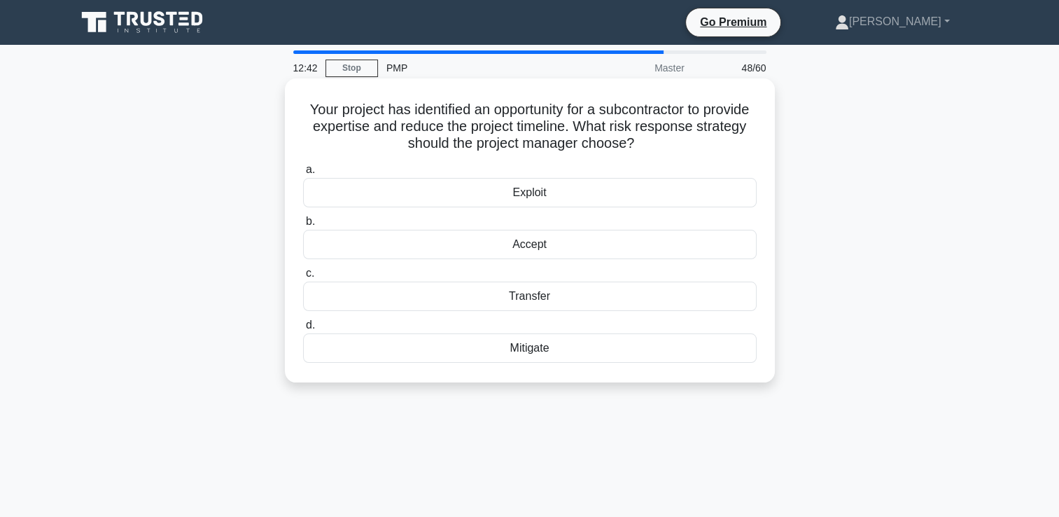
click at [524, 195] on div "Exploit" at bounding box center [530, 192] width 454 height 29
click at [303, 174] on input "a. Exploit" at bounding box center [303, 169] width 0 height 9
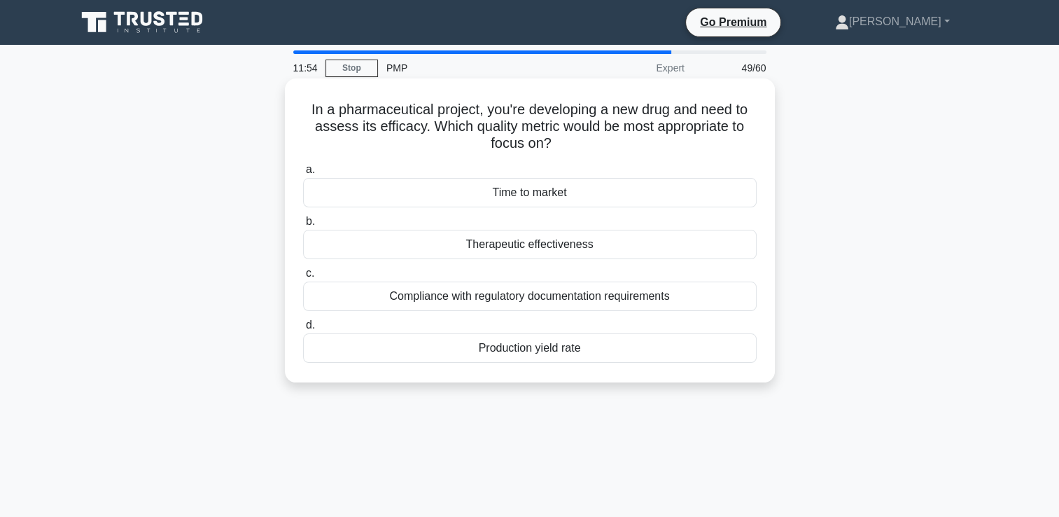
click at [526, 248] on div "Therapeutic effectiveness" at bounding box center [530, 244] width 454 height 29
click at [303, 226] on input "b. Therapeutic effectiveness" at bounding box center [303, 221] width 0 height 9
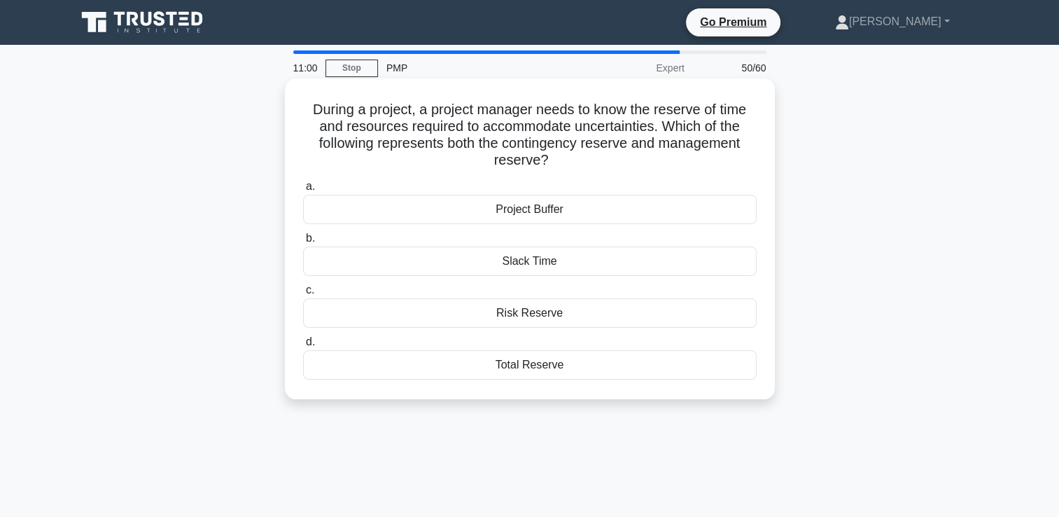
click at [539, 365] on div "Total Reserve" at bounding box center [530, 364] width 454 height 29
click at [303, 346] on input "d. Total Reserve" at bounding box center [303, 341] width 0 height 9
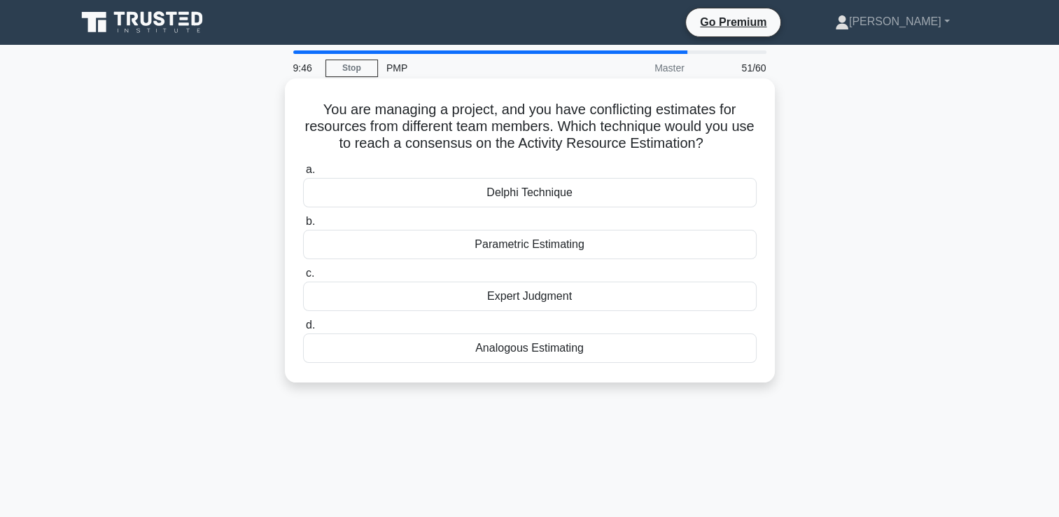
click at [554, 192] on div "Delphi Technique" at bounding box center [530, 192] width 454 height 29
click at [303, 174] on input "a. Delphi Technique" at bounding box center [303, 169] width 0 height 9
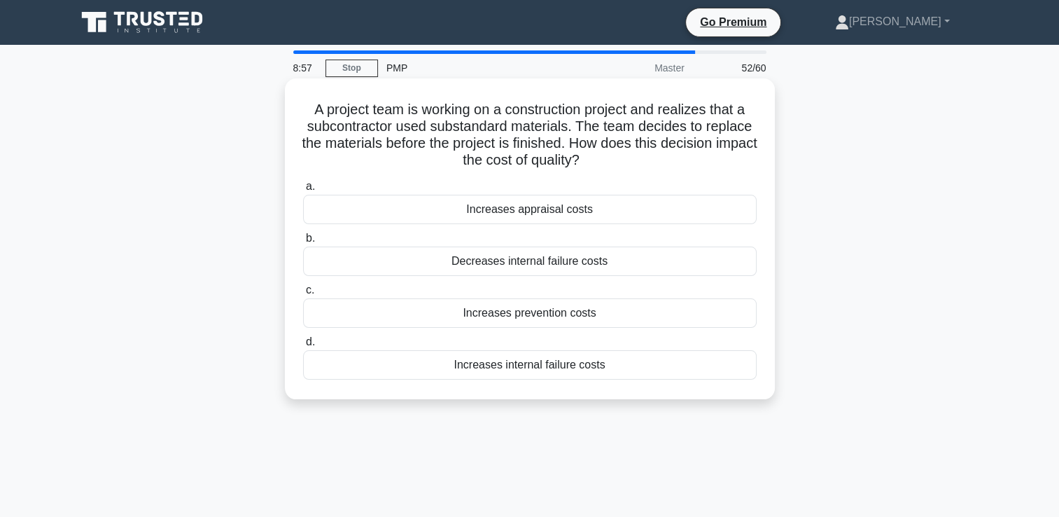
click at [577, 365] on div "Increases internal failure costs" at bounding box center [530, 364] width 454 height 29
click at [303, 346] on input "d. Increases internal failure costs" at bounding box center [303, 341] width 0 height 9
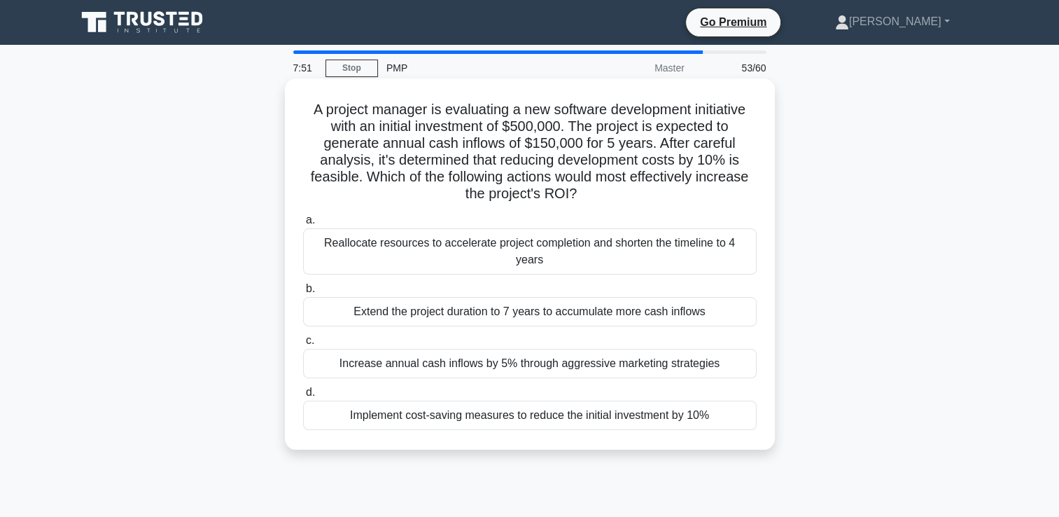
click at [501, 297] on div "Extend the project duration to 7 years to accumulate more cash inflows" at bounding box center [530, 311] width 454 height 29
click at [303, 293] on input "b. Extend the project duration to 7 years to accumulate more cash inflows" at bounding box center [303, 288] width 0 height 9
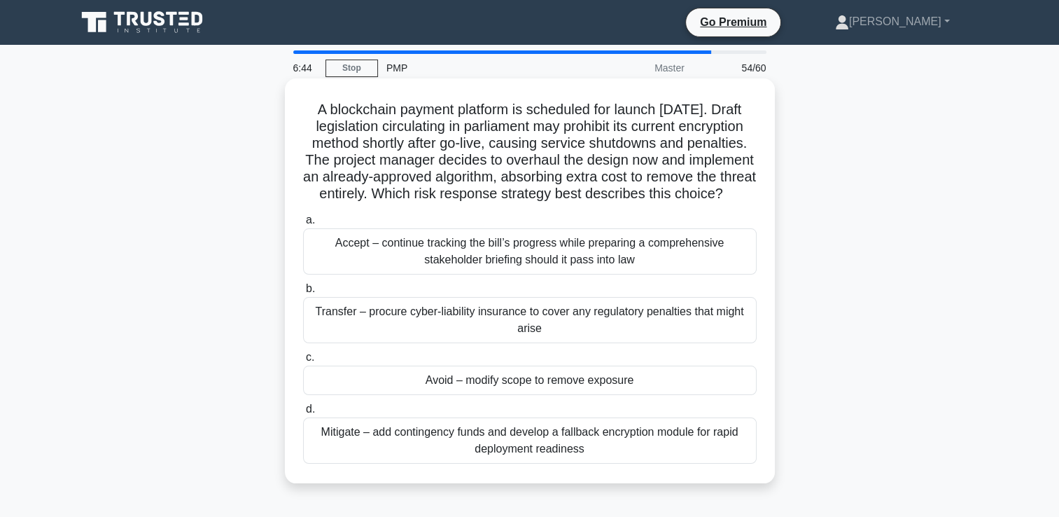
click at [603, 274] on div "Accept – continue tracking the bill’s progress while preparing a comprehensive …" at bounding box center [530, 251] width 454 height 46
click at [303, 225] on input "a. Accept – continue tracking the bill’s progress while preparing a comprehensi…" at bounding box center [303, 220] width 0 height 9
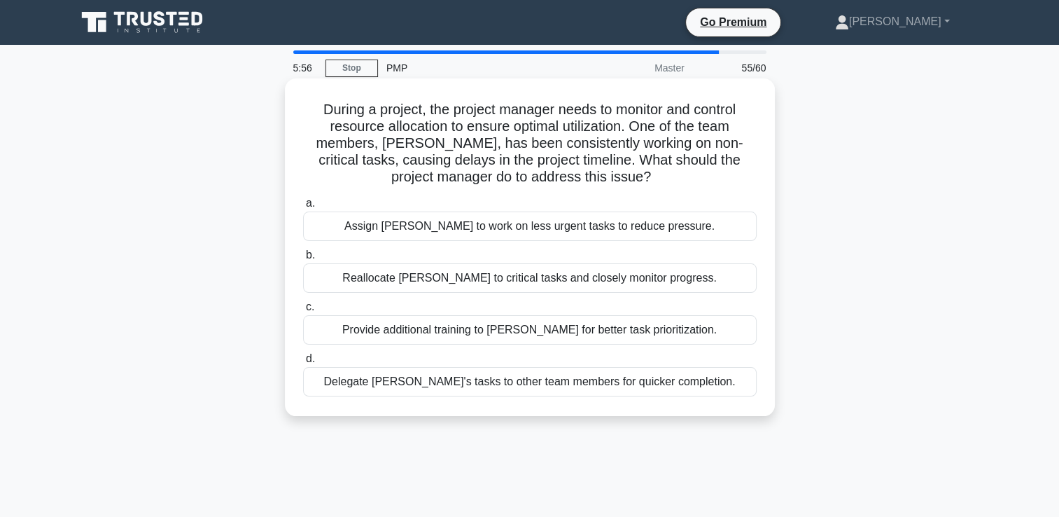
click at [460, 335] on div "Provide additional training to [PERSON_NAME] for better task prioritization." at bounding box center [530, 329] width 454 height 29
click at [303, 311] on input "c. Provide additional training to [PERSON_NAME] for better task prioritization." at bounding box center [303, 306] width 0 height 9
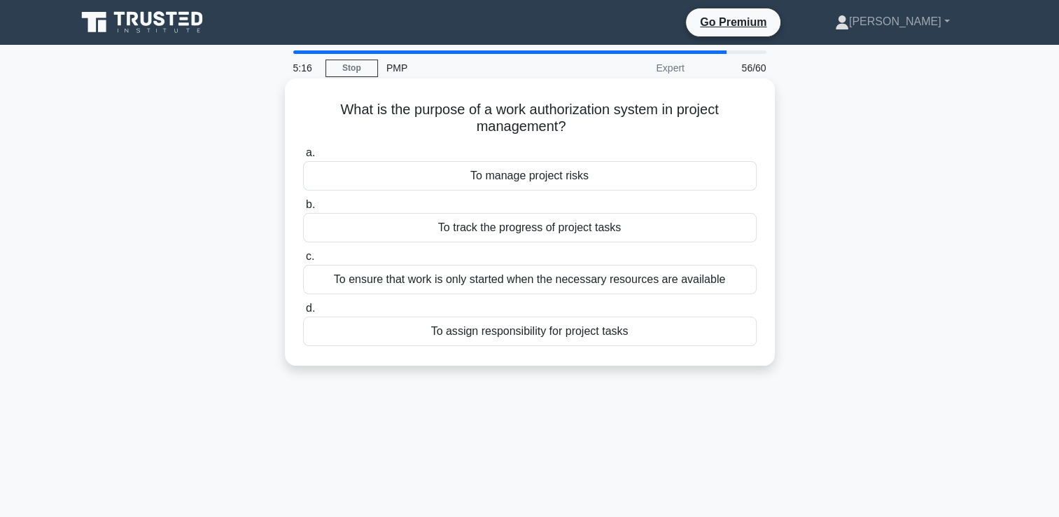
click at [590, 234] on div "To track the progress of project tasks" at bounding box center [530, 227] width 454 height 29
click at [303, 209] on input "b. To track the progress of project tasks" at bounding box center [303, 204] width 0 height 9
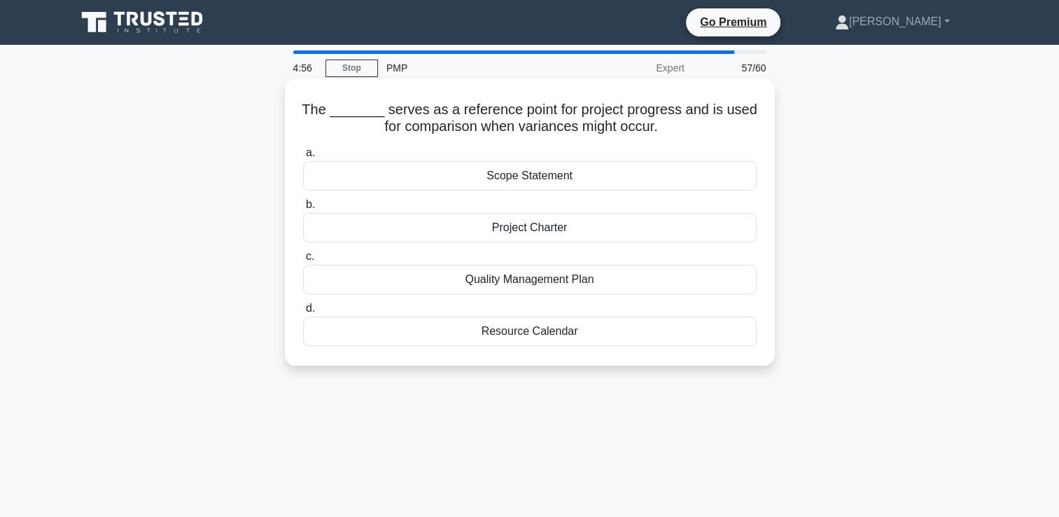
click at [521, 174] on div "Scope Statement" at bounding box center [530, 175] width 454 height 29
click at [303, 157] on input "a. Scope Statement" at bounding box center [303, 152] width 0 height 9
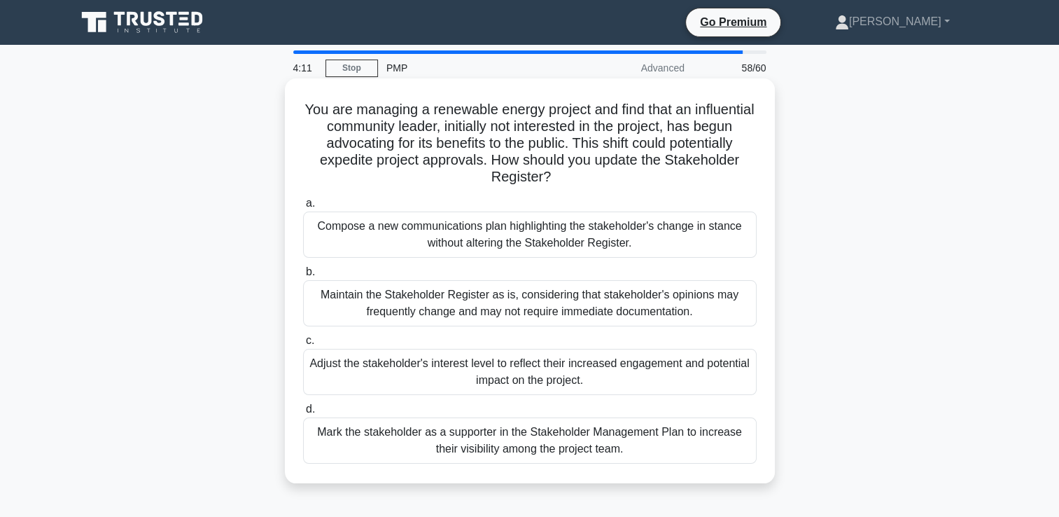
click at [528, 373] on div "Adjust the stakeholder's interest level to reflect their increased engagement a…" at bounding box center [530, 372] width 454 height 46
click at [303, 345] on input "c. Adjust the stakeholder's interest level to reflect their increased engagemen…" at bounding box center [303, 340] width 0 height 9
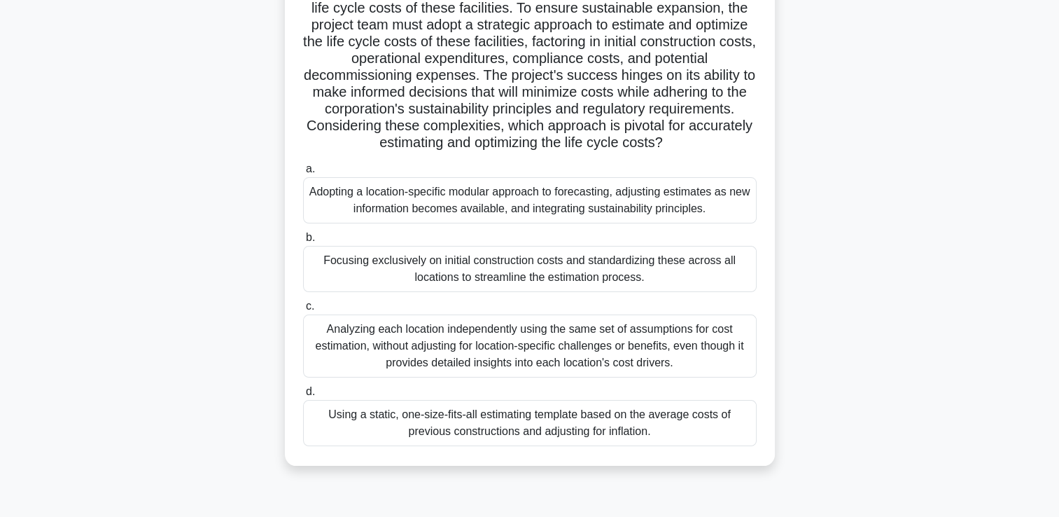
scroll to position [210, 0]
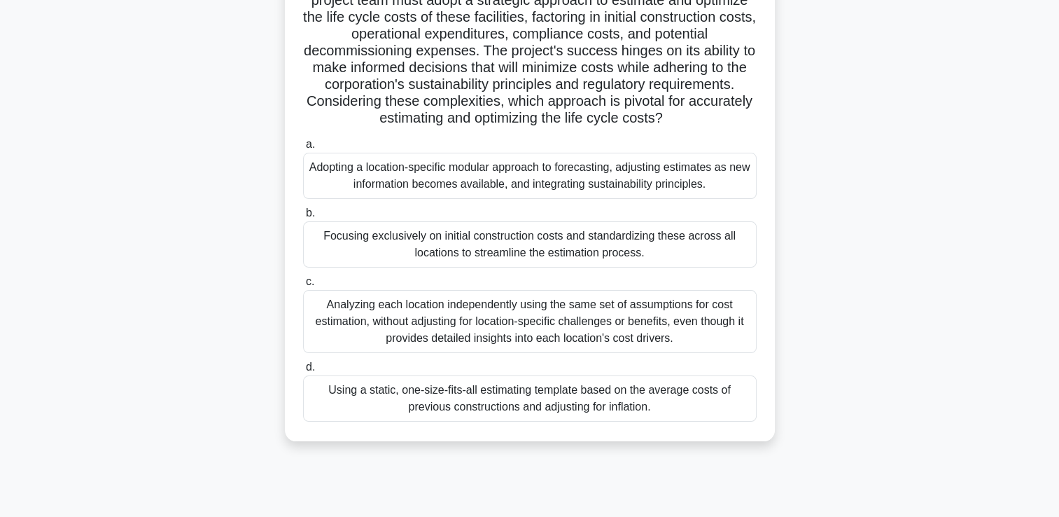
click at [519, 181] on div "Adopting a location-specific modular approach to forecasting, adjusting estimat…" at bounding box center [530, 176] width 454 height 46
click at [303, 149] on input "a. Adopting a location-specific modular approach to forecasting, adjusting esti…" at bounding box center [303, 144] width 0 height 9
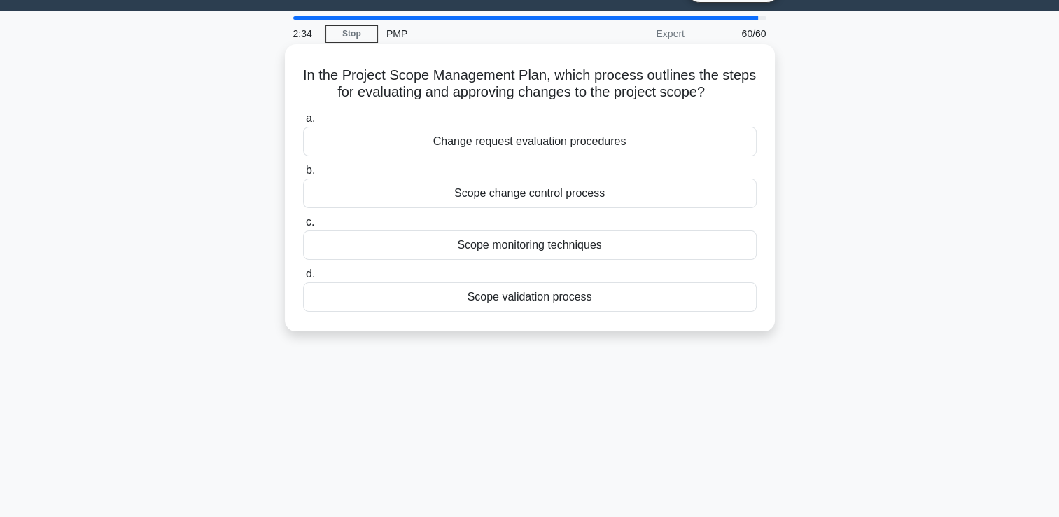
scroll to position [0, 0]
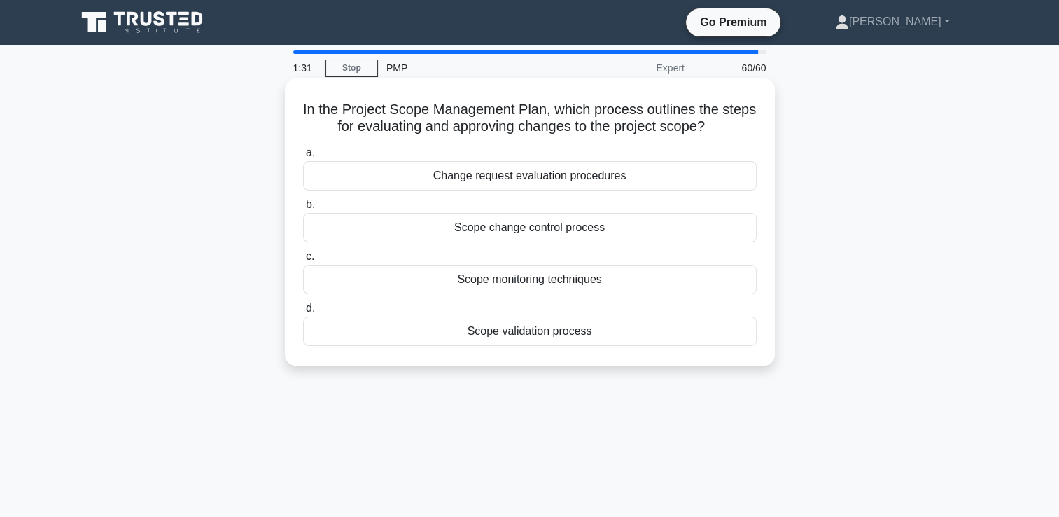
click at [600, 337] on div "Scope validation process" at bounding box center [530, 330] width 454 height 29
click at [303, 313] on input "d. Scope validation process" at bounding box center [303, 308] width 0 height 9
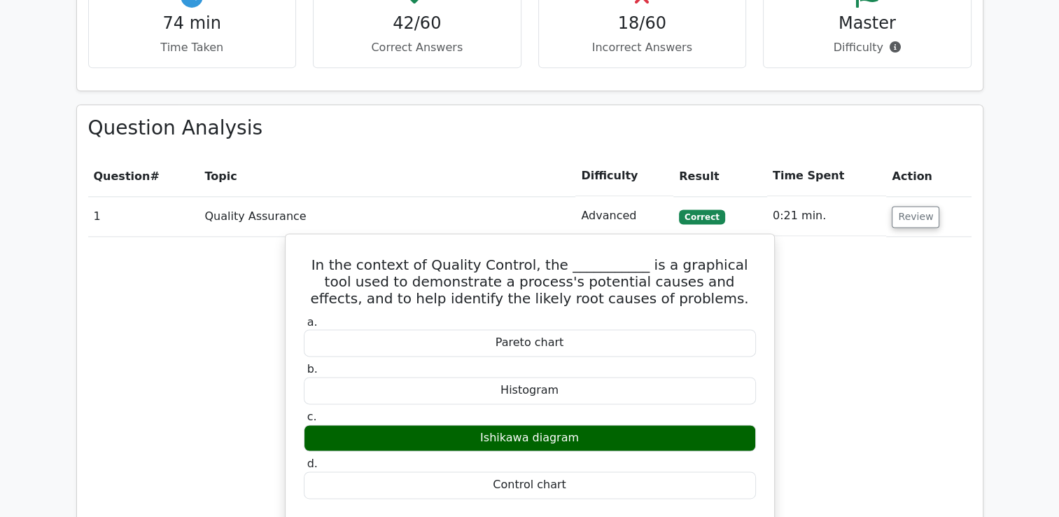
scroll to position [1820, 0]
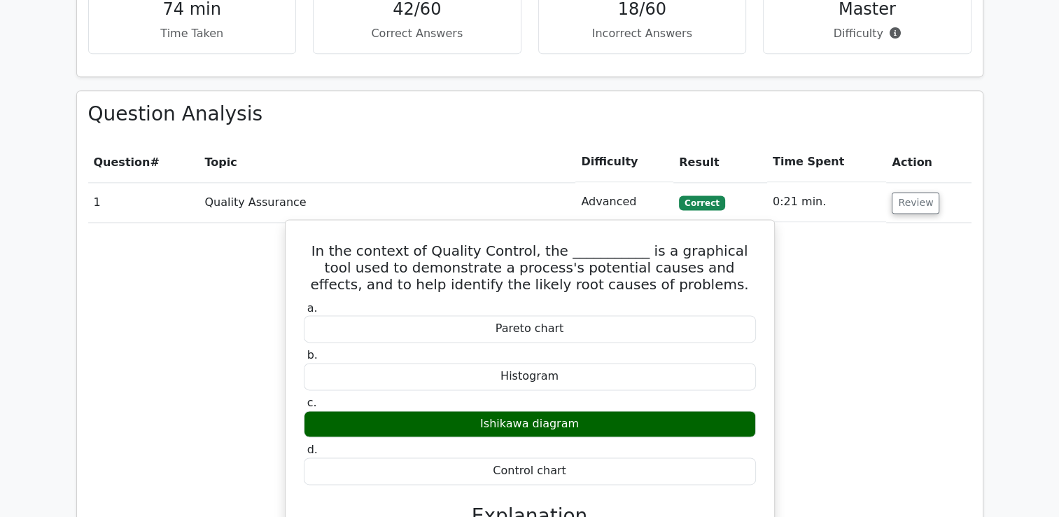
click at [309, 242] on h5 "In the context of Quality Control, the ___________ is a graphical tool used to …" at bounding box center [529, 267] width 455 height 50
drag, startPoint x: 309, startPoint y: 197, endPoint x: 317, endPoint y: 216, distance: 20.0
click at [325, 242] on h5 "In the context of Quality Control, the ___________ is a graphical tool used to …" at bounding box center [529, 267] width 455 height 50
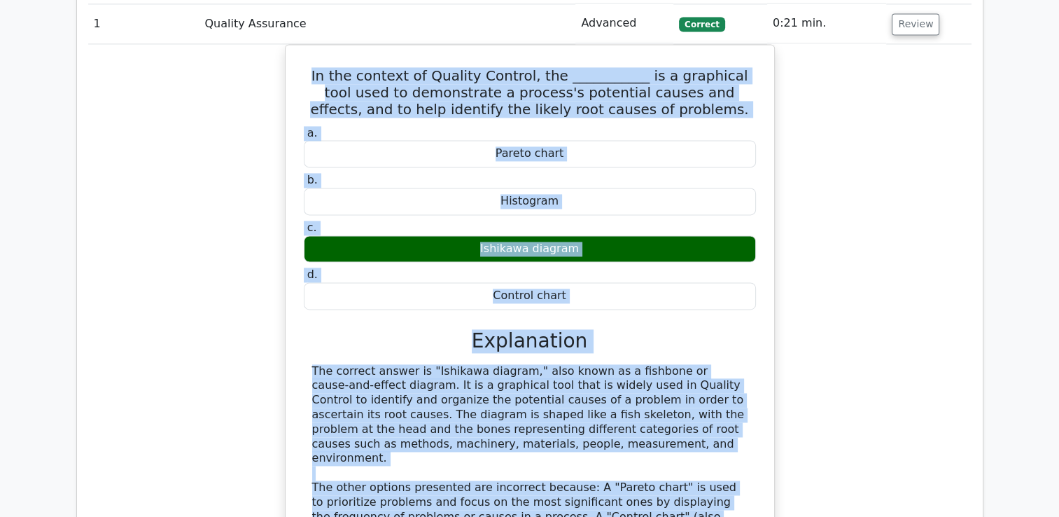
scroll to position [2465, 0]
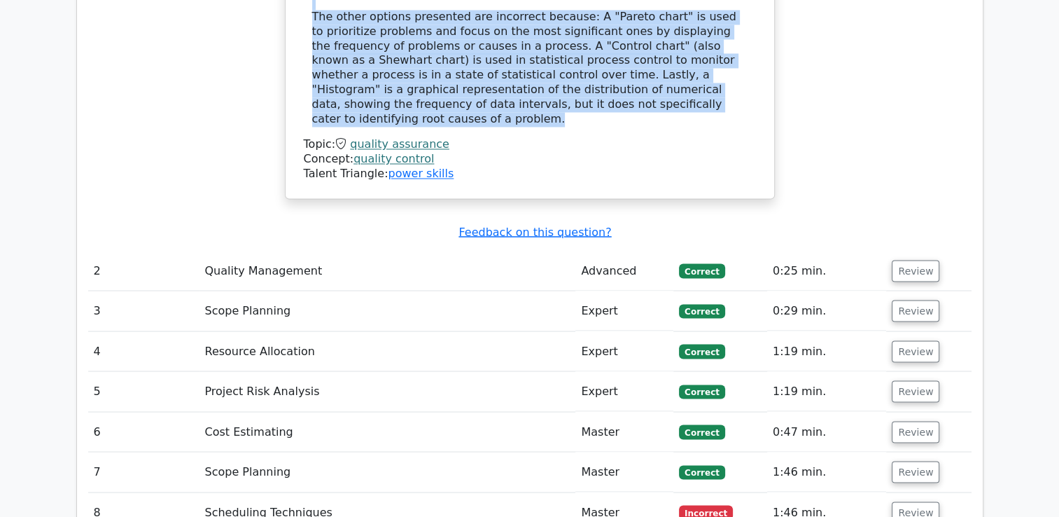
drag, startPoint x: 304, startPoint y: 198, endPoint x: 620, endPoint y: 29, distance: 358.5
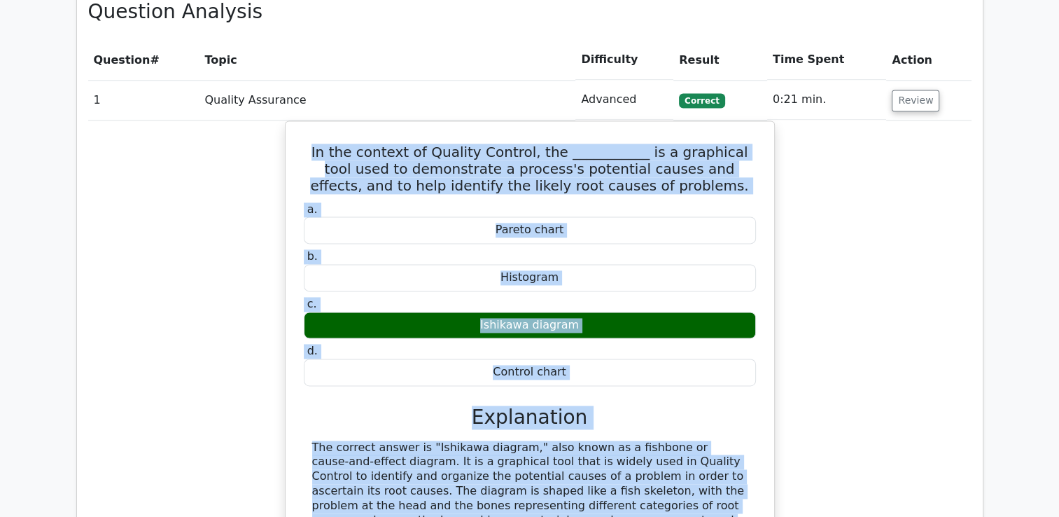
scroll to position [1905, 0]
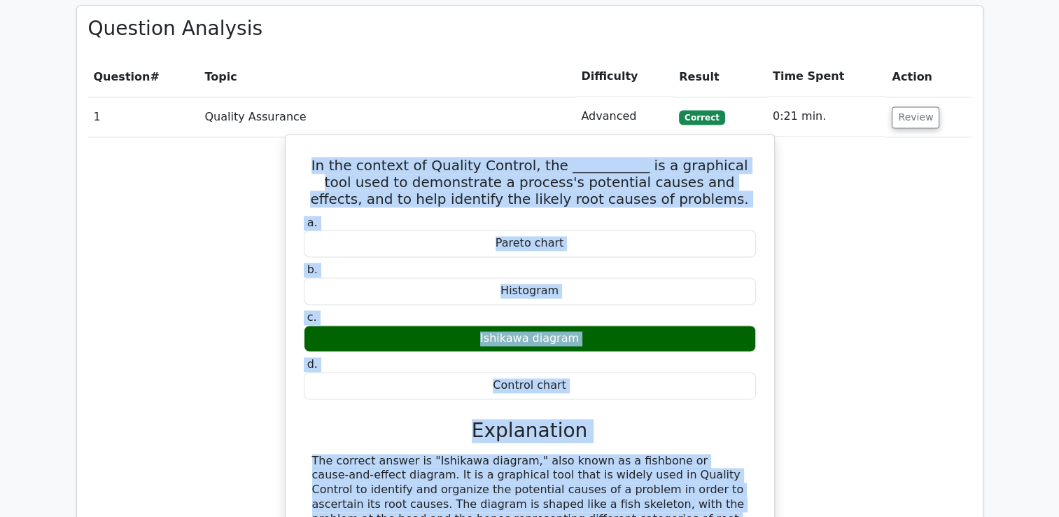
copy div "In the context of Quality Control, the ___________ is a graphical tool used to …"
